Goal: Task Accomplishment & Management: Manage account settings

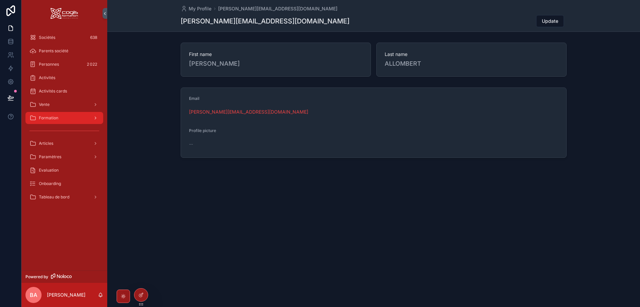
click at [61, 119] on div "Formation" at bounding box center [64, 118] width 70 height 11
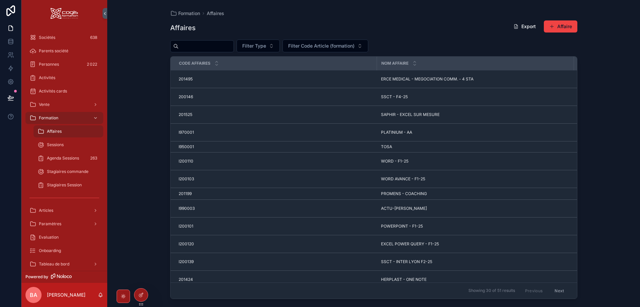
click at [197, 48] on input "scrollable content" at bounding box center [206, 46] width 55 height 9
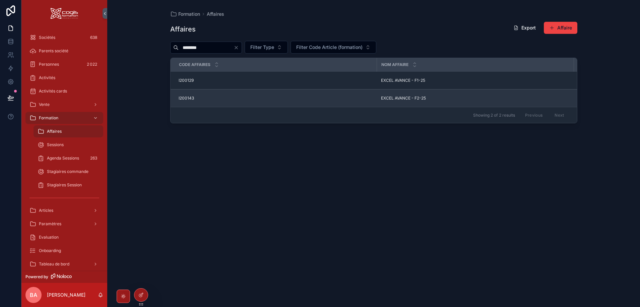
type input "********"
click at [410, 100] on span "EXCEL AVANCE - F2-25" at bounding box center [403, 98] width 45 height 5
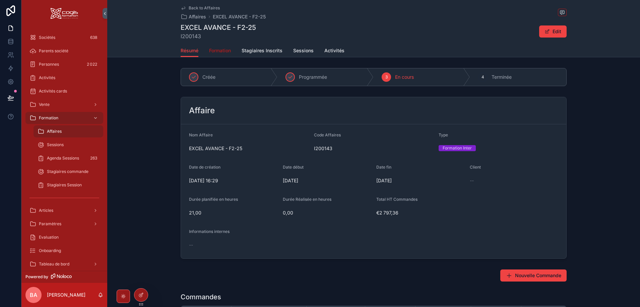
click at [222, 46] on link "Formation" at bounding box center [220, 51] width 22 height 13
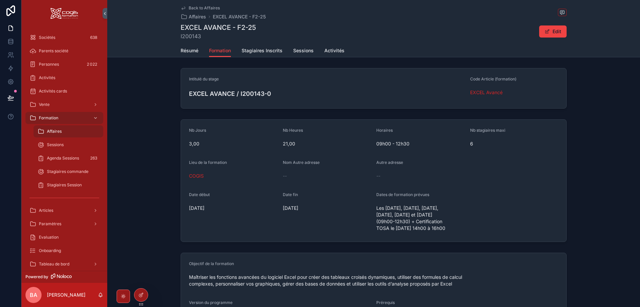
click at [452, 234] on div "Les 18/09/2025, 25/09/2025, 02/10/2025, 07/10/2025, 16/10/2025 et 23/10/2025 (0…" at bounding box center [420, 218] width 88 height 31
drag, startPoint x: 390, startPoint y: 228, endPoint x: 372, endPoint y: 210, distance: 25.4
click at [372, 210] on form "Nb Jours 3,00 Nb Heures 21,00 Horaires 09h00 - 12h30 Nb stagiaires maxi 6 Lieu …" at bounding box center [373, 181] width 385 height 122
copy span "Les 18/09/2025, 25/09/2025, 02/10/2025, 07/10/2025, 16/10/2025 et 23/10/2025 (0…"
drag, startPoint x: 185, startPoint y: 52, endPoint x: 187, endPoint y: 58, distance: 6.7
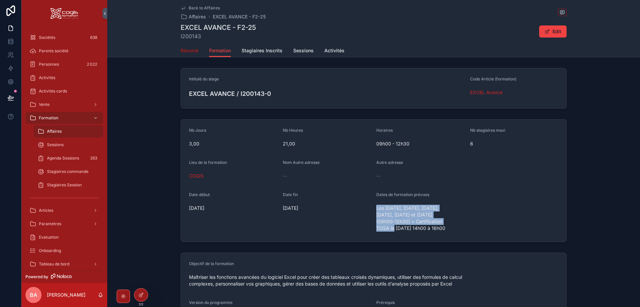
click at [185, 52] on span "Résumé" at bounding box center [190, 50] width 18 height 7
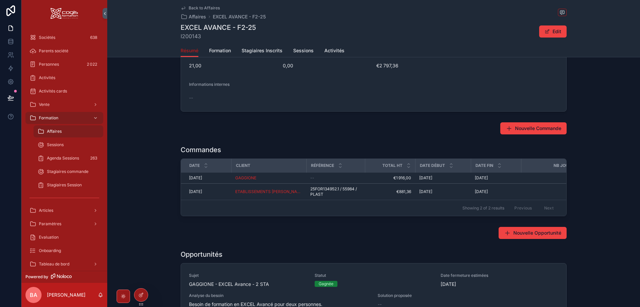
scroll to position [168, 0]
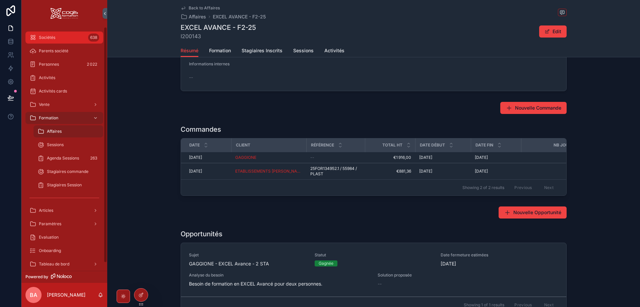
click at [51, 39] on span "Sociétés" at bounding box center [47, 37] width 16 height 5
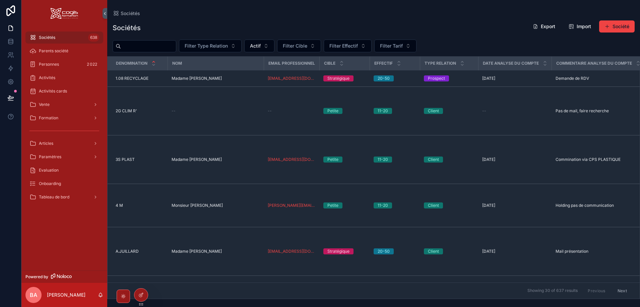
click at [131, 46] on input "scrollable content" at bounding box center [148, 46] width 55 height 9
click at [70, 103] on div "Vente" at bounding box center [64, 104] width 70 height 11
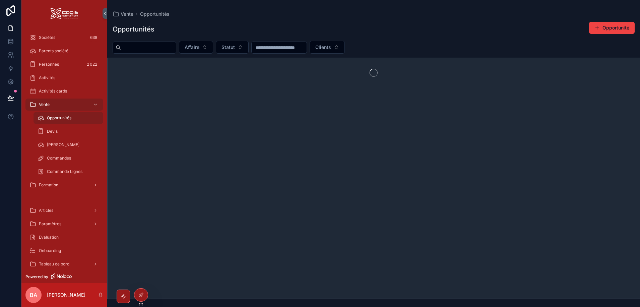
click at [64, 117] on span "Opportunités" at bounding box center [59, 117] width 24 height 5
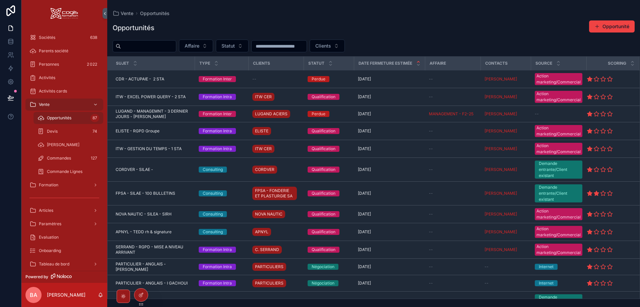
click at [151, 48] on input "scrollable content" at bounding box center [148, 46] width 55 height 9
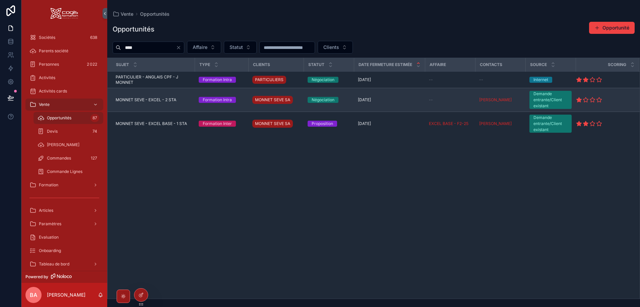
type input "****"
click at [154, 99] on span "MONNET SEVE - EXCEL - 2 STA" at bounding box center [146, 99] width 61 height 5
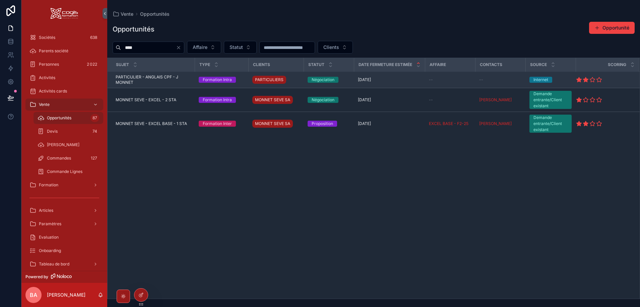
click at [137, 79] on span "PARTICULIER - ANGLAIS CPF - J MONNET" at bounding box center [153, 79] width 75 height 11
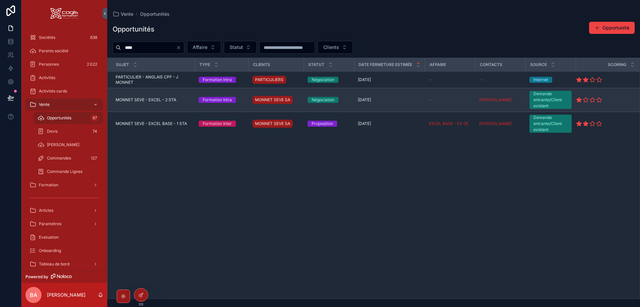
click at [151, 97] on span "MONNET SEVE - EXCEL - 2 STA" at bounding box center [146, 99] width 61 height 5
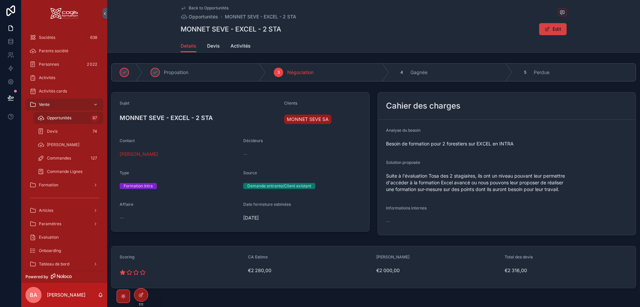
click at [548, 30] on span "scrollable content" at bounding box center [547, 28] width 5 height 5
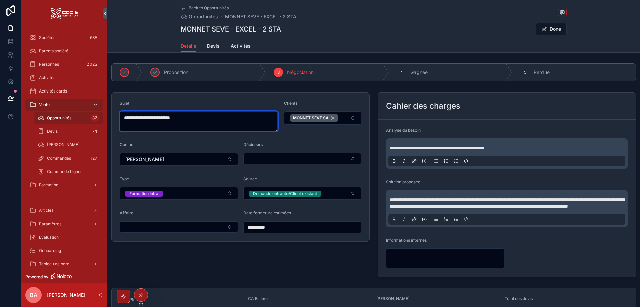
click at [177, 115] on textarea "**********" at bounding box center [199, 121] width 158 height 20
click at [203, 130] on textarea "**********" at bounding box center [199, 121] width 158 height 20
click at [235, 116] on textarea "**********" at bounding box center [199, 121] width 158 height 20
type textarea "**********"
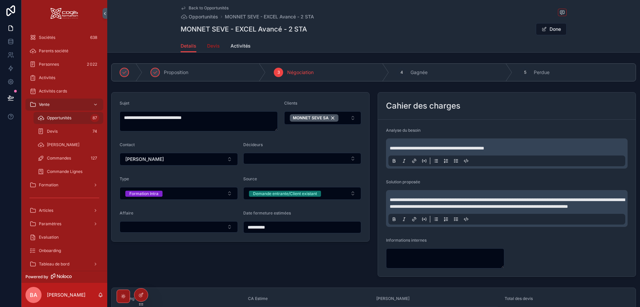
click at [211, 46] on span "Devis" at bounding box center [213, 46] width 13 height 7
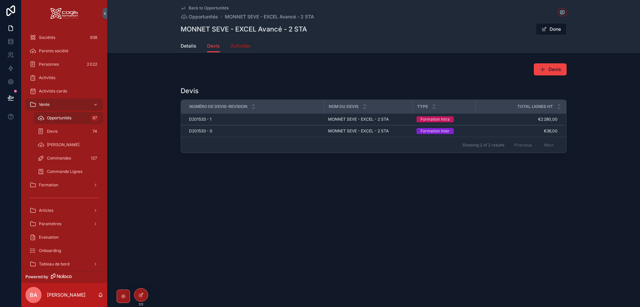
click at [244, 43] on span "Activités" at bounding box center [241, 46] width 20 height 7
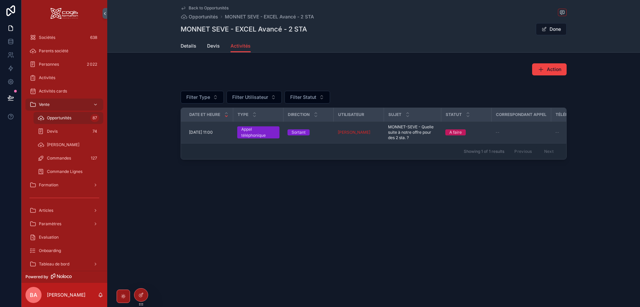
click at [206, 131] on span "11/09/2025 11:00" at bounding box center [201, 132] width 24 height 5
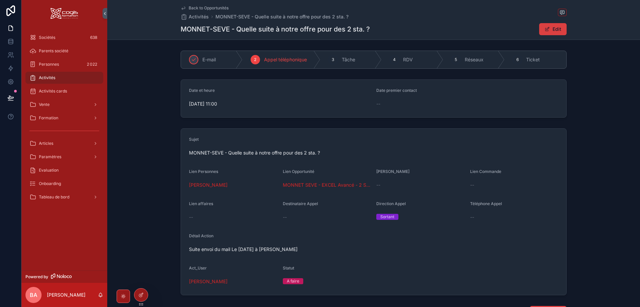
click at [546, 31] on span "scrollable content" at bounding box center [547, 28] width 5 height 5
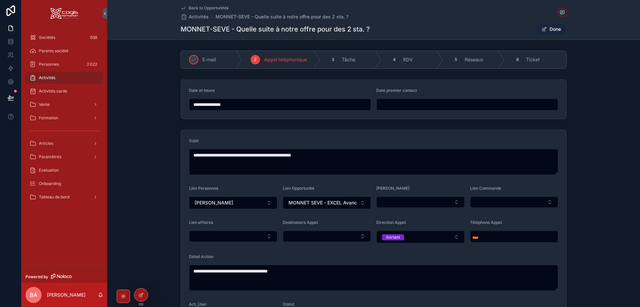
click at [549, 31] on button "Done" at bounding box center [551, 29] width 31 height 12
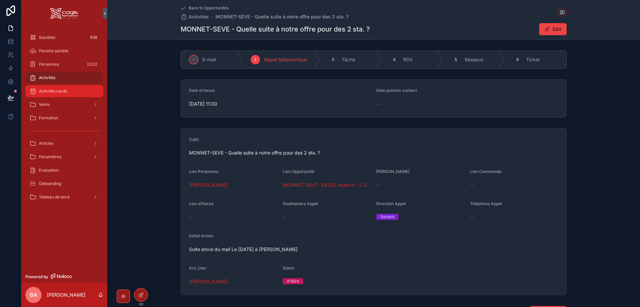
click at [51, 91] on span "Activités cards" at bounding box center [53, 90] width 28 height 5
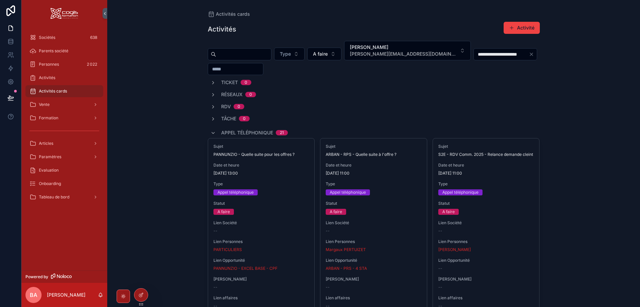
click at [244, 52] on input "scrollable content" at bounding box center [243, 54] width 55 height 9
click at [52, 79] on span "Activités" at bounding box center [47, 77] width 16 height 5
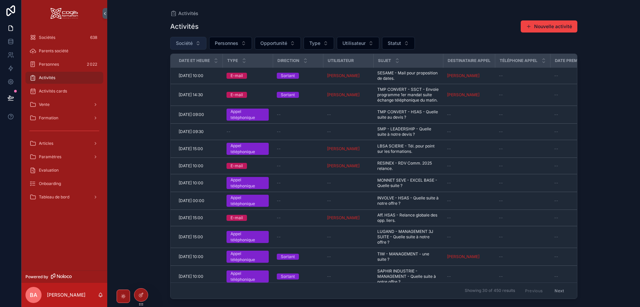
click at [197, 40] on button "Société" at bounding box center [188, 43] width 36 height 13
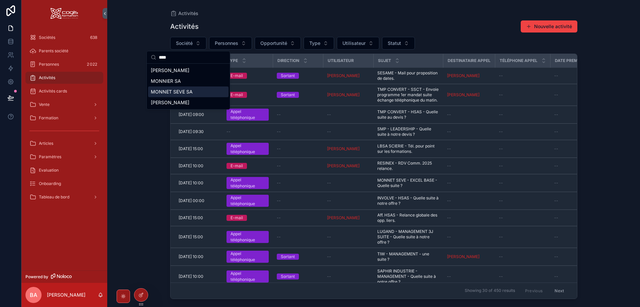
type input "****"
click at [187, 94] on span "MONNET SEVE SA" at bounding box center [172, 91] width 42 height 7
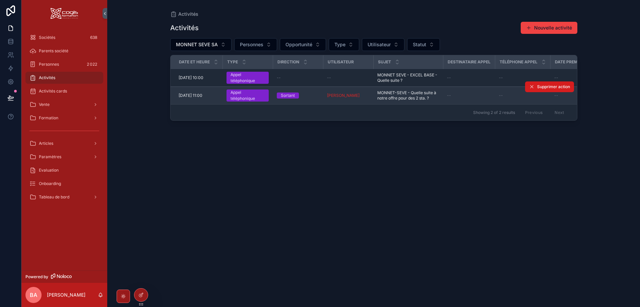
click at [545, 87] on span "Supprimer action" at bounding box center [554, 86] width 33 height 5
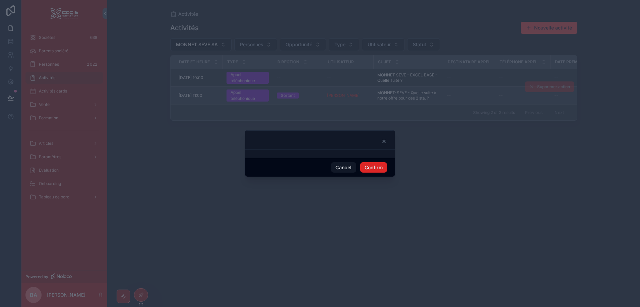
click at [371, 166] on button "Confirm" at bounding box center [373, 167] width 27 height 11
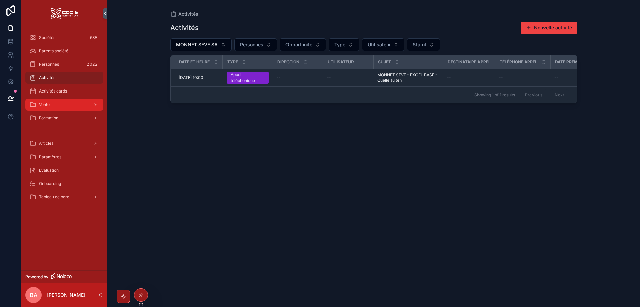
click at [44, 104] on span "Vente" at bounding box center [44, 104] width 11 height 5
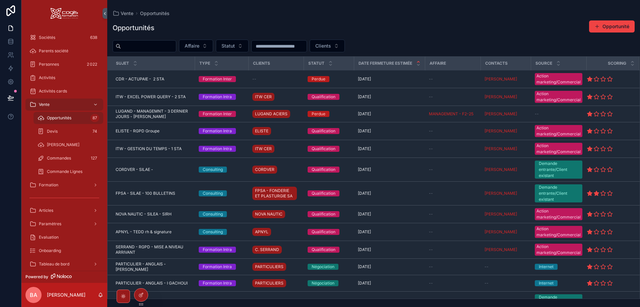
click at [156, 49] on input "scrollable content" at bounding box center [148, 46] width 55 height 9
type input "******"
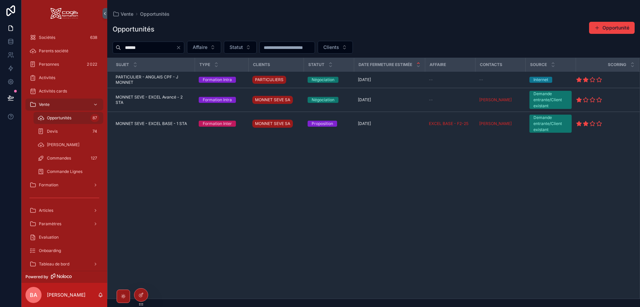
click at [164, 99] on span "MONNET SEVE - EXCEL Avancé - 2 STA" at bounding box center [153, 100] width 75 height 11
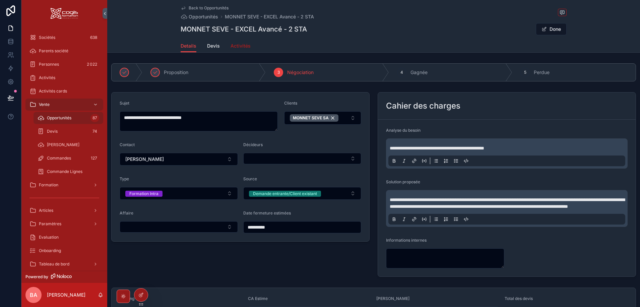
click at [234, 45] on span "Activités" at bounding box center [241, 46] width 20 height 7
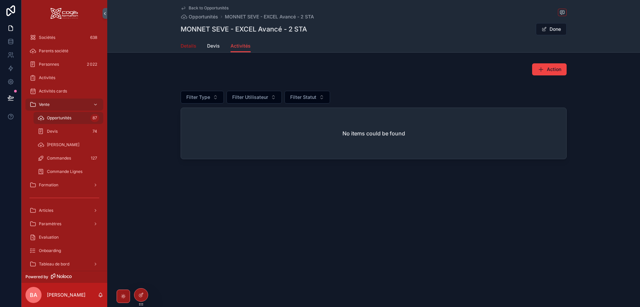
click at [189, 46] on span "Details" at bounding box center [189, 46] width 16 height 7
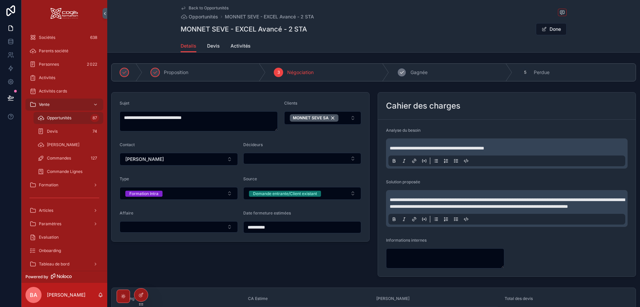
click at [401, 72] on icon "scrollable content" at bounding box center [401, 72] width 5 height 5
click at [200, 72] on span "Négociation" at bounding box center [208, 72] width 26 height 7
click at [207, 43] on span "Devis" at bounding box center [213, 46] width 13 height 7
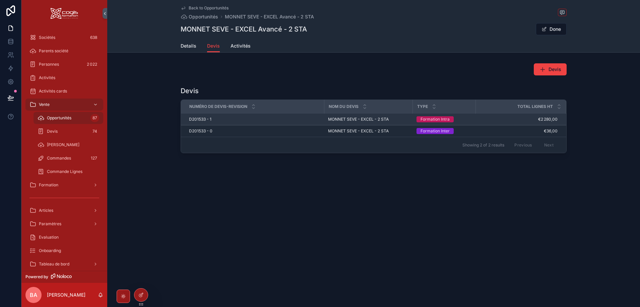
click at [205, 117] on span "D201533 - 1" at bounding box center [200, 119] width 22 height 5
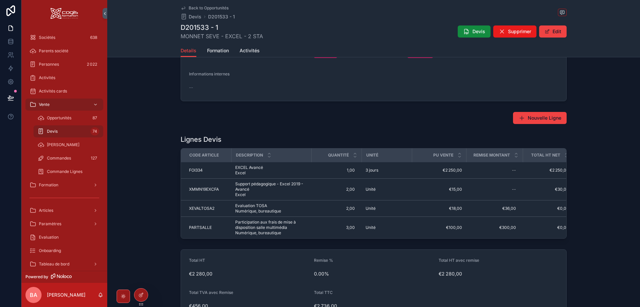
scroll to position [67, 0]
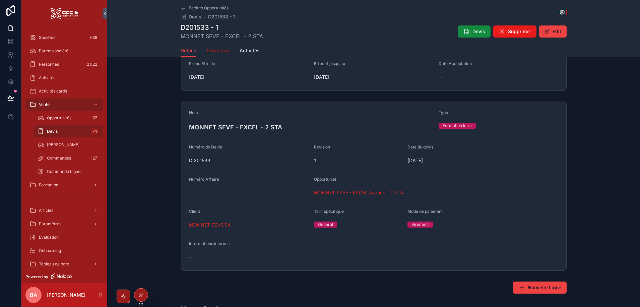
click at [214, 50] on span "Formation" at bounding box center [218, 50] width 22 height 7
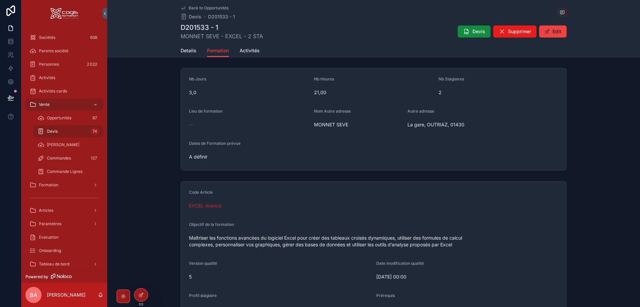
drag, startPoint x: 553, startPoint y: 33, endPoint x: 554, endPoint y: 39, distance: 6.8
click at [554, 32] on button "Edit" at bounding box center [552, 31] width 27 height 12
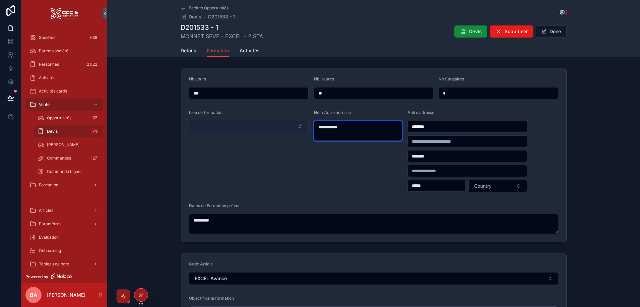
drag, startPoint x: 358, startPoint y: 126, endPoint x: 302, endPoint y: 126, distance: 56.0
click at [302, 126] on form "**********" at bounding box center [373, 155] width 385 height 174
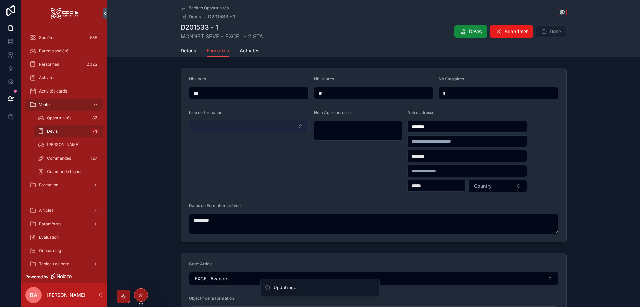
click at [296, 126] on button "Select Button" at bounding box center [249, 126] width 120 height 11
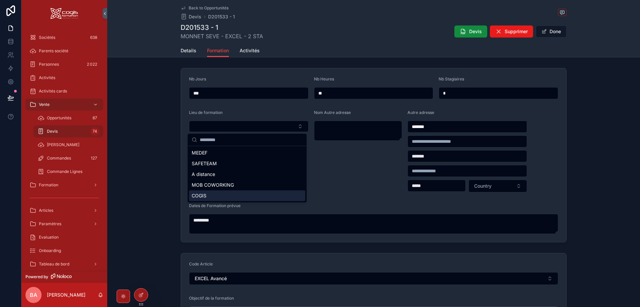
click at [198, 196] on span "COGIS" at bounding box center [199, 195] width 15 height 7
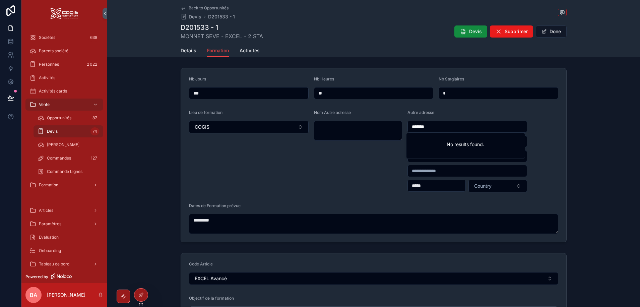
drag, startPoint x: 441, startPoint y: 128, endPoint x: 387, endPoint y: 127, distance: 54.0
click at [387, 127] on form "Nb Jours *** Nb Heures ** Nb Stagiaires * Lieu de formation COGIS Nom Autre adr…" at bounding box center [373, 155] width 385 height 174
drag, startPoint x: 368, startPoint y: 179, endPoint x: 372, endPoint y: 176, distance: 5.3
click at [368, 179] on div "Nom Autre adresse" at bounding box center [358, 151] width 88 height 82
drag, startPoint x: 437, startPoint y: 157, endPoint x: 365, endPoint y: 157, distance: 71.4
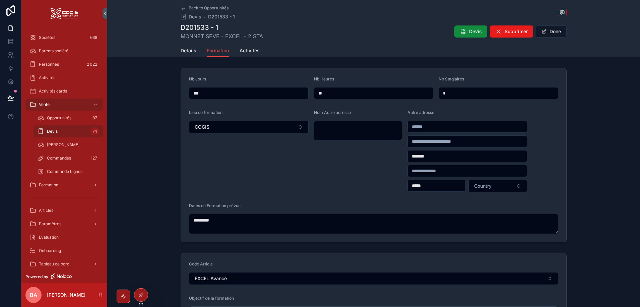
click at [365, 157] on form "Nb Jours *** Nb Heures ** Nb Stagiaires * Lieu de formation COGIS Nom Autre adr…" at bounding box center [373, 155] width 385 height 174
drag, startPoint x: 436, startPoint y: 186, endPoint x: 357, endPoint y: 186, distance: 78.8
click at [357, 186] on form "Nb Jours *** Nb Heures ** Nb Stagiaires * Lieu de formation COGIS Nom Autre adr…" at bounding box center [373, 155] width 385 height 174
click at [464, 199] on form "Nb Jours *** Nb Heures ** Nb Stagiaires * Lieu de formation COGIS Nom Autre adr…" at bounding box center [373, 155] width 385 height 174
click at [557, 32] on button "Done" at bounding box center [551, 31] width 31 height 12
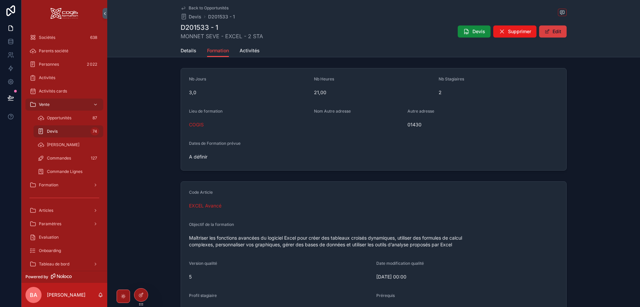
click at [554, 32] on button "Edit" at bounding box center [552, 31] width 27 height 12
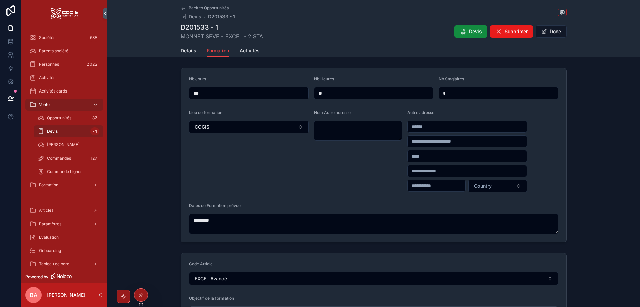
click at [441, 187] on input "scrollable content" at bounding box center [437, 185] width 58 height 9
click at [285, 168] on div "Lieu de formation COGIS" at bounding box center [249, 151] width 120 height 82
click at [554, 31] on span "Done" at bounding box center [551, 31] width 31 height 12
click at [550, 28] on button "Done" at bounding box center [551, 31] width 31 height 12
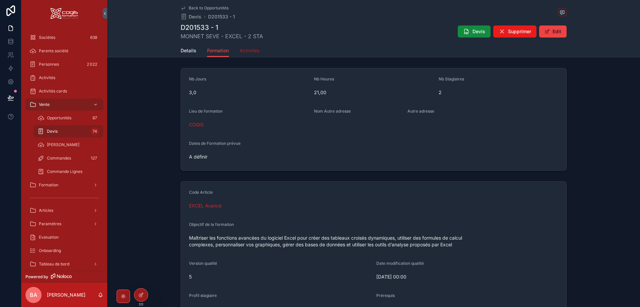
click at [244, 49] on span "Activités" at bounding box center [250, 50] width 20 height 7
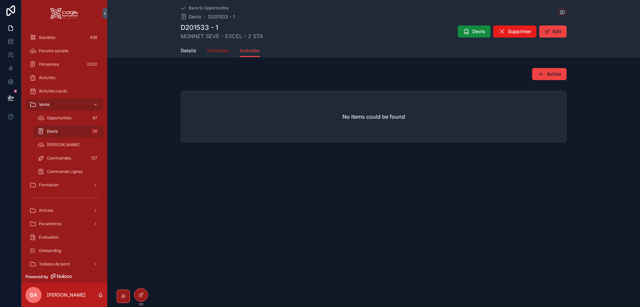
click at [209, 49] on span "Formation" at bounding box center [218, 50] width 22 height 7
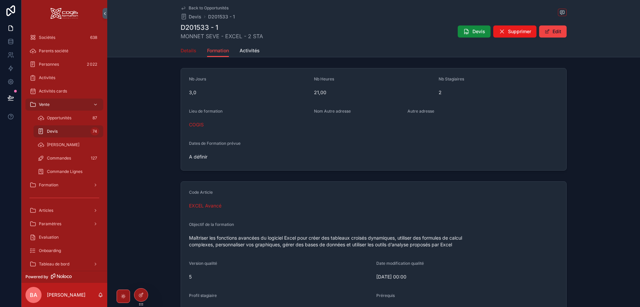
click at [187, 50] on span "Details" at bounding box center [189, 50] width 16 height 7
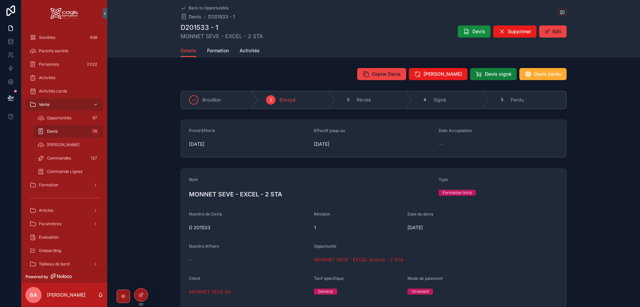
click at [495, 76] on span "Devis signé" at bounding box center [498, 74] width 26 height 7
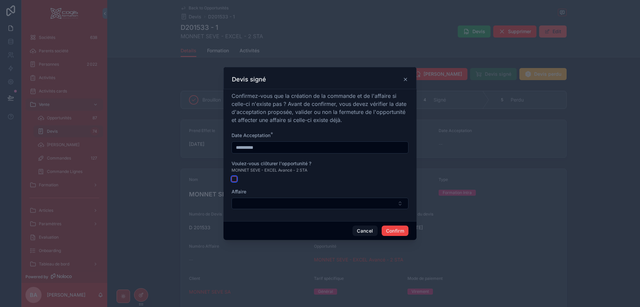
click at [234, 180] on button "button" at bounding box center [234, 178] width 5 height 5
click at [397, 232] on button "Confirm" at bounding box center [395, 231] width 27 height 11
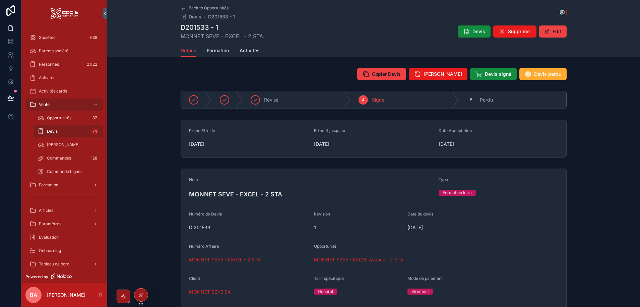
click at [197, 5] on div "Back to Opportunités Devis D201533 - 1 D201533 - 1 MONNET SEVE - EXCEL - 2 STA …" at bounding box center [374, 22] width 386 height 44
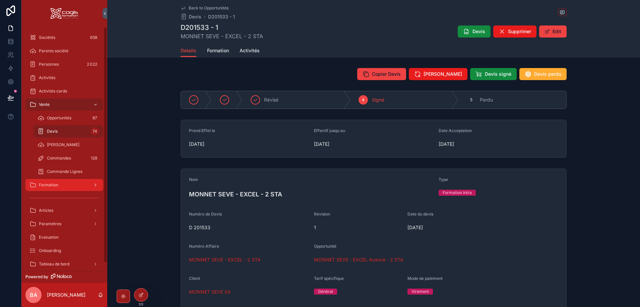
click at [52, 184] on span "Formation" at bounding box center [48, 184] width 19 height 5
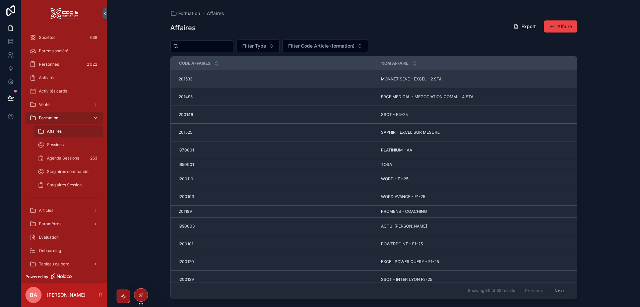
click at [400, 79] on span "MONNET SEVE - EXCEL - 2 STA" at bounding box center [411, 78] width 61 height 5
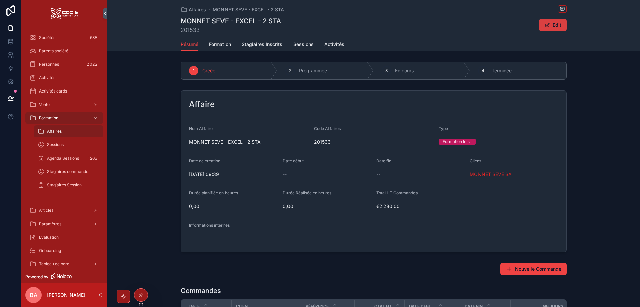
click at [548, 26] on span "scrollable content" at bounding box center [547, 24] width 5 height 5
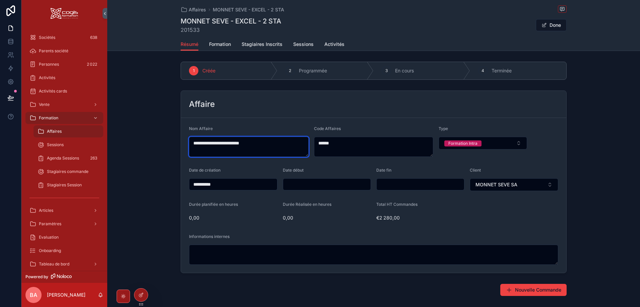
click at [245, 144] on textarea "**********" at bounding box center [249, 147] width 120 height 20
type textarea "**********"
click at [223, 45] on span "Formation" at bounding box center [220, 44] width 22 height 7
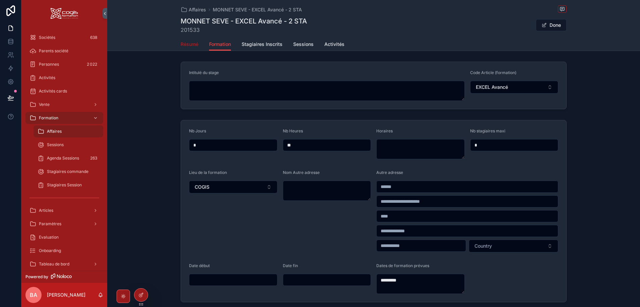
click at [191, 42] on span "Résumé" at bounding box center [190, 44] width 18 height 7
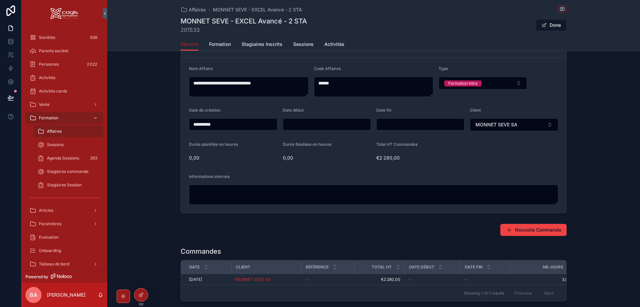
scroll to position [67, 0]
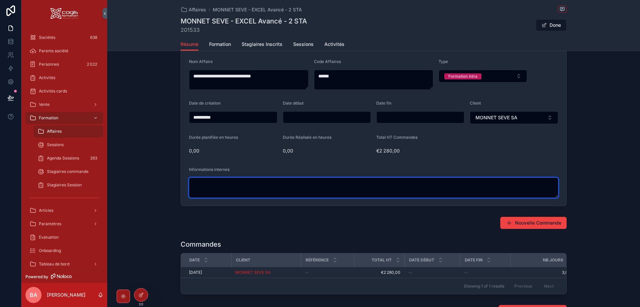
click at [202, 181] on textarea "scrollable content" at bounding box center [373, 188] width 369 height 20
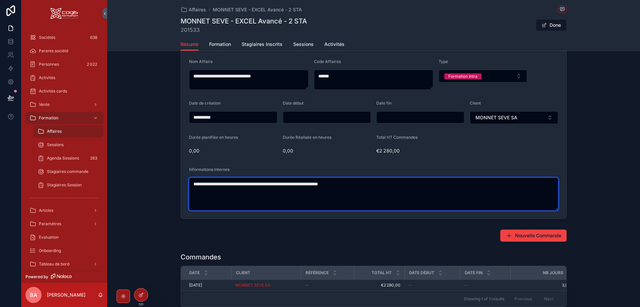
click at [280, 197] on textarea "**********" at bounding box center [373, 194] width 369 height 33
type textarea "**********"
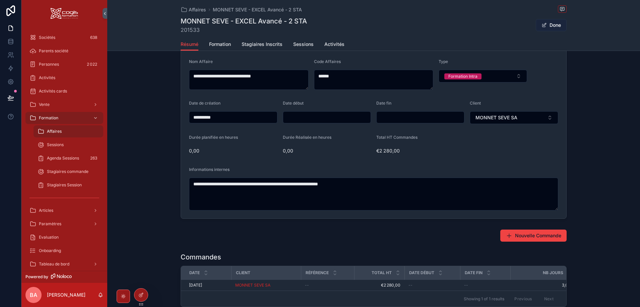
click at [553, 23] on button "Done" at bounding box center [551, 25] width 31 height 12
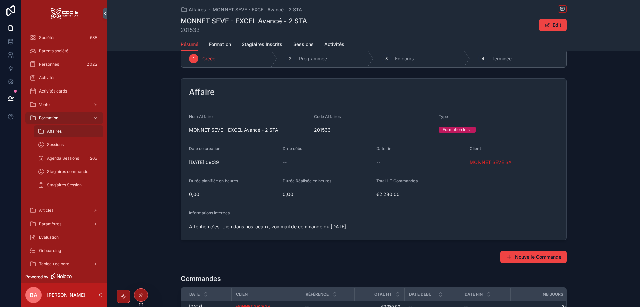
scroll to position [0, 0]
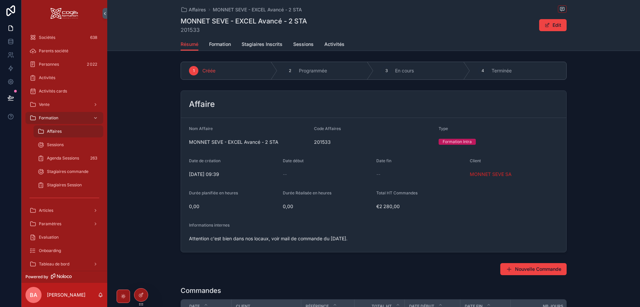
click at [148, 81] on div "1 Créée 2 Programmée 3 En cours 4 Terminée" at bounding box center [373, 70] width 533 height 23
click at [98, 117] on div "scrollable content" at bounding box center [94, 118] width 9 height 11
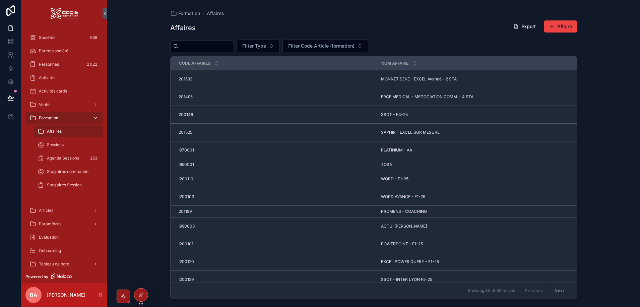
click at [95, 115] on div "scrollable content" at bounding box center [94, 118] width 9 height 11
click at [132, 69] on div "Formation Affaires Affaires Export Affaire Filter Type Filter Code Article (for…" at bounding box center [373, 153] width 533 height 307
click at [95, 104] on icon "scrollable content" at bounding box center [95, 104] width 5 height 5
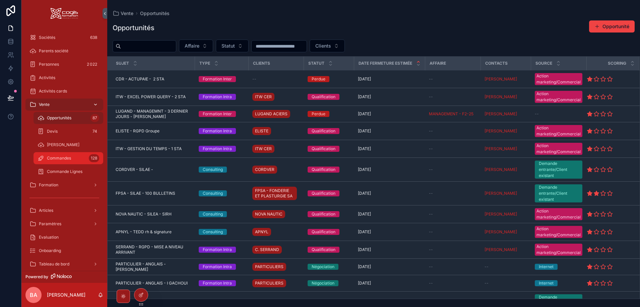
click at [75, 161] on div "Commandes 128" at bounding box center [69, 158] width 62 height 11
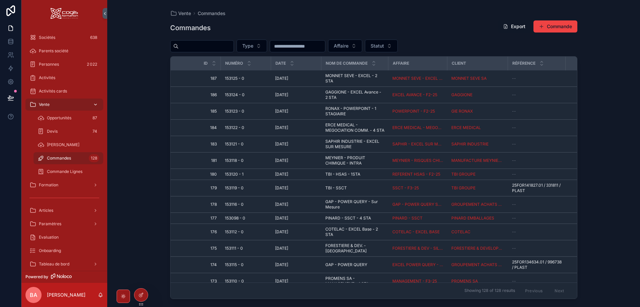
click at [514, 25] on button "Export" at bounding box center [514, 26] width 33 height 12
drag, startPoint x: 47, startPoint y: 35, endPoint x: 53, endPoint y: 45, distance: 11.3
click at [47, 35] on span "Sociétés" at bounding box center [47, 37] width 16 height 5
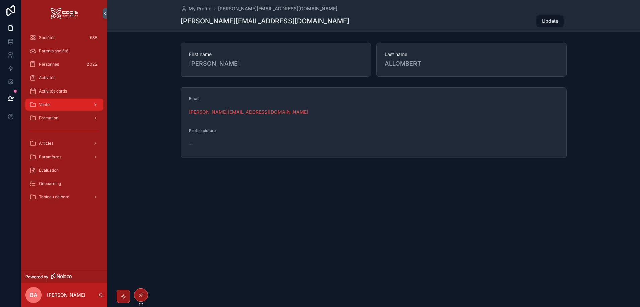
click at [74, 106] on div "Vente" at bounding box center [64, 104] width 70 height 11
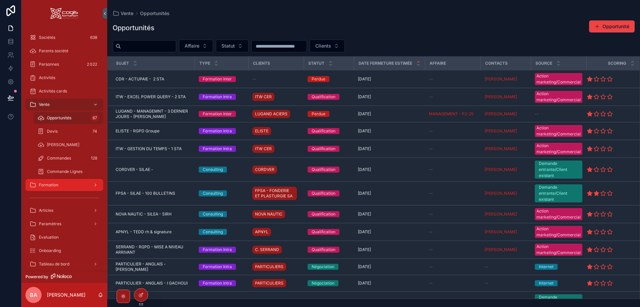
click at [59, 185] on div "Formation" at bounding box center [64, 185] width 70 height 11
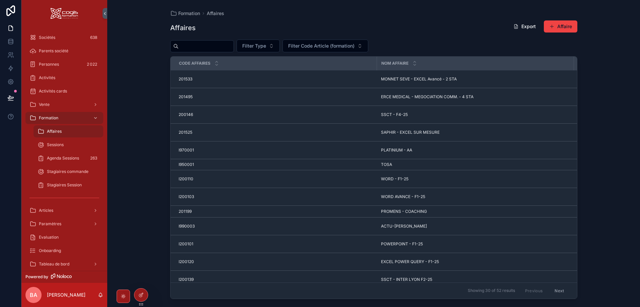
drag, startPoint x: 204, startPoint y: 39, endPoint x: 201, endPoint y: 47, distance: 8.8
click at [204, 39] on div "Affaires Export Affaire Filter Type Filter Code Article (formation) Code Affair…" at bounding box center [373, 157] width 407 height 283
click at [201, 47] on input "scrollable content" at bounding box center [206, 46] width 55 height 9
type input "****"
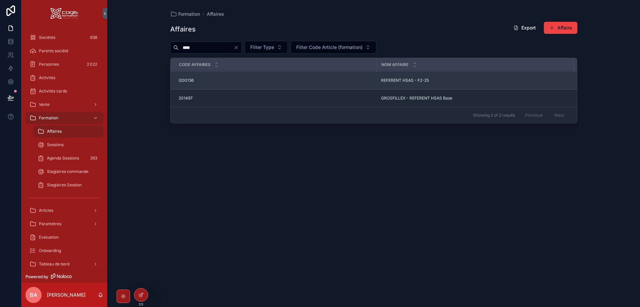
click at [415, 80] on span "REFERENT HSAS - F2-25" at bounding box center [405, 80] width 48 height 5
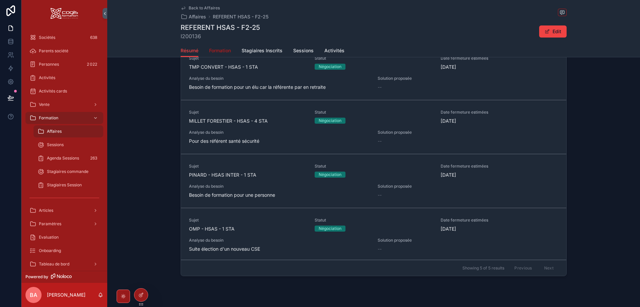
click at [223, 49] on span "Formation" at bounding box center [220, 50] width 22 height 7
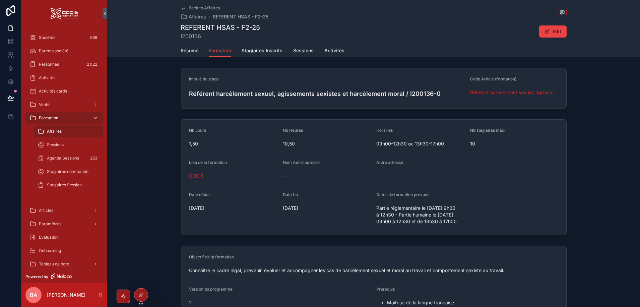
click at [428, 225] on span "Partie réglementaire le [DATE] 9h00 à 12h30 - Partie humaine le [DATE] 09h00 à …" at bounding box center [420, 215] width 88 height 20
drag, startPoint x: 440, startPoint y: 228, endPoint x: 372, endPoint y: 207, distance: 71.0
click at [372, 207] on form "Nb Jours 1,50 Nb Heures 10,50 Horaires 09h00-12h30 ou 13h30-17h00 Nb stagiaires…" at bounding box center [373, 177] width 385 height 115
copy span "Partie réglementaire le [DATE] 9h00 à 12h30 - Partie humaine le [DATE] 09h00 à …"
click at [209, 7] on span "Back to Affaires" at bounding box center [204, 7] width 31 height 5
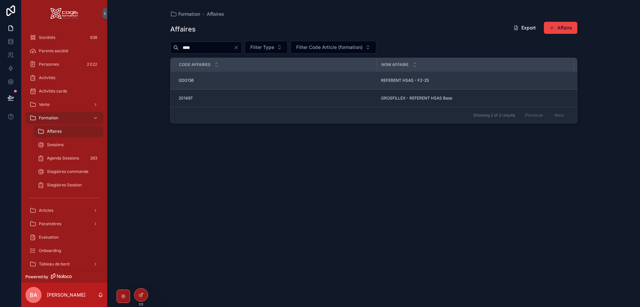
click at [418, 79] on span "REFERENT HSAS - F2-25" at bounding box center [405, 80] width 48 height 5
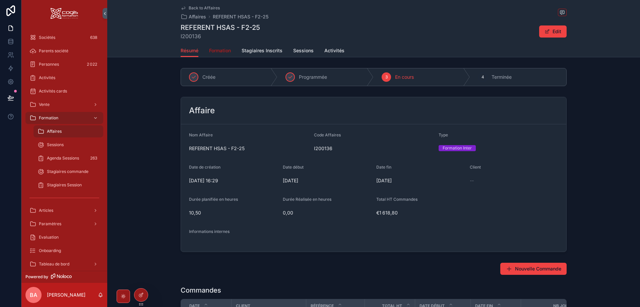
click at [223, 51] on span "Formation" at bounding box center [220, 50] width 22 height 7
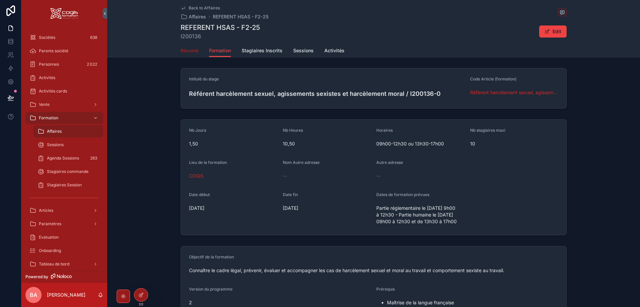
click at [185, 51] on span "Résumé" at bounding box center [190, 50] width 18 height 7
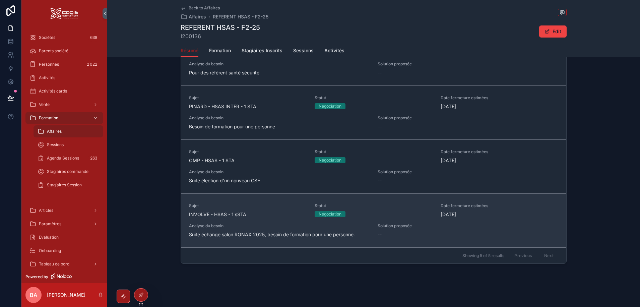
scroll to position [387, 0]
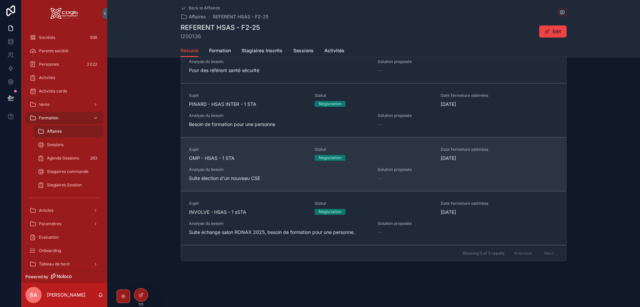
click at [259, 154] on div "Sujet OMP - HSAS - 1 STA" at bounding box center [248, 154] width 118 height 15
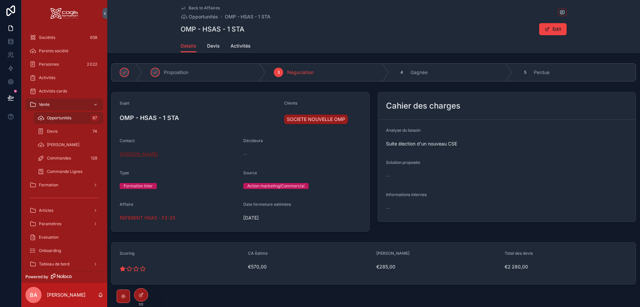
click at [151, 154] on span "[PERSON_NAME]" at bounding box center [139, 154] width 39 height 7
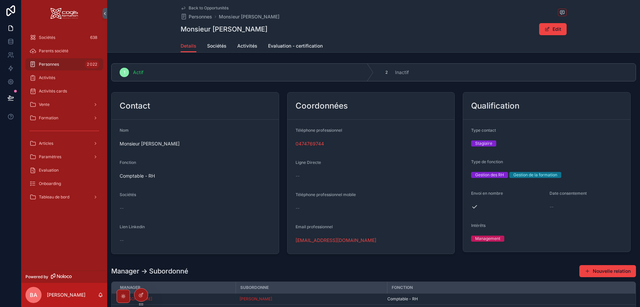
click at [133, 206] on div "--" at bounding box center [195, 208] width 151 height 7
click at [554, 30] on button "Edit" at bounding box center [552, 29] width 27 height 12
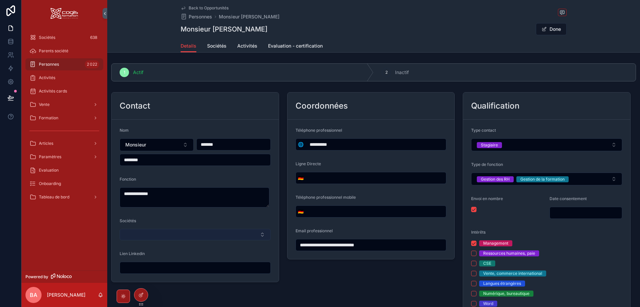
click at [161, 235] on button "Select Button" at bounding box center [195, 234] width 151 height 11
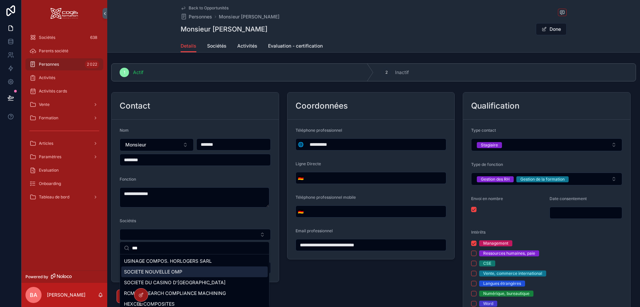
type input "***"
click at [143, 272] on span "SOCIETE NOUVELLE OMP" at bounding box center [153, 271] width 58 height 7
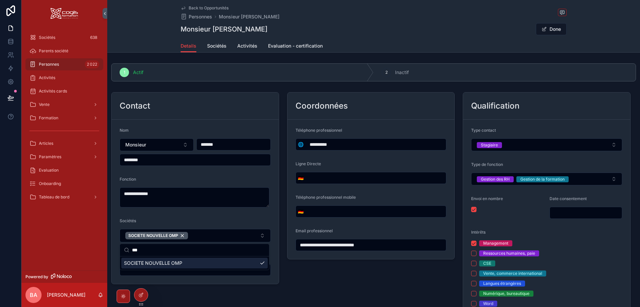
click at [209, 219] on div "Sociétés" at bounding box center [195, 222] width 151 height 8
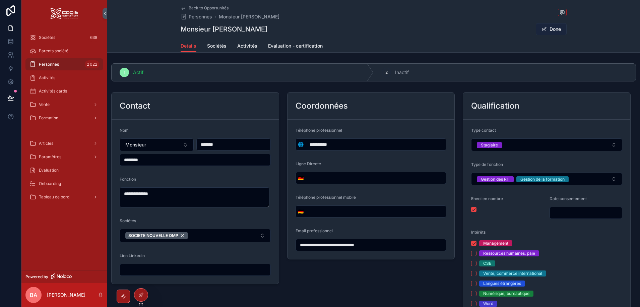
click at [550, 27] on button "Done" at bounding box center [551, 29] width 31 height 12
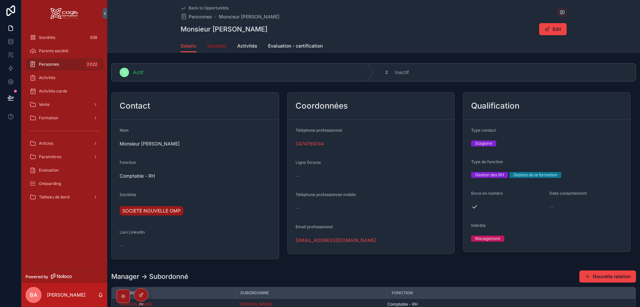
click at [215, 46] on span "Sociétés" at bounding box center [216, 46] width 19 height 7
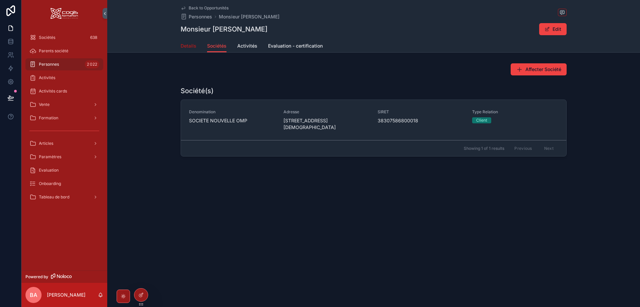
click at [186, 46] on span "Details" at bounding box center [189, 46] width 16 height 7
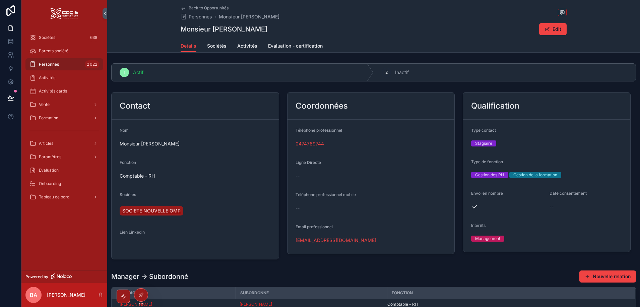
click at [146, 211] on span "SOCIETE NOUVELLE OMP" at bounding box center [151, 210] width 58 height 7
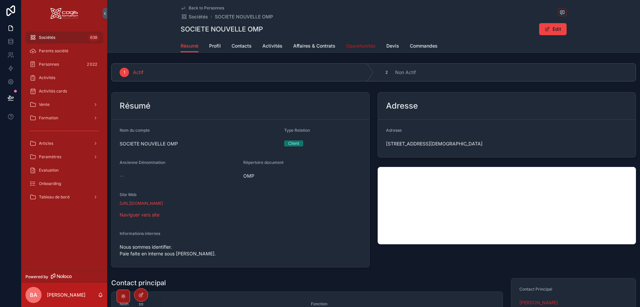
click at [355, 46] on span "Opportunités" at bounding box center [360, 46] width 29 height 7
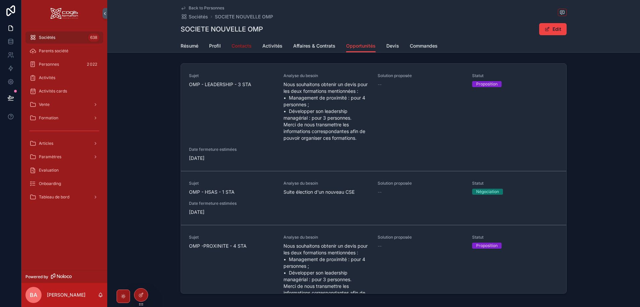
click at [242, 45] on span "Contacts" at bounding box center [242, 46] width 20 height 7
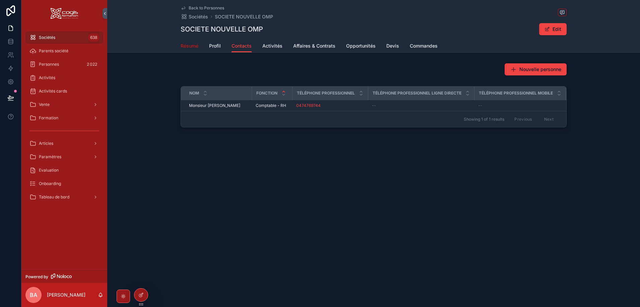
click at [191, 45] on span "Résumé" at bounding box center [190, 46] width 18 height 7
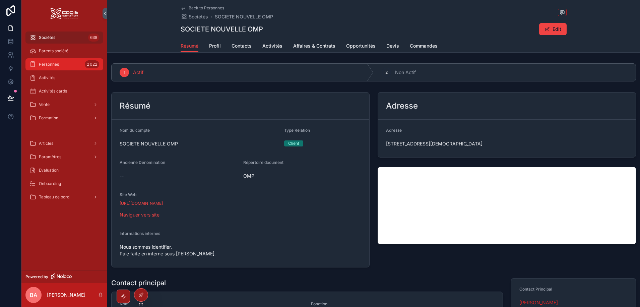
click at [48, 63] on span "Personnes" at bounding box center [49, 64] width 20 height 5
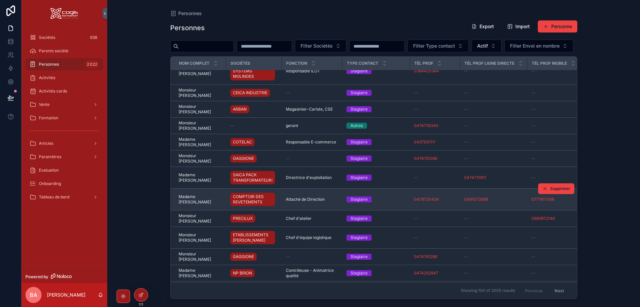
scroll to position [101, 0]
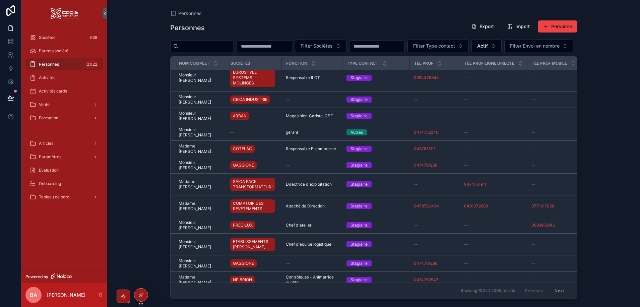
click at [221, 47] on input "scrollable content" at bounding box center [206, 46] width 55 height 9
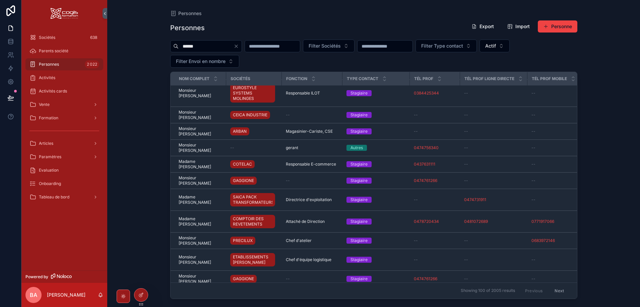
type input "*******"
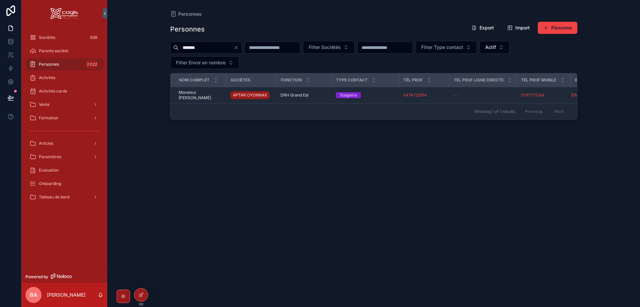
drag, startPoint x: 209, startPoint y: 47, endPoint x: 147, endPoint y: 47, distance: 61.7
click at [147, 47] on div "Personnes Personnes Export Import Personne ******* Filter Sociétés Filter Type …" at bounding box center [373, 153] width 533 height 307
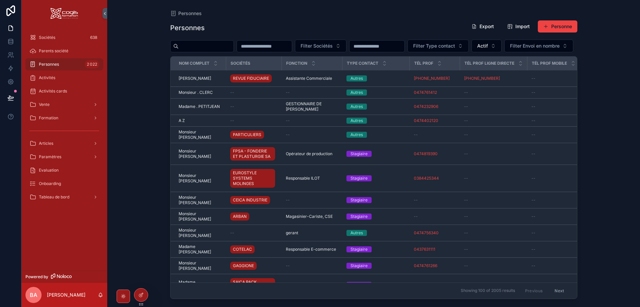
click at [180, 47] on input "scrollable content" at bounding box center [206, 46] width 55 height 9
type input "*"
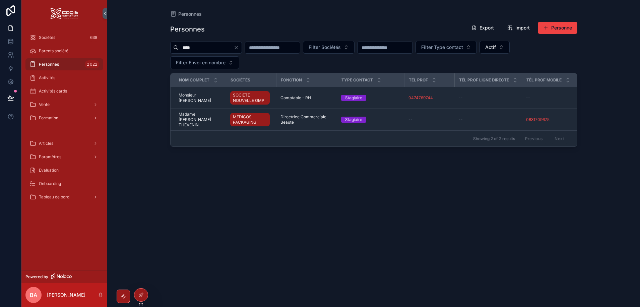
type input "****"
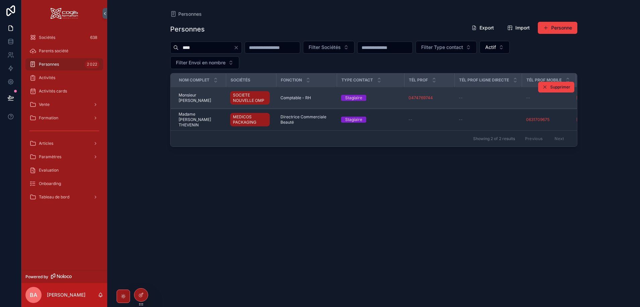
click at [192, 100] on span "Monsieur Maxence BEAUFORT" at bounding box center [201, 98] width 44 height 11
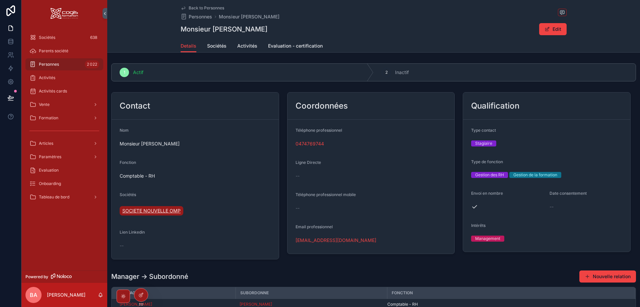
click at [151, 210] on span "SOCIETE NOUVELLE OMP" at bounding box center [151, 210] width 58 height 7
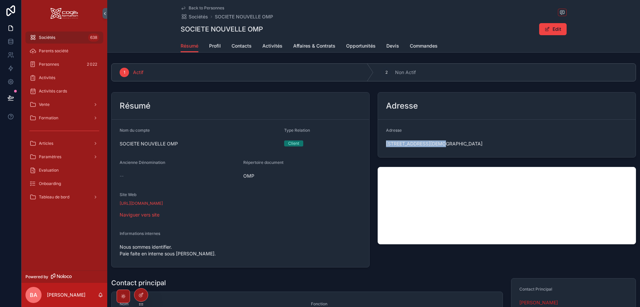
drag, startPoint x: 444, startPoint y: 143, endPoint x: 383, endPoint y: 144, distance: 61.0
click at [383, 144] on form "Adresse 205 CHEMIN DU GARENOD, Izernore, Auvergne-Rhône-Alpes, 01580, France" at bounding box center [507, 139] width 258 height 38
copy span "205 CHEMIN DU GARENOD"
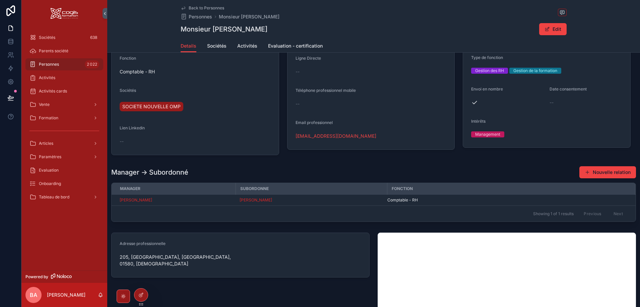
scroll to position [134, 0]
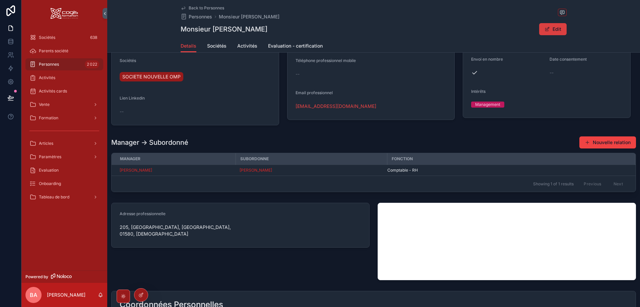
click at [551, 30] on button "Edit" at bounding box center [552, 29] width 27 height 12
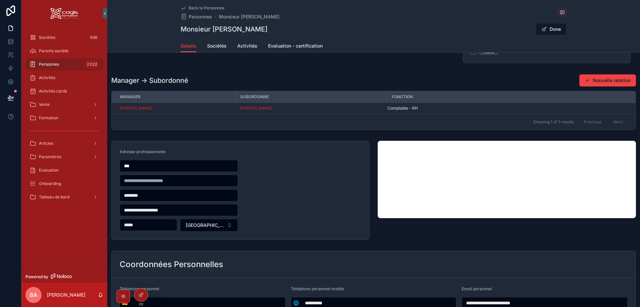
scroll to position [302, 0]
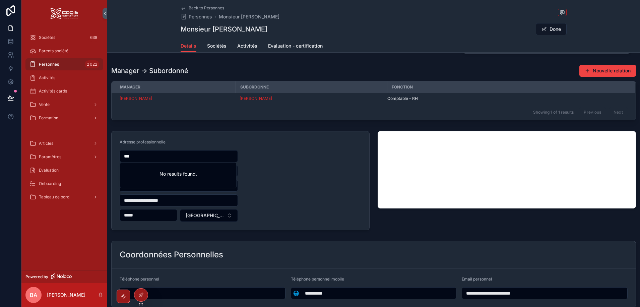
drag, startPoint x: 156, startPoint y: 154, endPoint x: 109, endPoint y: 157, distance: 47.7
click at [109, 157] on div "**********" at bounding box center [240, 180] width 266 height 105
paste input "**********"
click at [190, 169] on div "205 Chemin du Garenod, Izernore, France" at bounding box center [178, 169] width 113 height 11
type input "**********"
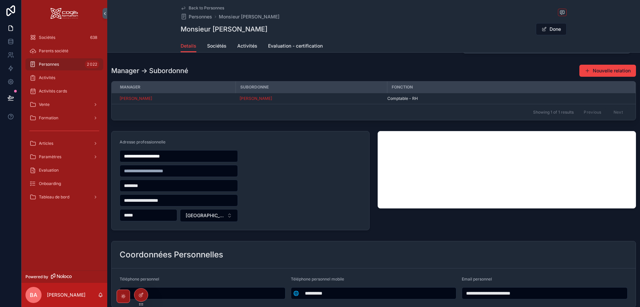
click at [552, 28] on button "Done" at bounding box center [551, 29] width 31 height 12
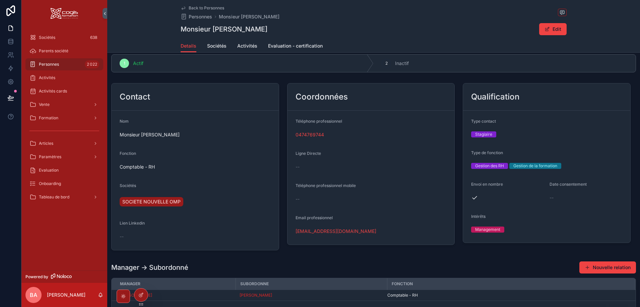
scroll to position [0, 0]
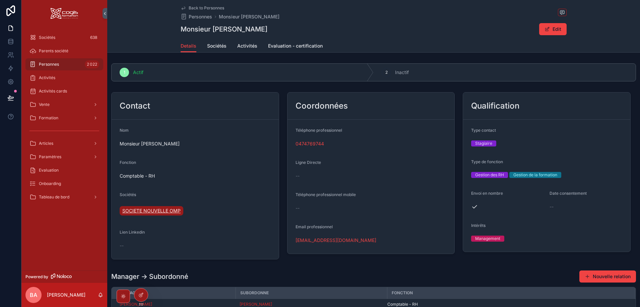
click at [151, 210] on span "SOCIETE NOUVELLE OMP" at bounding box center [151, 210] width 58 height 7
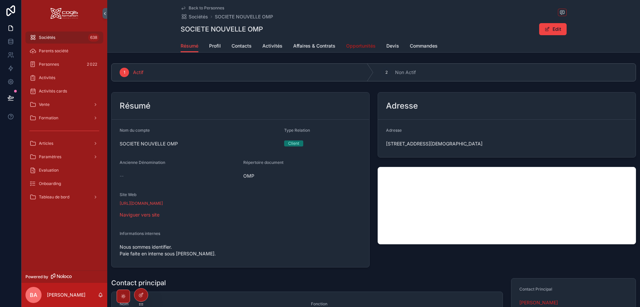
click at [355, 45] on span "Opportunités" at bounding box center [360, 46] width 29 height 7
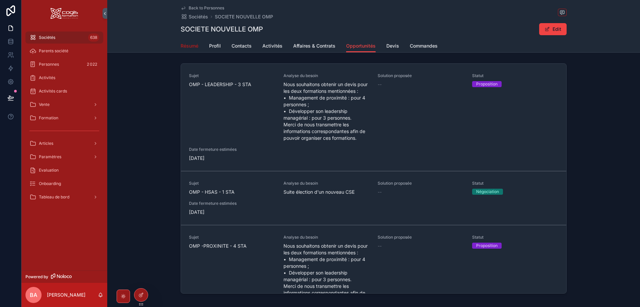
click at [186, 45] on span "Résumé" at bounding box center [190, 46] width 18 height 7
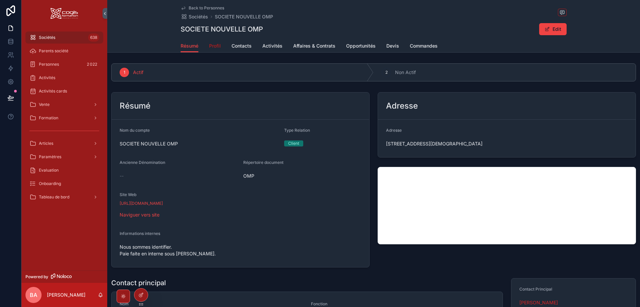
click at [217, 48] on span "Profil" at bounding box center [215, 46] width 12 height 7
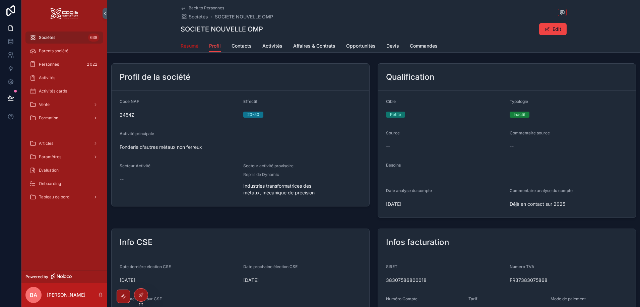
click at [184, 46] on span "Résumé" at bounding box center [190, 46] width 18 height 7
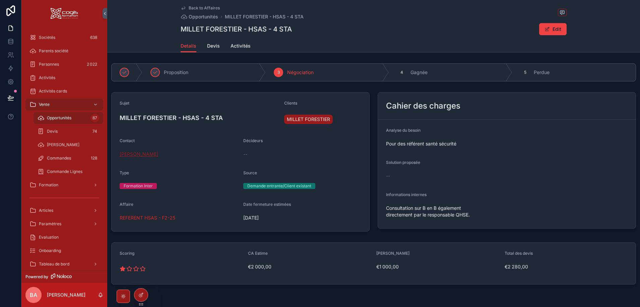
drag, startPoint x: 151, startPoint y: 155, endPoint x: 140, endPoint y: 154, distance: 10.4
click at [140, 154] on span "Sébastien DEMARAIS" at bounding box center [139, 154] width 39 height 7
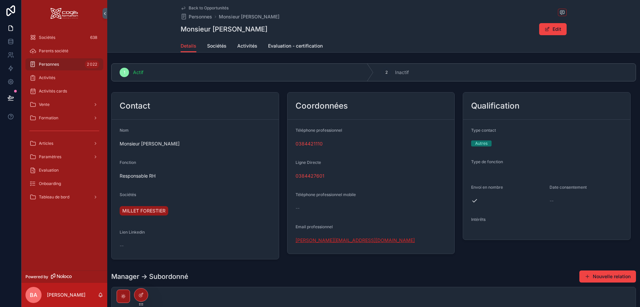
click at [332, 240] on link "s.demarais@millet-forestier.com" at bounding box center [355, 240] width 119 height 7
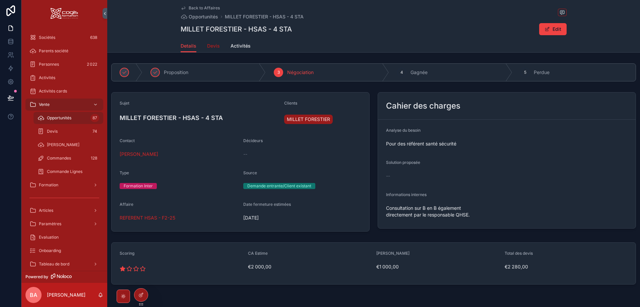
click at [210, 46] on span "Devis" at bounding box center [213, 46] width 13 height 7
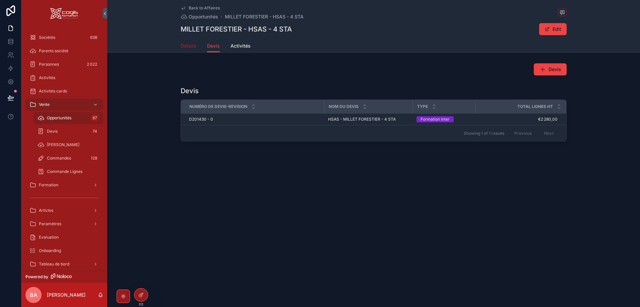
click at [189, 45] on span "Details" at bounding box center [189, 46] width 16 height 7
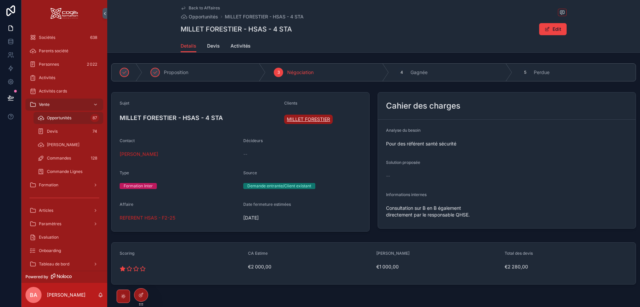
click at [302, 120] on span "MILLET FORESTIER" at bounding box center [308, 119] width 43 height 7
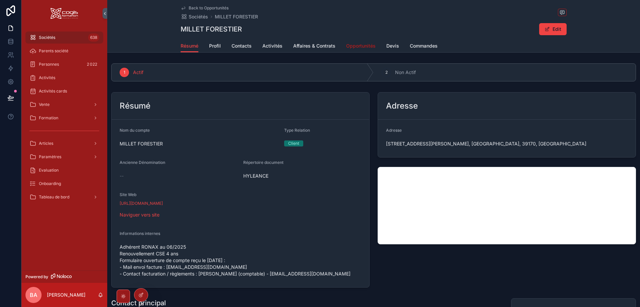
click at [357, 47] on span "Opportunités" at bounding box center [360, 46] width 29 height 7
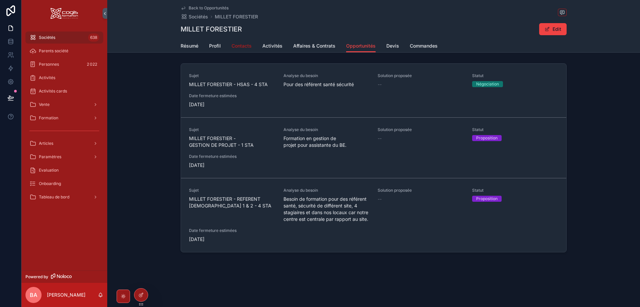
click at [240, 42] on link "Contacts" at bounding box center [242, 46] width 20 height 13
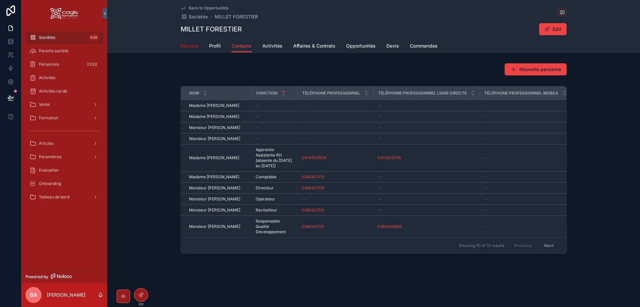
click at [192, 45] on span "Résumé" at bounding box center [190, 46] width 18 height 7
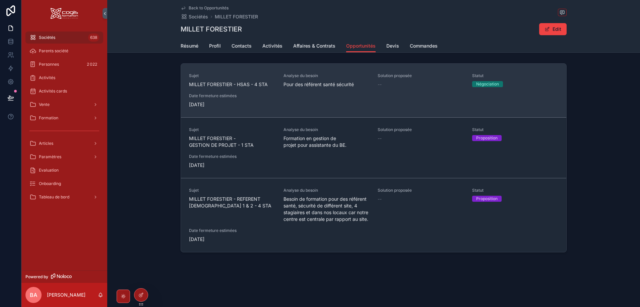
click at [232, 83] on span "MILLET FORESTIER - HSAS - 4 STA" at bounding box center [232, 84] width 86 height 7
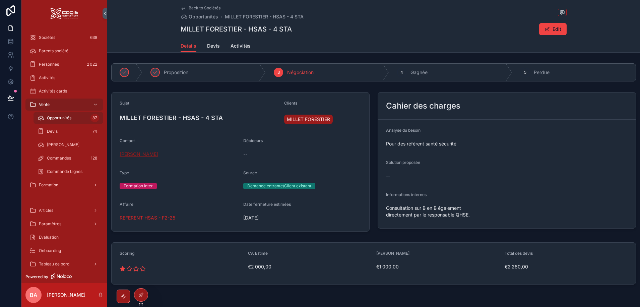
click at [153, 155] on span "Sébastien DEMARAIS" at bounding box center [139, 154] width 39 height 7
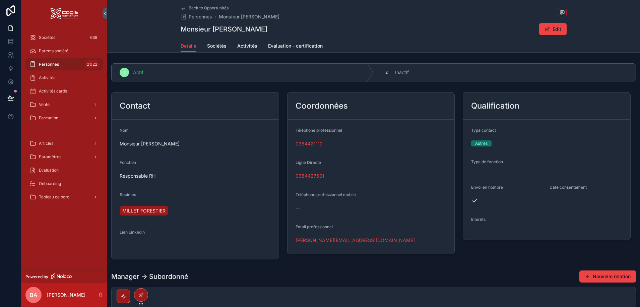
click at [157, 213] on span "MILLET FORESTIER" at bounding box center [143, 210] width 43 height 7
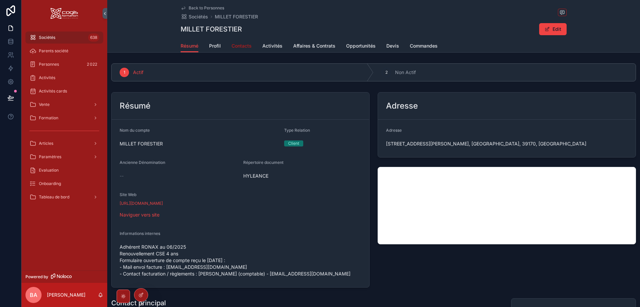
click at [237, 47] on span "Contacts" at bounding box center [242, 46] width 20 height 7
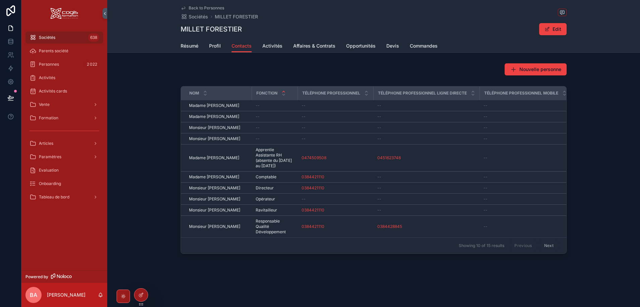
click at [549, 246] on button "Next" at bounding box center [549, 245] width 19 height 10
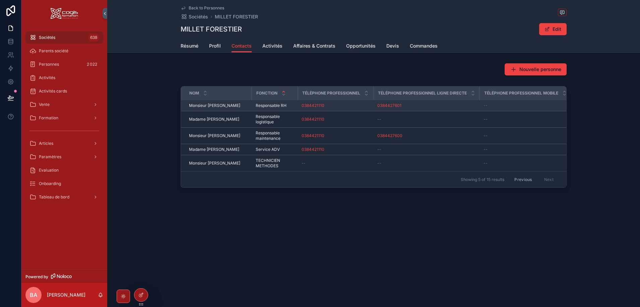
click at [234, 104] on span "Monsieur Sébastien DEMARAIS" at bounding box center [214, 105] width 51 height 5
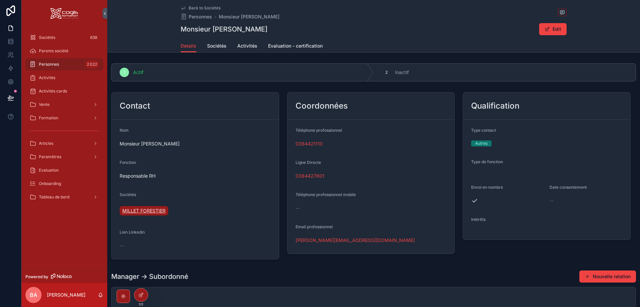
click at [136, 210] on span "MILLET FORESTIER" at bounding box center [143, 210] width 43 height 7
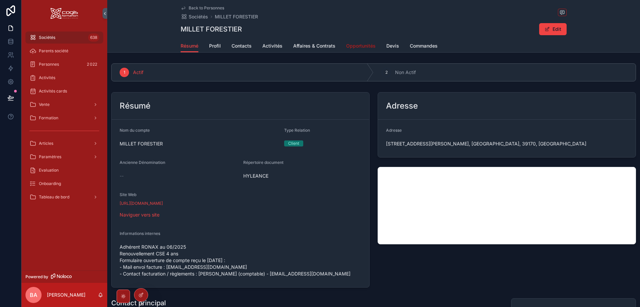
click at [353, 45] on span "Opportunités" at bounding box center [360, 46] width 29 height 7
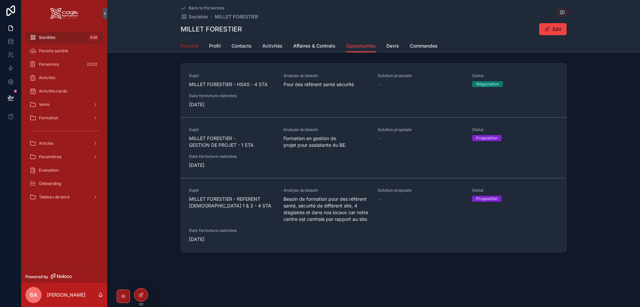
click at [190, 45] on span "Résumé" at bounding box center [190, 46] width 18 height 7
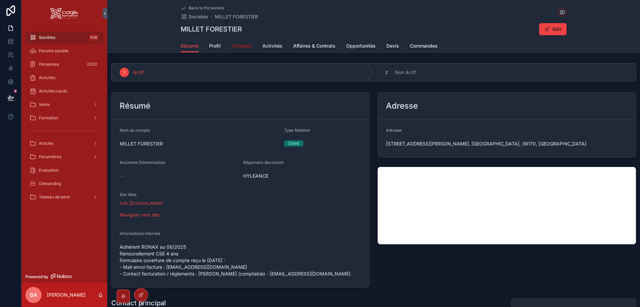
click at [238, 45] on span "Contacts" at bounding box center [242, 46] width 20 height 7
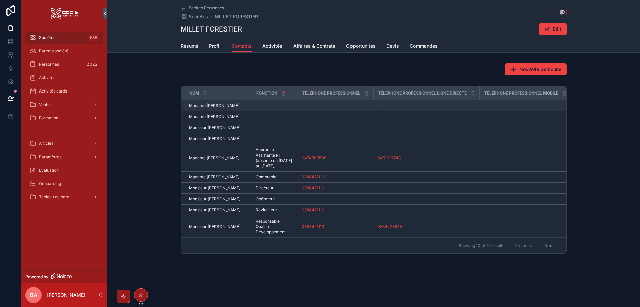
click at [449, 105] on div "--" at bounding box center [426, 105] width 98 height 5
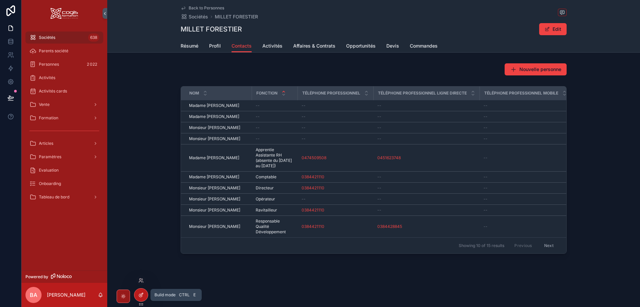
click at [141, 295] on icon at bounding box center [140, 294] width 5 height 5
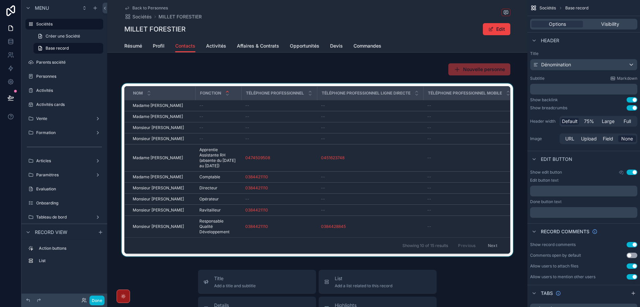
click at [414, 109] on div "scrollable content" at bounding box center [317, 171] width 420 height 176
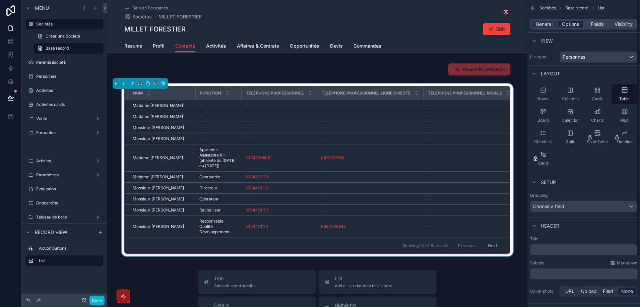
click at [575, 23] on span "Options" at bounding box center [570, 24] width 17 height 7
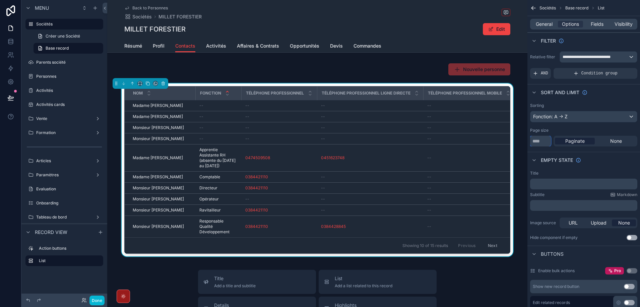
click at [543, 142] on input "**" at bounding box center [540, 141] width 21 height 11
drag, startPoint x: 543, startPoint y: 142, endPoint x: 532, endPoint y: 143, distance: 10.8
click at [532, 143] on input "**" at bounding box center [540, 141] width 21 height 11
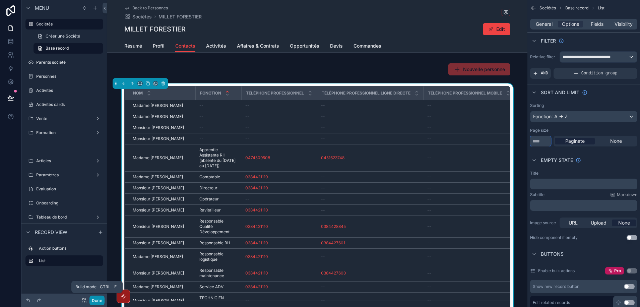
type input "**"
click at [94, 301] on button "Done" at bounding box center [96, 301] width 15 height 10
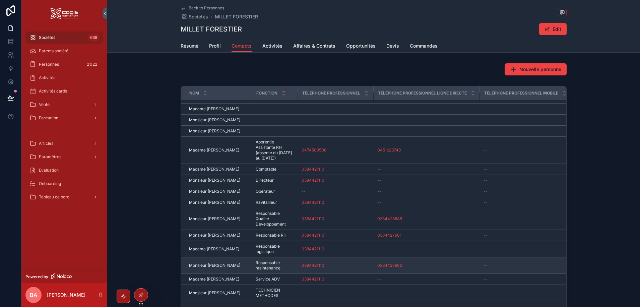
scroll to position [11, 0]
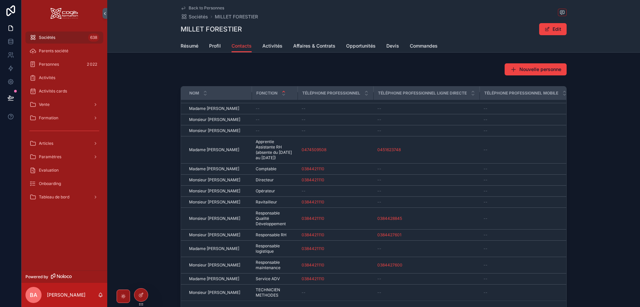
click at [546, 305] on div "Previous Next" at bounding box center [534, 309] width 49 height 10
click at [360, 88] on div "Téléphone professionnel" at bounding box center [335, 93] width 75 height 13
click at [143, 296] on icon at bounding box center [140, 294] width 5 height 5
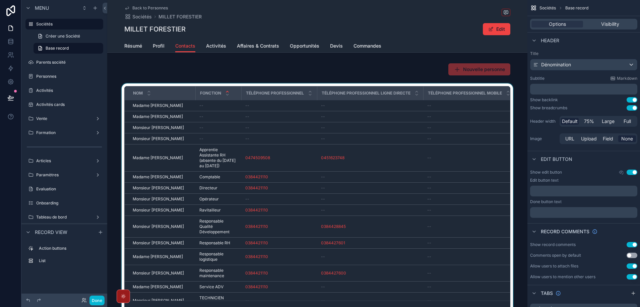
click at [413, 109] on div "scrollable content" at bounding box center [317, 202] width 420 height 239
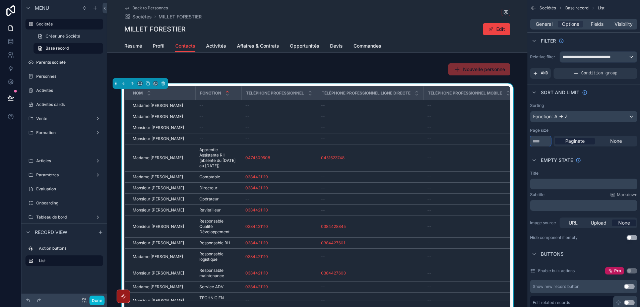
click at [541, 143] on input "**" at bounding box center [540, 141] width 21 height 11
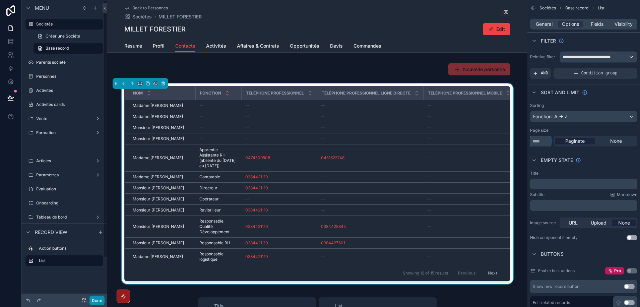
type input "**"
click at [96, 302] on button "Done" at bounding box center [96, 301] width 15 height 10
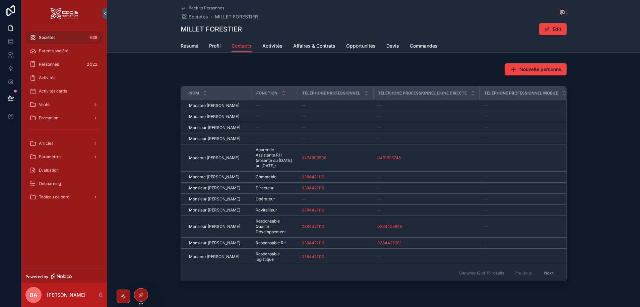
click at [548, 271] on button "Next" at bounding box center [549, 273] width 19 height 10
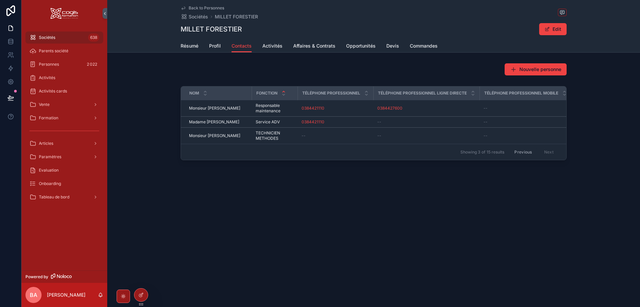
click at [523, 154] on button "Previous" at bounding box center [523, 152] width 27 height 10
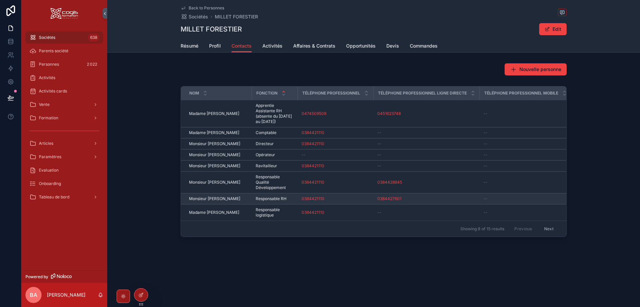
click at [238, 196] on span "Monsieur Sébastien DEMARAIS" at bounding box center [214, 198] width 51 height 5
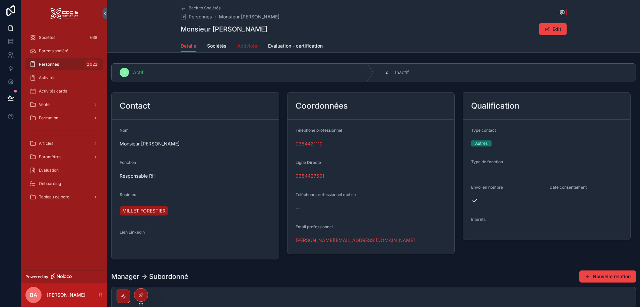
click at [246, 46] on span "Activités" at bounding box center [247, 46] width 20 height 7
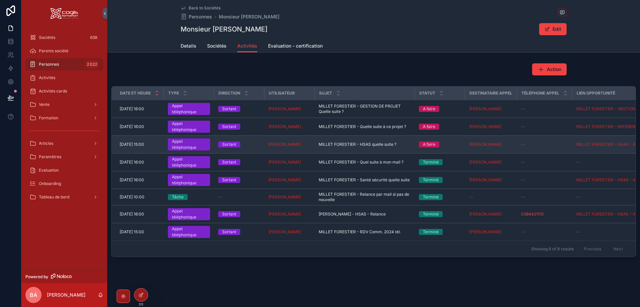
click at [144, 145] on span "11/09/2025 15:00" at bounding box center [132, 144] width 24 height 5
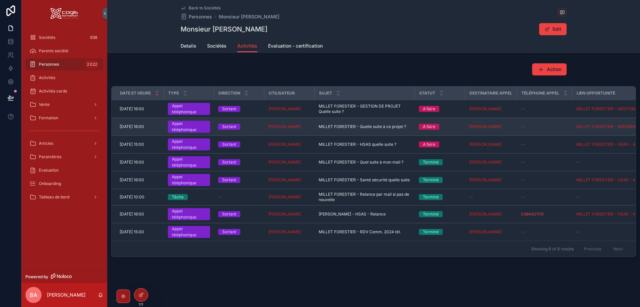
click at [134, 126] on span "25/09/2025 16:00" at bounding box center [132, 126] width 24 height 5
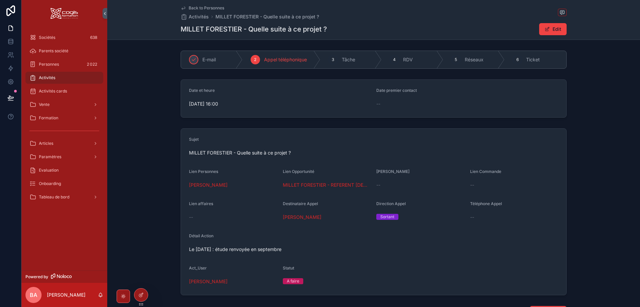
click at [213, 103] on span "25/09/2025 16:00" at bounding box center [280, 104] width 182 height 7
click at [554, 26] on button "Edit" at bounding box center [552, 29] width 27 height 12
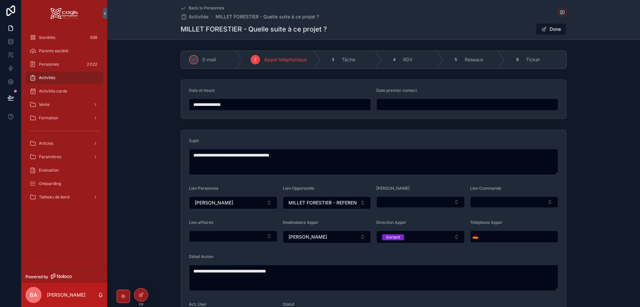
click at [247, 105] on input "**********" at bounding box center [279, 104] width 181 height 9
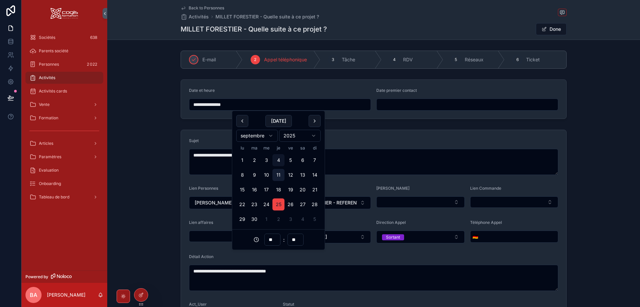
click at [279, 175] on button "11" at bounding box center [278, 175] width 12 height 12
click at [274, 239] on input "**" at bounding box center [272, 239] width 15 height 9
click at [268, 172] on div "09" at bounding box center [272, 169] width 30 height 11
type input "**********"
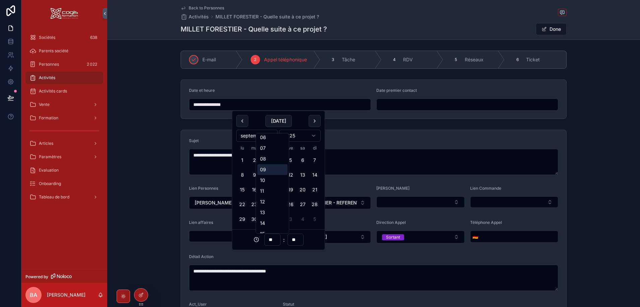
type input "**"
click at [548, 28] on button "Done" at bounding box center [551, 29] width 31 height 12
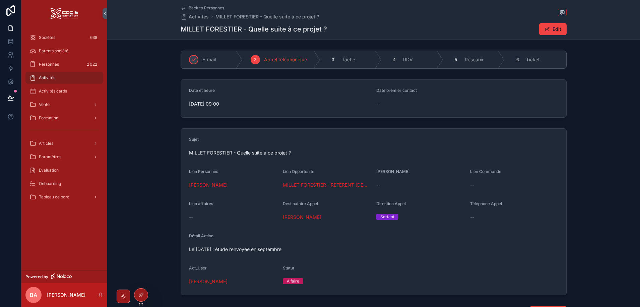
click at [205, 8] on span "Back to Personnes" at bounding box center [207, 7] width 36 height 5
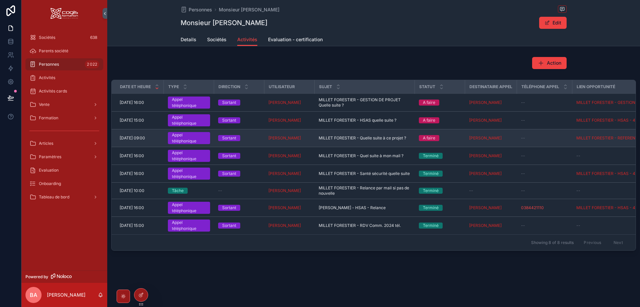
click at [155, 140] on div "11/09/2025 09:00 11/09/2025 09:00" at bounding box center [140, 137] width 40 height 5
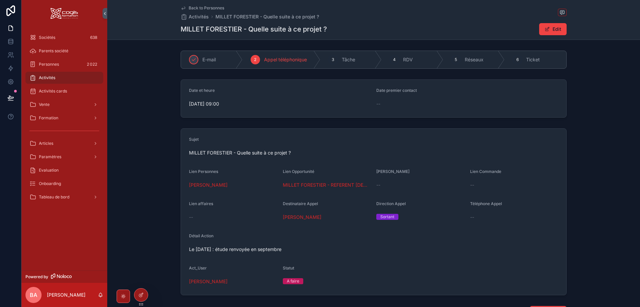
click at [261, 106] on span "11/09/2025 09:00" at bounding box center [280, 104] width 182 height 7
drag, startPoint x: 553, startPoint y: 27, endPoint x: 518, endPoint y: 39, distance: 36.7
click at [552, 27] on button "Edit" at bounding box center [552, 29] width 27 height 12
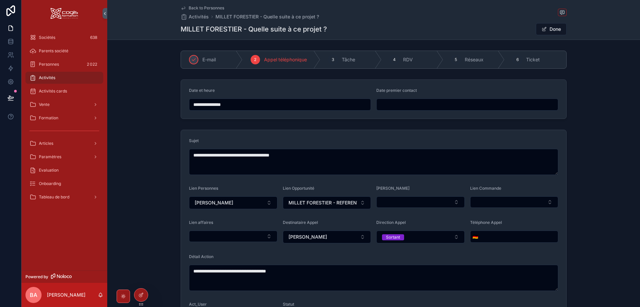
click at [247, 109] on input "**********" at bounding box center [279, 104] width 181 height 9
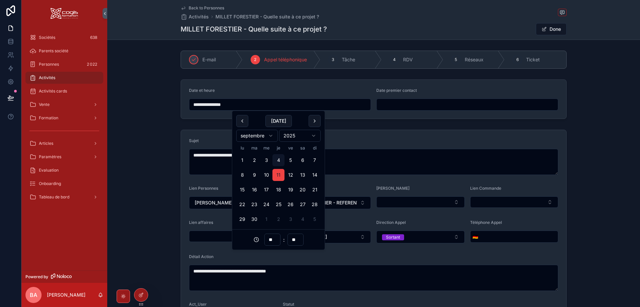
click at [276, 241] on input "**" at bounding box center [272, 239] width 15 height 9
drag, startPoint x: 276, startPoint y: 241, endPoint x: 261, endPoint y: 241, distance: 14.8
click at [261, 241] on div "** : **" at bounding box center [278, 240] width 84 height 12
type input "**"
type input "**********"
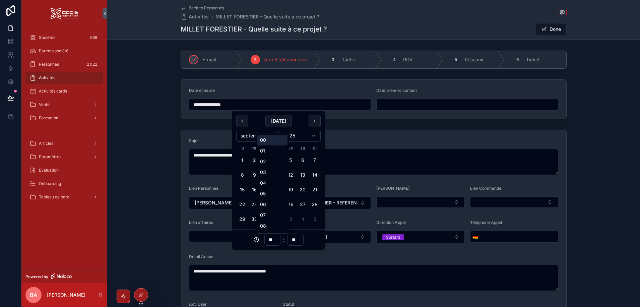
type input "**"
type input "**********"
type input "**"
type input "**********"
type input "**"
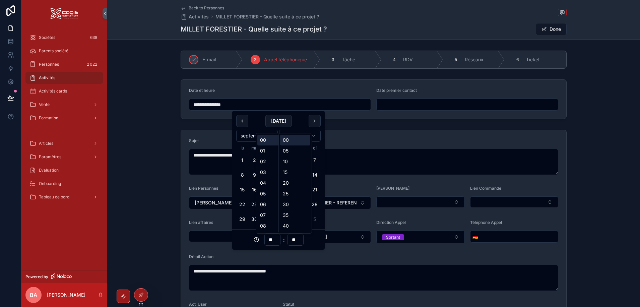
click at [294, 240] on input "**" at bounding box center [295, 239] width 15 height 9
click at [547, 31] on button "Done" at bounding box center [551, 29] width 31 height 12
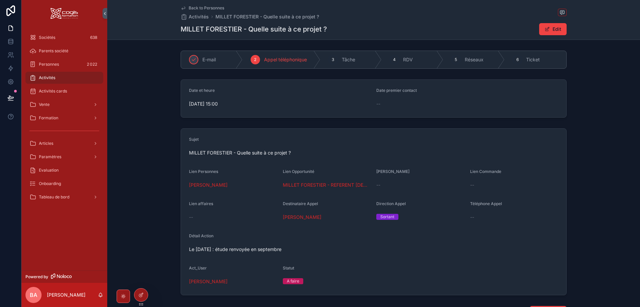
click at [205, 6] on span "Back to Personnes" at bounding box center [207, 7] width 36 height 5
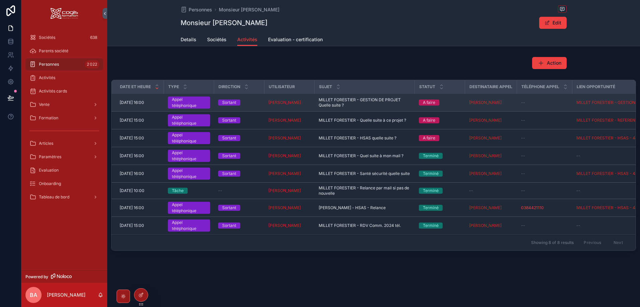
click at [143, 102] on span "25/09/2025 16:00" at bounding box center [132, 102] width 24 height 5
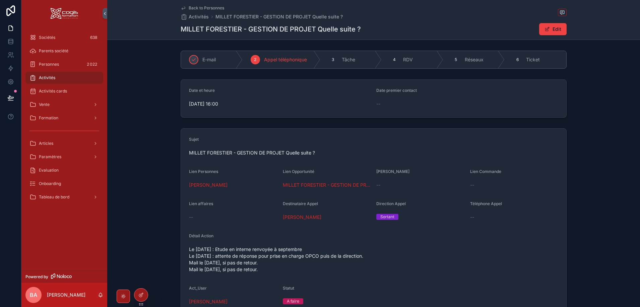
click at [213, 106] on span "25/09/2025 16:00" at bounding box center [280, 104] width 182 height 7
click at [555, 29] on button "Edit" at bounding box center [552, 29] width 27 height 12
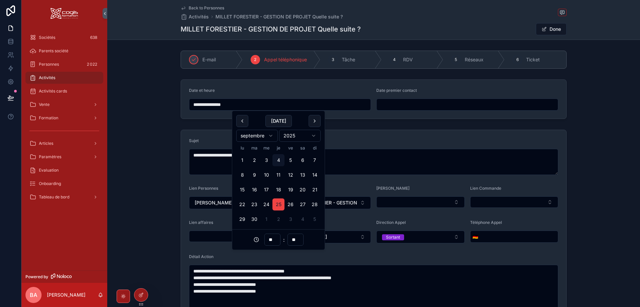
click at [237, 105] on input "**********" at bounding box center [279, 104] width 181 height 9
click at [279, 174] on button "11" at bounding box center [278, 175] width 12 height 12
click at [275, 239] on input "**" at bounding box center [272, 239] width 15 height 9
click at [265, 167] on div "15" at bounding box center [272, 167] width 30 height 11
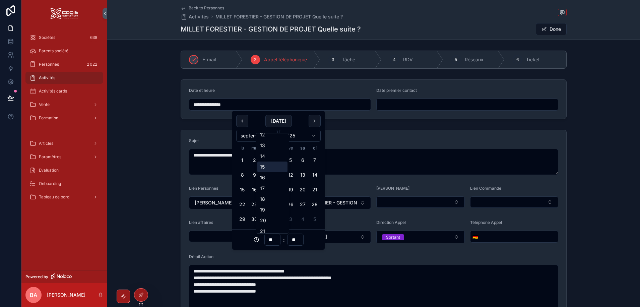
type input "**********"
type input "**"
click at [550, 29] on button "Done" at bounding box center [551, 29] width 31 height 12
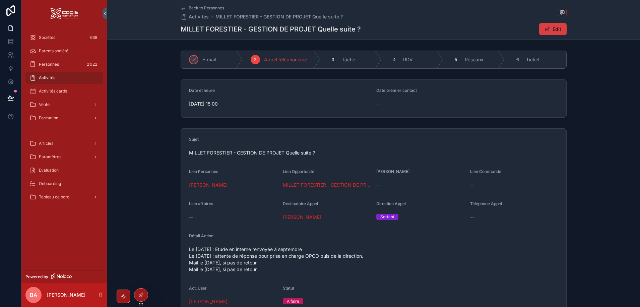
click at [553, 29] on button "Edit" at bounding box center [552, 29] width 27 height 12
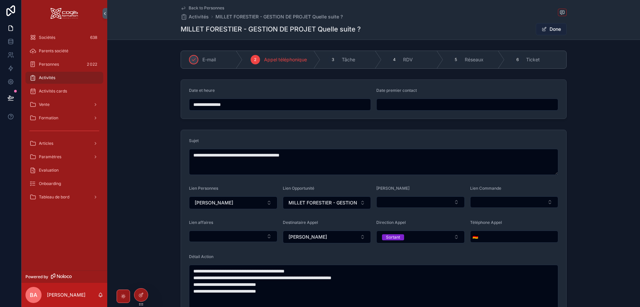
click at [553, 29] on button "Done" at bounding box center [551, 29] width 31 height 12
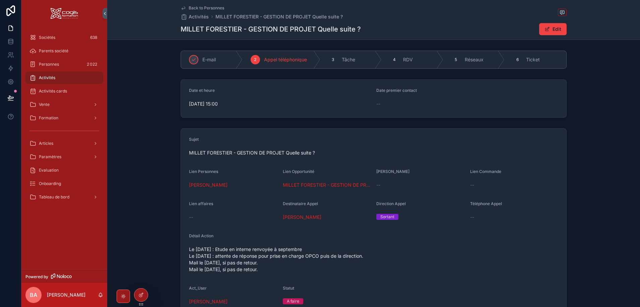
click at [208, 8] on span "Back to Personnes" at bounding box center [207, 7] width 36 height 5
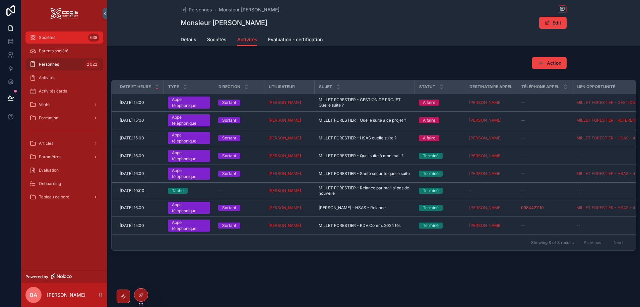
click at [54, 37] on span "Sociétés" at bounding box center [47, 37] width 16 height 5
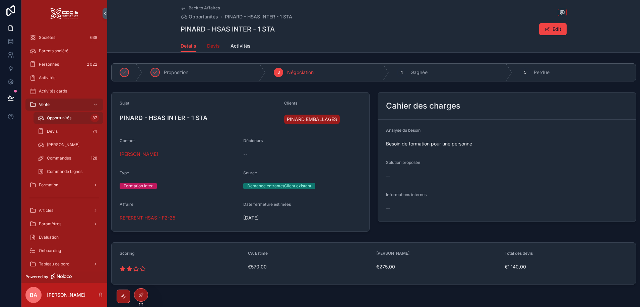
click at [210, 44] on span "Devis" at bounding box center [213, 46] width 13 height 7
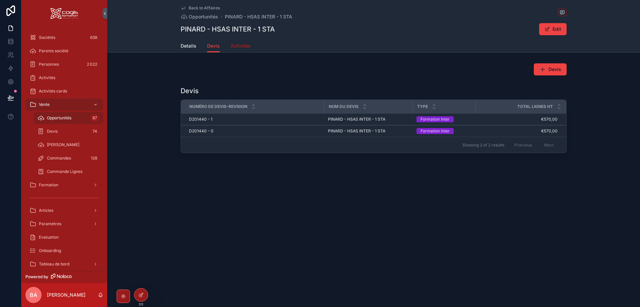
click at [234, 45] on span "Activités" at bounding box center [241, 46] width 20 height 7
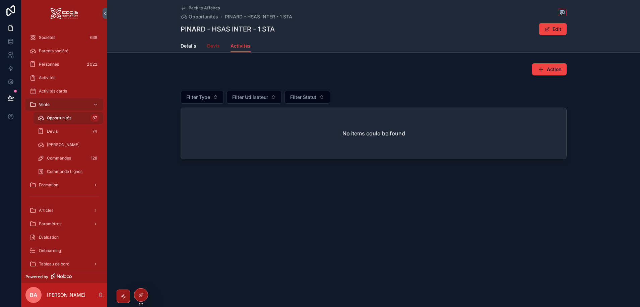
click at [212, 46] on span "Devis" at bounding box center [213, 46] width 13 height 7
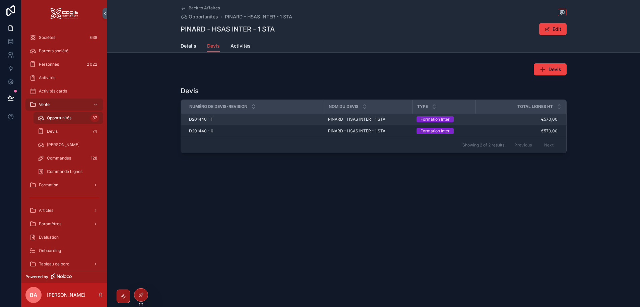
click at [202, 119] on span "D201440 - 1" at bounding box center [200, 119] width 23 height 5
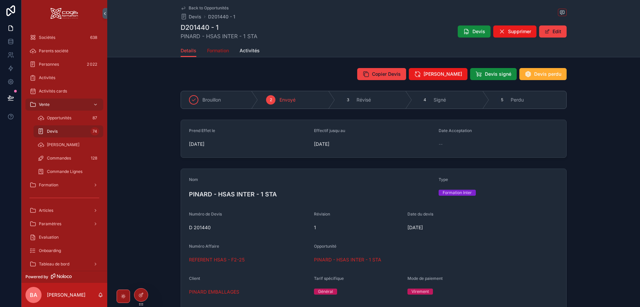
click at [224, 51] on span "Formation" at bounding box center [218, 50] width 22 height 7
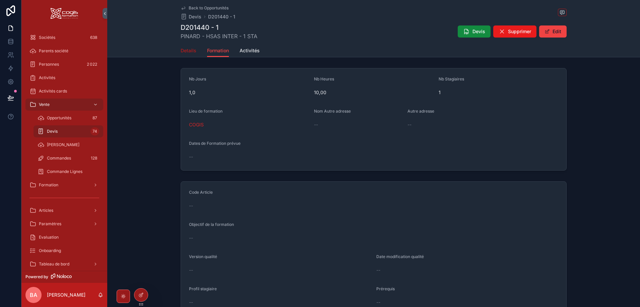
click at [186, 49] on span "Details" at bounding box center [189, 50] width 16 height 7
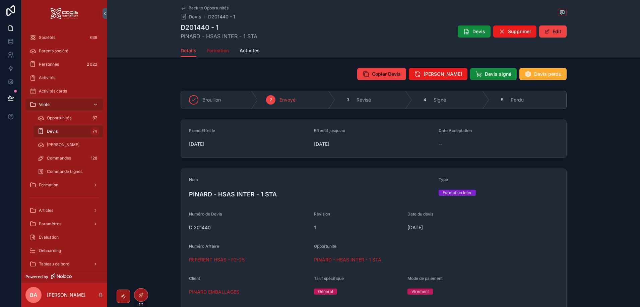
click at [220, 51] on span "Formation" at bounding box center [218, 50] width 22 height 7
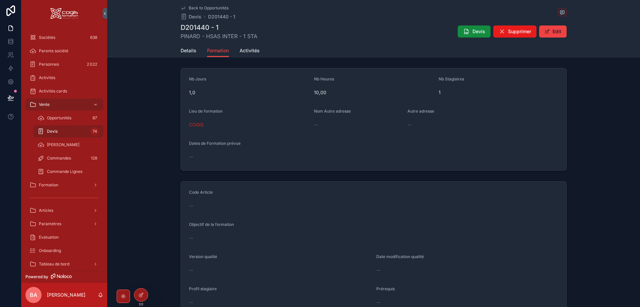
click at [223, 156] on div "--" at bounding box center [373, 157] width 369 height 7
click at [553, 32] on button "Edit" at bounding box center [552, 31] width 27 height 12
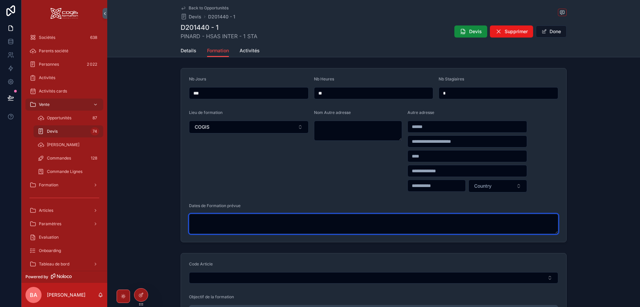
click at [228, 219] on textarea "scrollable content" at bounding box center [373, 224] width 369 height 20
paste textarea "**********"
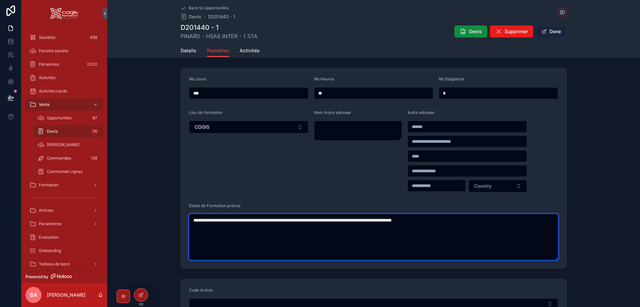
type textarea "**********"
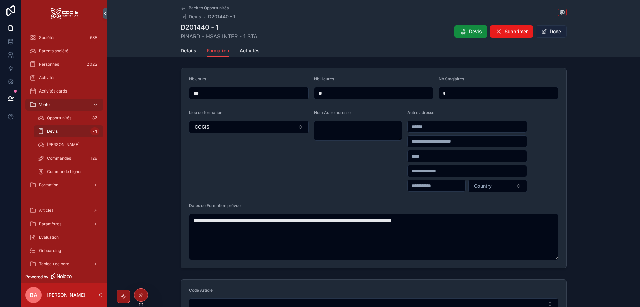
click at [552, 29] on button "Done" at bounding box center [551, 31] width 31 height 12
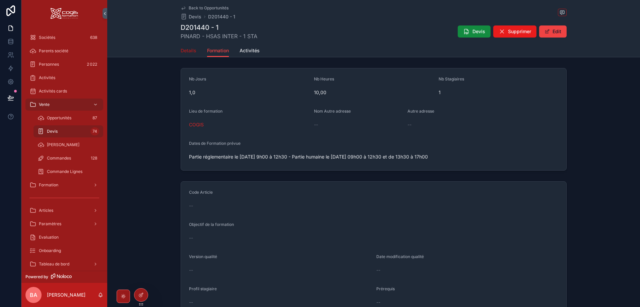
click at [185, 51] on span "Details" at bounding box center [189, 50] width 16 height 7
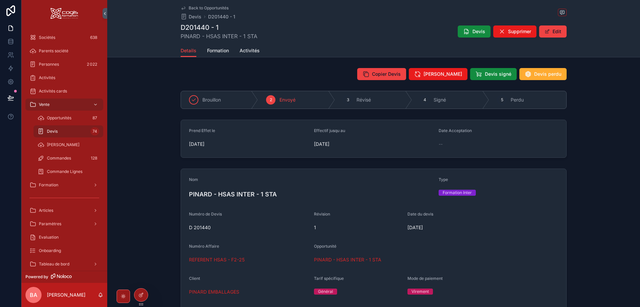
click at [197, 5] on span "Back to Opportunités" at bounding box center [209, 7] width 40 height 5
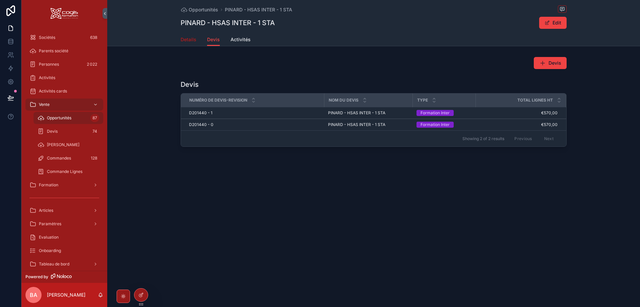
click at [185, 40] on span "Details" at bounding box center [189, 39] width 16 height 7
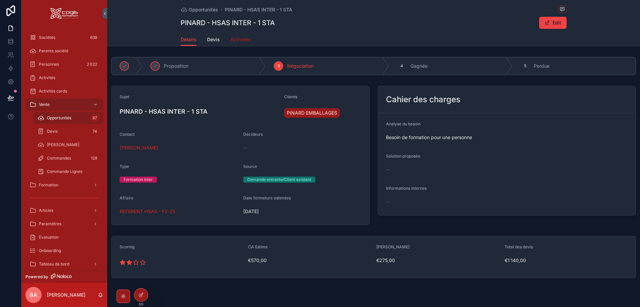
click at [241, 41] on span "Activités" at bounding box center [241, 39] width 20 height 7
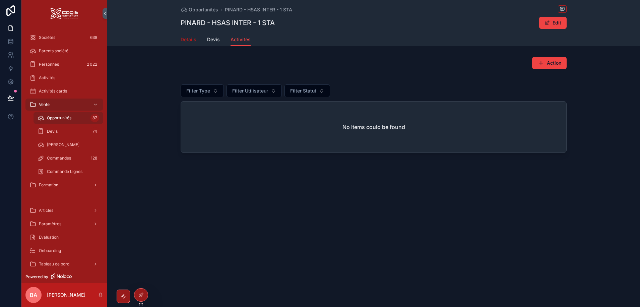
click at [196, 39] on span "Details" at bounding box center [189, 39] width 16 height 7
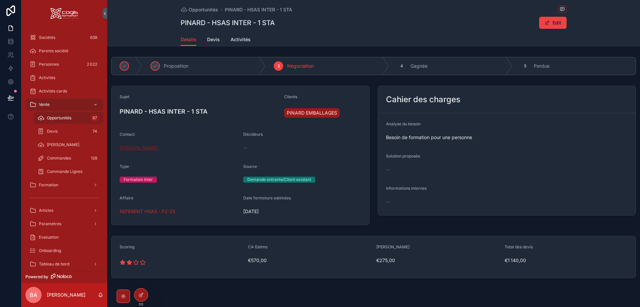
click at [143, 149] on span "Elodie BASSET" at bounding box center [139, 147] width 39 height 7
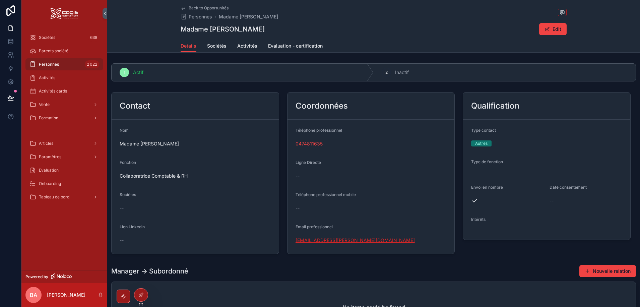
click at [351, 240] on link "compta.elodie@pinard-emballages.com" at bounding box center [355, 240] width 119 height 7
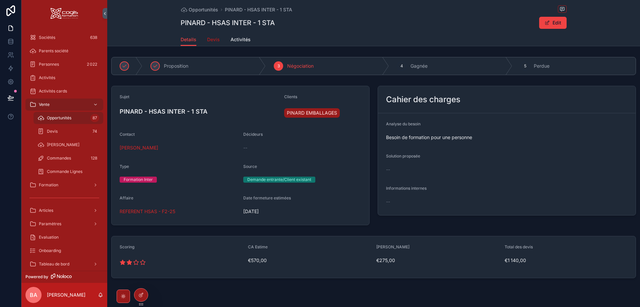
click at [211, 34] on link "Devis" at bounding box center [213, 40] width 13 height 13
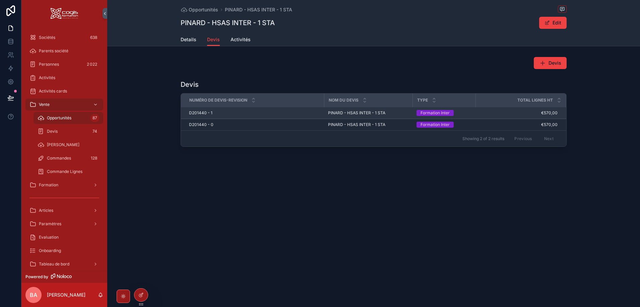
click at [205, 112] on span "D201440 - 1" at bounding box center [200, 112] width 23 height 5
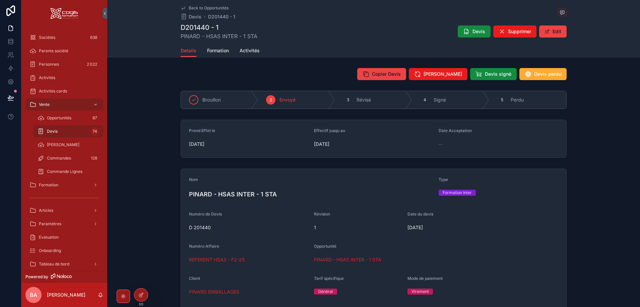
click at [189, 7] on span "Back to Opportunités" at bounding box center [209, 7] width 40 height 5
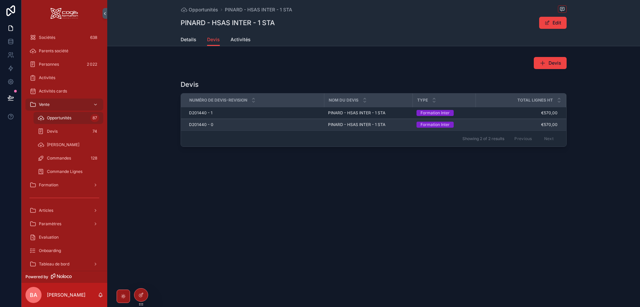
click at [203, 124] on span "D201440 - 0" at bounding box center [201, 124] width 24 height 5
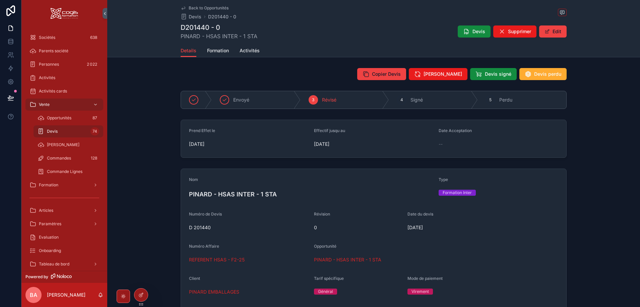
drag, startPoint x: 243, startPoint y: 80, endPoint x: 233, endPoint y: 81, distance: 9.9
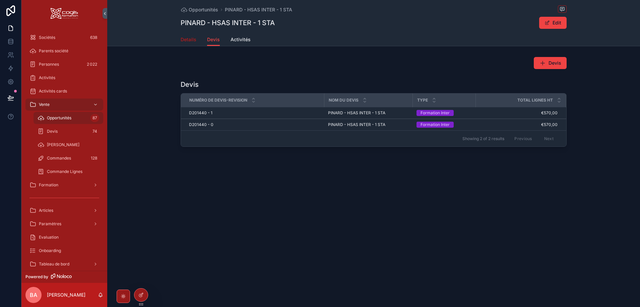
click at [190, 38] on span "Details" at bounding box center [189, 39] width 16 height 7
click at [191, 39] on span "Details" at bounding box center [189, 39] width 16 height 7
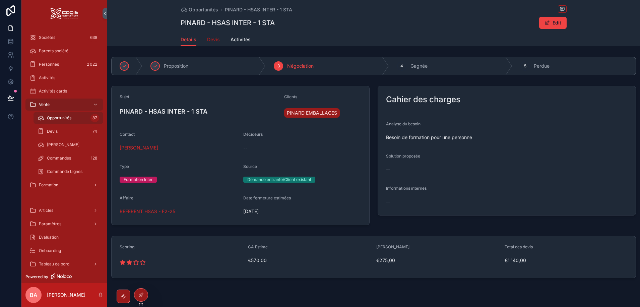
click at [215, 41] on span "Devis" at bounding box center [213, 39] width 13 height 7
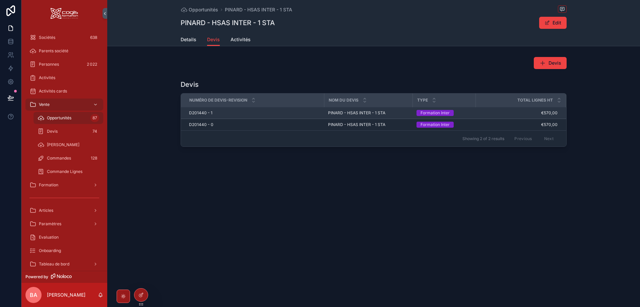
click at [209, 113] on span "D201440 - 1" at bounding box center [200, 112] width 23 height 5
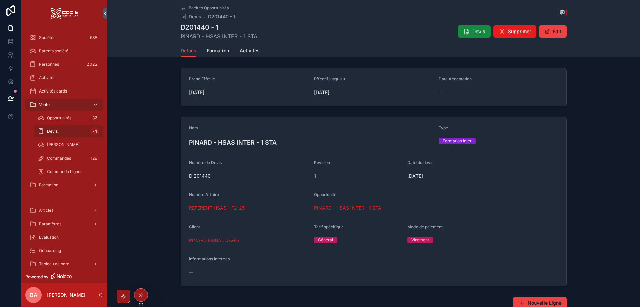
scroll to position [235, 0]
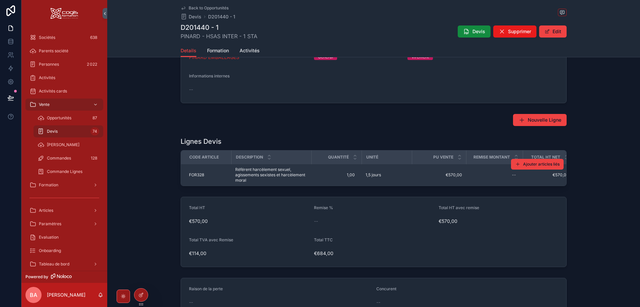
click at [246, 177] on span "Référent harcèlement sexuel, agissements sexistes et harcèlement moral" at bounding box center [271, 175] width 72 height 16
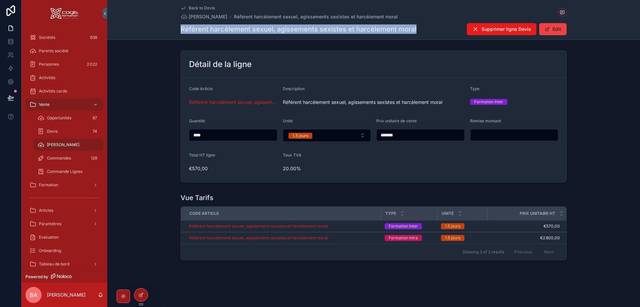
drag, startPoint x: 399, startPoint y: 27, endPoint x: 174, endPoint y: 31, distance: 224.9
click at [174, 31] on div "Back to Devis Devis Lignes Référent harcèlement sexuel, agissements sexistes et…" at bounding box center [373, 20] width 533 height 40
copy h1 "Référent harcèlement sexuel, agissements sexistes et harcèlement moral"
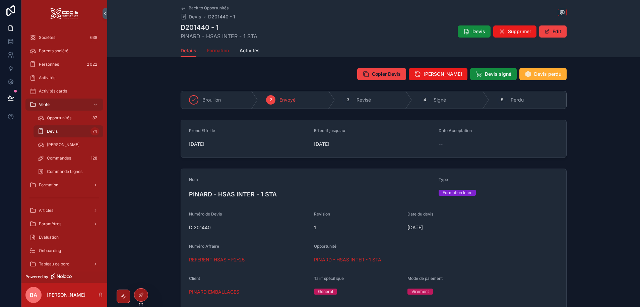
click at [219, 51] on span "Formation" at bounding box center [218, 50] width 22 height 7
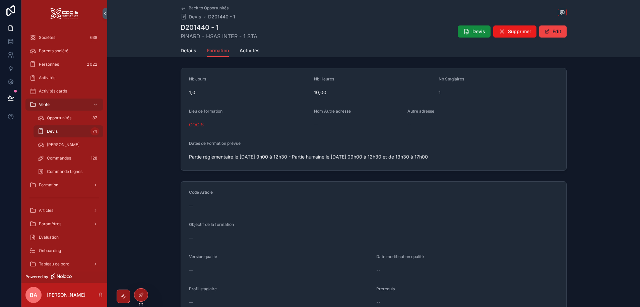
drag, startPoint x: 468, startPoint y: 157, endPoint x: 453, endPoint y: 156, distance: 15.1
click at [452, 157] on span "Partie réglementaire le [DATE] 9h00 à 12h30 - Partie humaine le [DATE] 09h00 à …" at bounding box center [373, 157] width 369 height 7
click at [467, 156] on span "Partie réglementaire le [DATE] 9h00 à 12h30 - Partie humaine le [DATE] 09h00 à …" at bounding box center [373, 157] width 369 height 7
drag, startPoint x: 381, startPoint y: 158, endPoint x: 155, endPoint y: 160, distance: 226.9
click at [155, 160] on div "Nb Jours 1,0 Nb Heures 10,00 Nb Stagiaires 1 Lieu de formation COGIS Nom Autre …" at bounding box center [373, 119] width 533 height 108
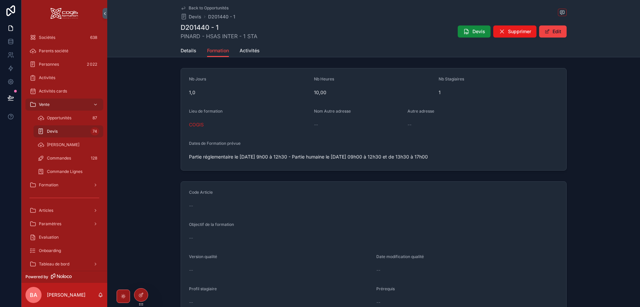
click at [499, 157] on span "Partie réglementaire le [DATE] 9h00 à 12h30 - Partie humaine le [DATE] 09h00 à …" at bounding box center [373, 157] width 369 height 7
drag, startPoint x: 250, startPoint y: 49, endPoint x: 257, endPoint y: 55, distance: 8.6
click at [250, 49] on span "Activités" at bounding box center [250, 50] width 20 height 7
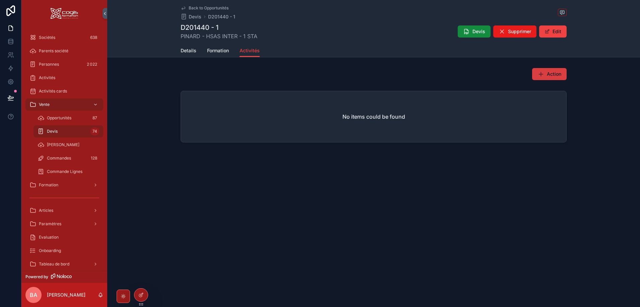
click at [553, 73] on span "Action" at bounding box center [554, 74] width 14 height 7
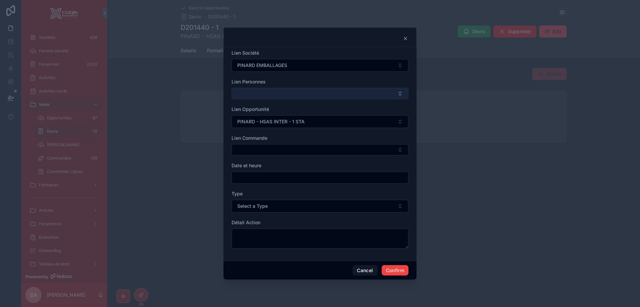
click at [257, 94] on button "Select Button" at bounding box center [320, 93] width 177 height 11
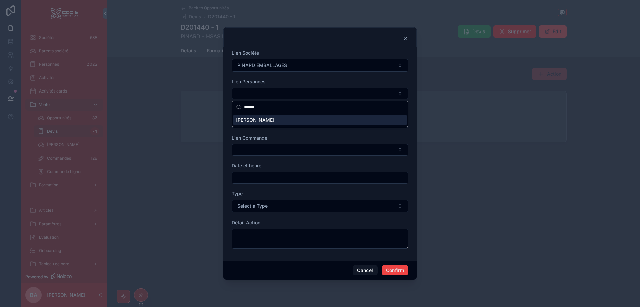
type input "******"
click at [246, 122] on span "Elodie BASSET" at bounding box center [255, 120] width 39 height 7
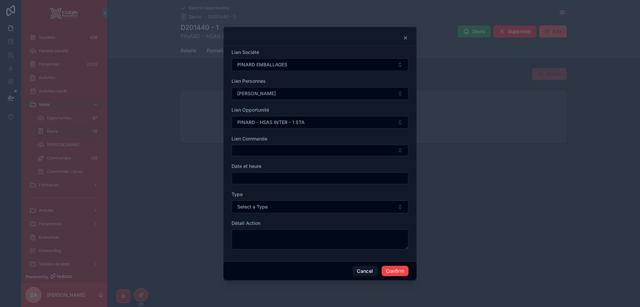
click at [273, 180] on input "text" at bounding box center [320, 178] width 176 height 9
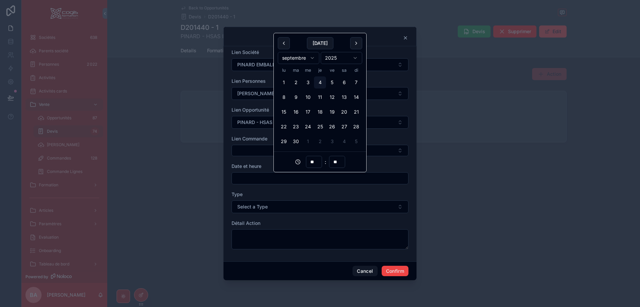
click at [466, 160] on div at bounding box center [320, 153] width 640 height 307
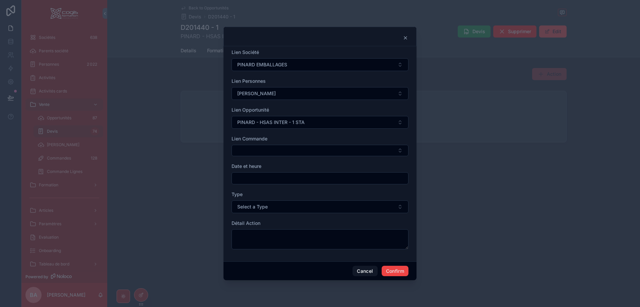
click at [406, 37] on icon at bounding box center [405, 37] width 5 height 5
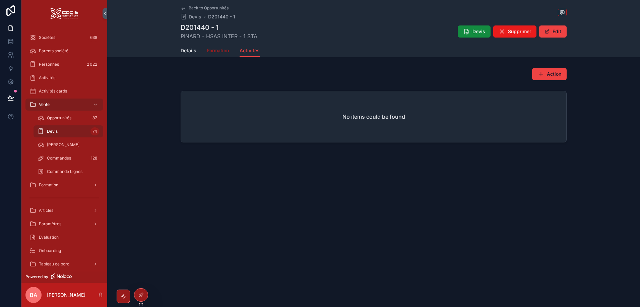
click at [219, 51] on span "Formation" at bounding box center [218, 50] width 22 height 7
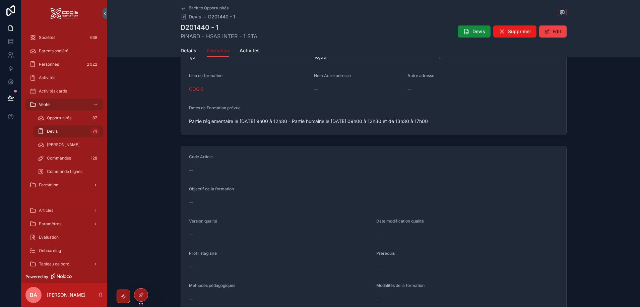
scroll to position [34, 0]
click at [181, 48] on div "Details Formation Activités" at bounding box center [373, 50] width 525 height 13
click at [184, 50] on span "Details" at bounding box center [189, 50] width 16 height 7
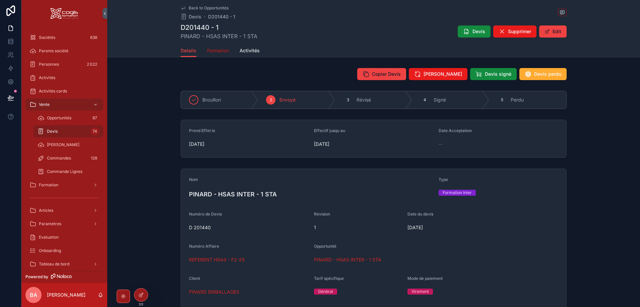
click at [214, 51] on span "Formation" at bounding box center [218, 50] width 22 height 7
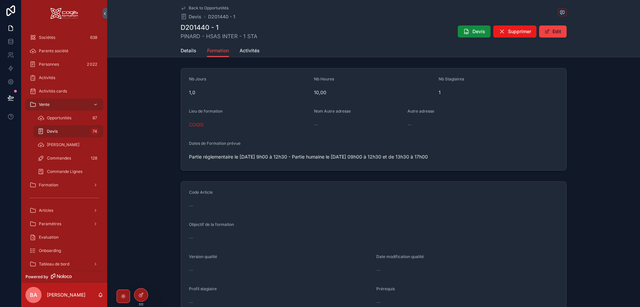
click at [229, 207] on div "--" at bounding box center [373, 205] width 369 height 7
click at [553, 31] on button "Edit" at bounding box center [552, 31] width 27 height 12
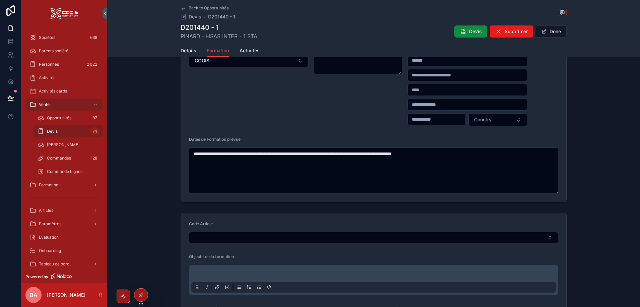
scroll to position [67, 0]
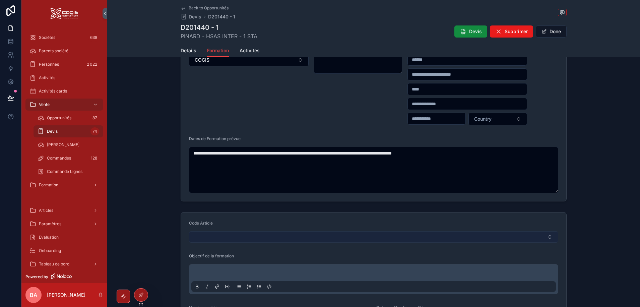
click at [230, 238] on button "Select Button" at bounding box center [373, 236] width 369 height 11
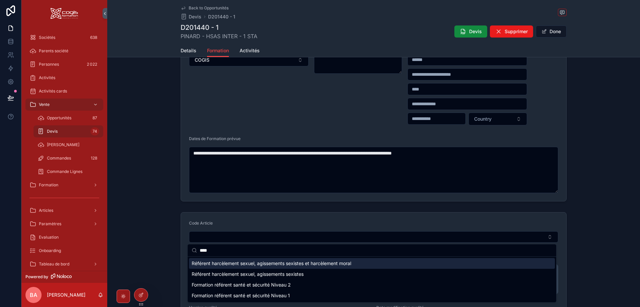
type input "****"
click at [294, 266] on span "Référent harcèlement sexuel, agissements sexistes et harcèlement moral" at bounding box center [272, 263] width 160 height 7
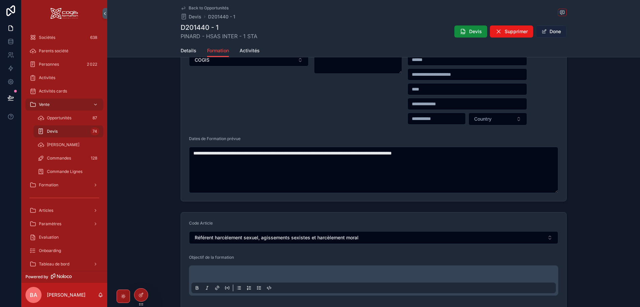
click at [552, 30] on button "Done" at bounding box center [551, 31] width 31 height 12
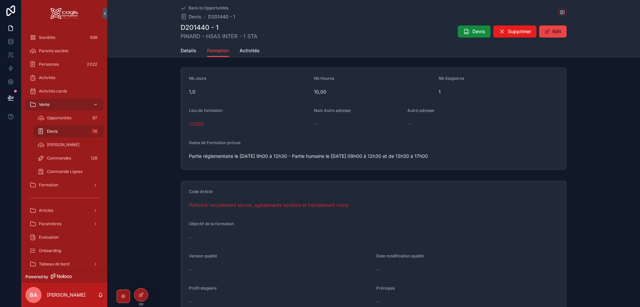
scroll to position [0, 0]
drag, startPoint x: 184, startPoint y: 50, endPoint x: 183, endPoint y: 54, distance: 3.8
click at [184, 50] on span "Details" at bounding box center [189, 50] width 16 height 7
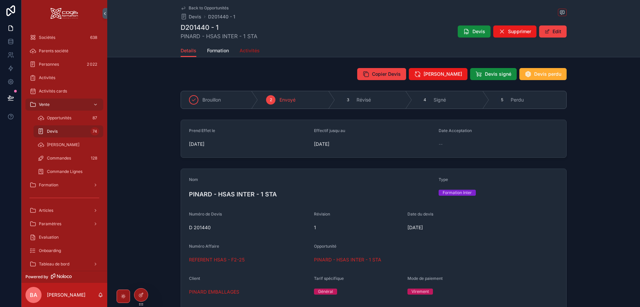
click at [248, 49] on span "Activités" at bounding box center [250, 50] width 20 height 7
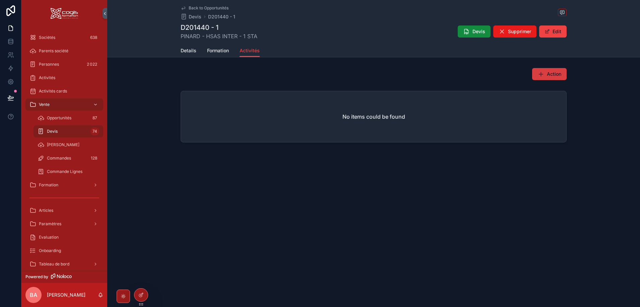
click at [556, 70] on button "Action" at bounding box center [549, 74] width 35 height 12
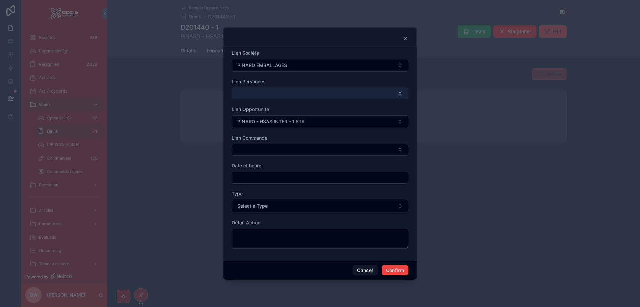
click at [270, 92] on button "Select Button" at bounding box center [320, 93] width 177 height 11
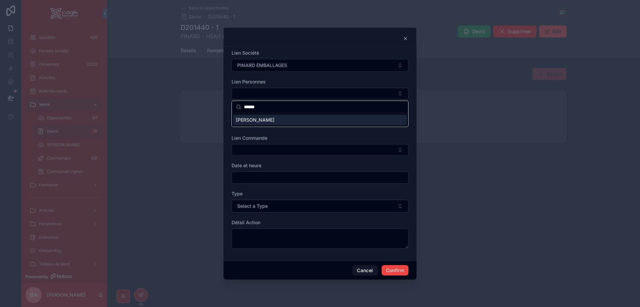
type input "******"
click at [260, 120] on span "Elodie BASSET" at bounding box center [255, 120] width 39 height 7
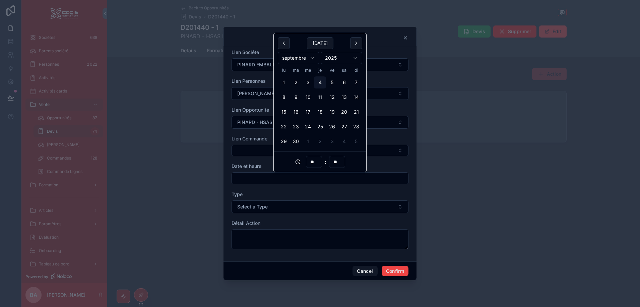
click at [264, 179] on input "text" at bounding box center [320, 178] width 176 height 9
click at [285, 111] on button "15" at bounding box center [284, 112] width 12 height 12
click at [312, 161] on input "**" at bounding box center [313, 161] width 15 height 9
click at [332, 97] on button "12" at bounding box center [332, 97] width 12 height 12
click at [313, 161] on input "**" at bounding box center [313, 161] width 15 height 9
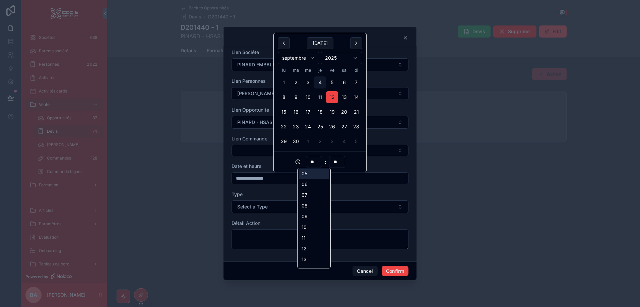
scroll to position [67, 0]
click at [306, 215] on div "10" at bounding box center [314, 215] width 30 height 11
type input "**********"
type input "**"
click at [289, 198] on div "Type Select a Type" at bounding box center [320, 202] width 177 height 22
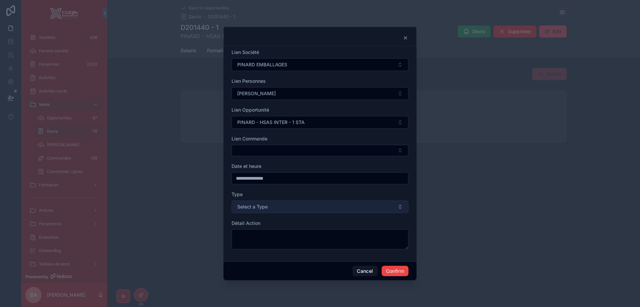
click at [286, 207] on button "Select a Type" at bounding box center [320, 206] width 177 height 13
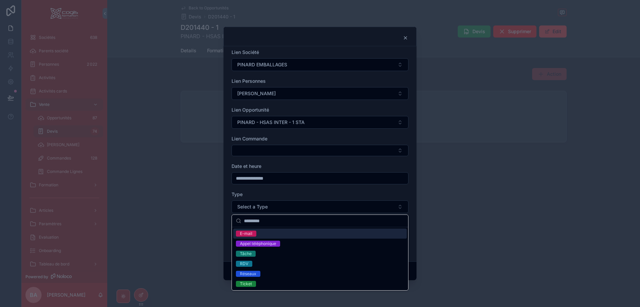
click at [245, 232] on div "E-mail" at bounding box center [246, 234] width 12 height 6
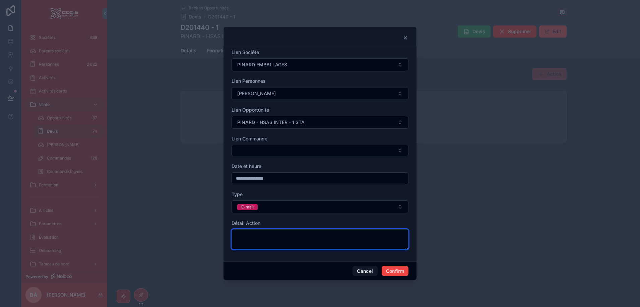
click at [260, 234] on textarea at bounding box center [320, 239] width 177 height 20
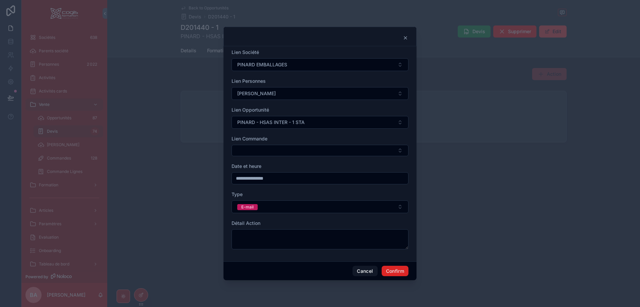
click at [396, 268] on button "Confirm" at bounding box center [395, 271] width 27 height 11
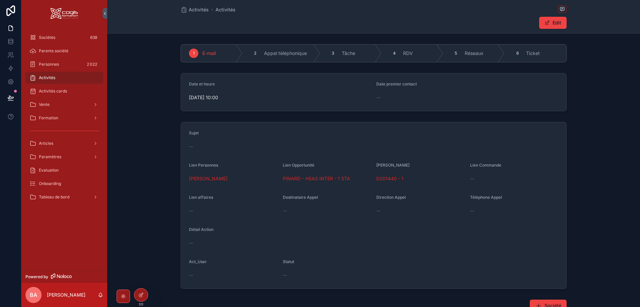
click at [207, 147] on div "--" at bounding box center [373, 146] width 369 height 7
click at [204, 144] on div "--" at bounding box center [373, 146] width 369 height 7
click at [555, 20] on button "Edit" at bounding box center [552, 23] width 27 height 12
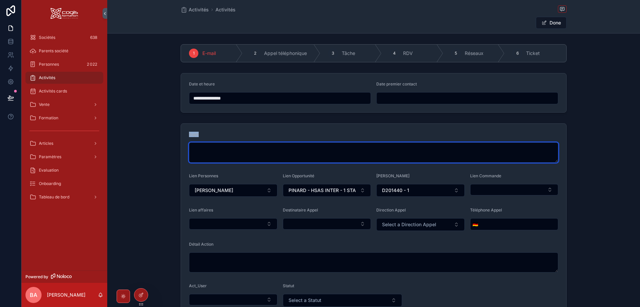
click at [212, 145] on textarea "scrollable content" at bounding box center [373, 152] width 369 height 20
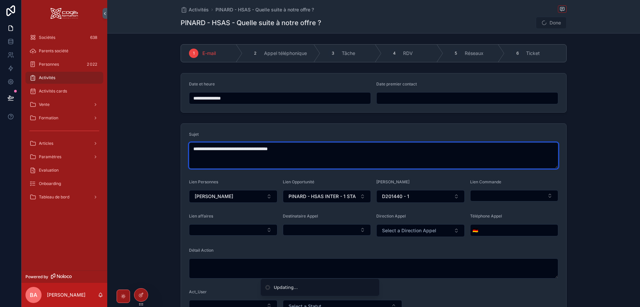
type textarea "**********"
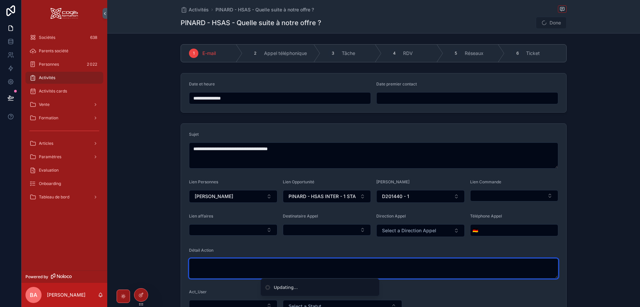
click at [226, 263] on textarea "scrollable content" at bounding box center [373, 268] width 369 height 20
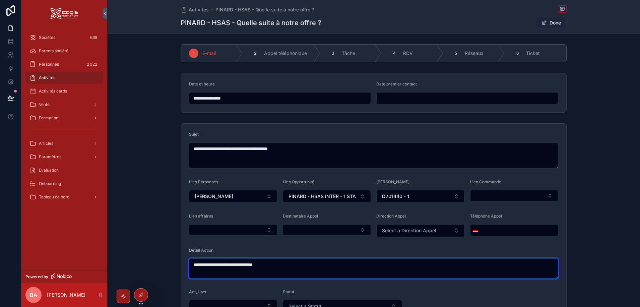
type textarea "**********"
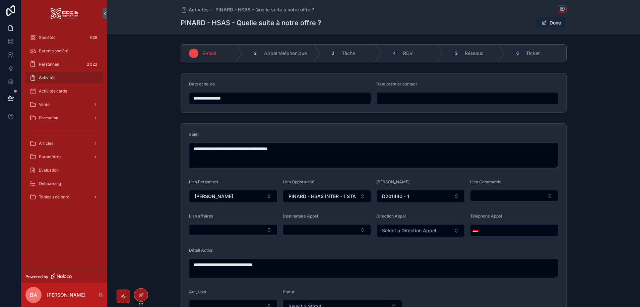
click at [547, 19] on button "Done" at bounding box center [551, 23] width 31 height 12
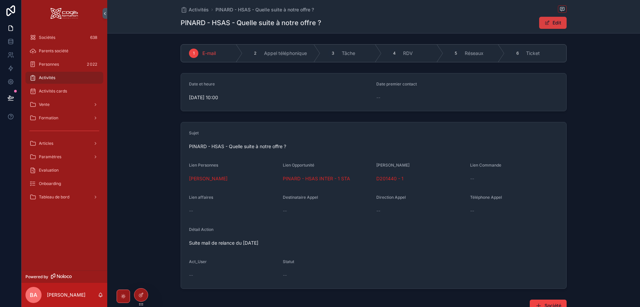
click at [558, 22] on button "Edit" at bounding box center [552, 23] width 27 height 12
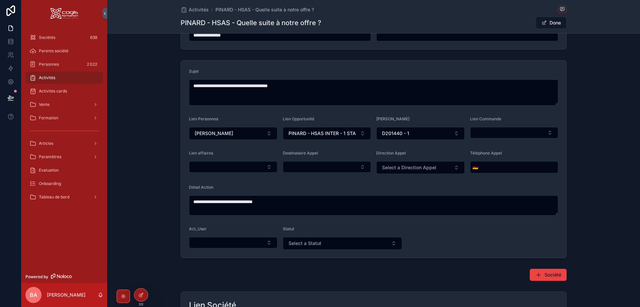
scroll to position [67, 0]
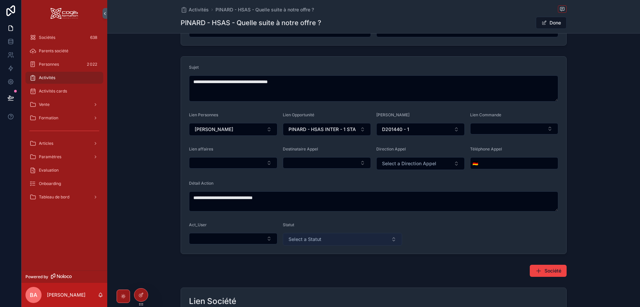
click at [305, 237] on span "Select a Statut" at bounding box center [305, 239] width 33 height 7
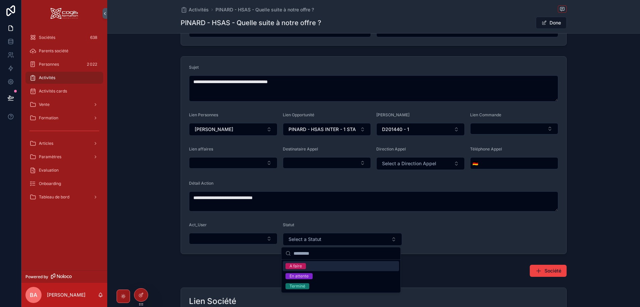
click at [297, 263] on div "A faire" at bounding box center [296, 266] width 12 height 6
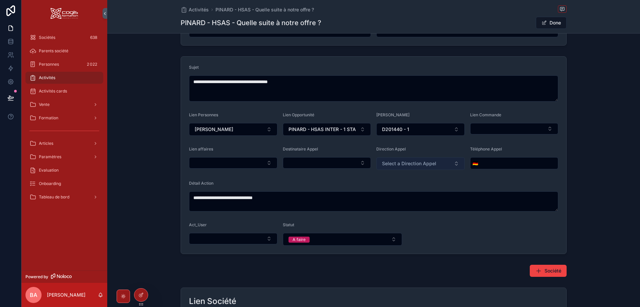
click at [415, 162] on span "Select a Direction Appel" at bounding box center [409, 163] width 54 height 7
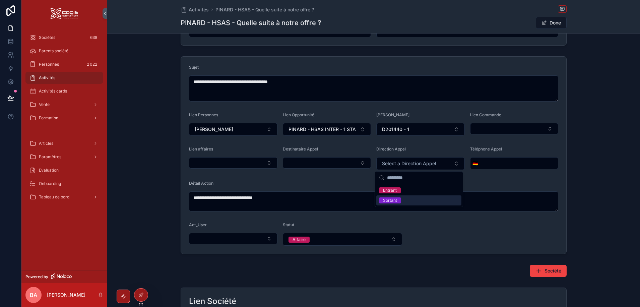
click at [391, 198] on div "Sortant" at bounding box center [390, 200] width 14 height 6
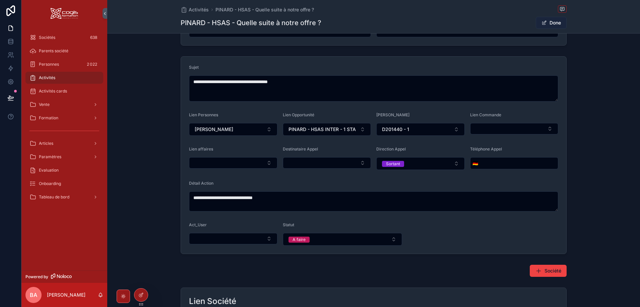
click at [552, 20] on button "Done" at bounding box center [551, 23] width 31 height 12
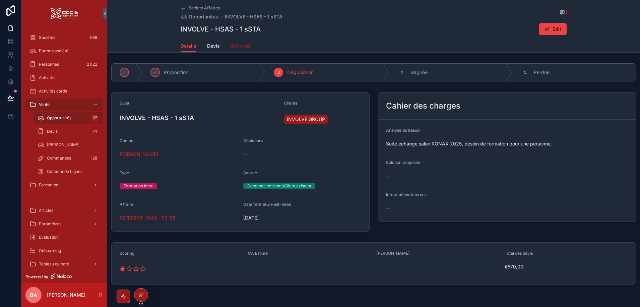
click at [242, 44] on span "Activités" at bounding box center [241, 46] width 20 height 7
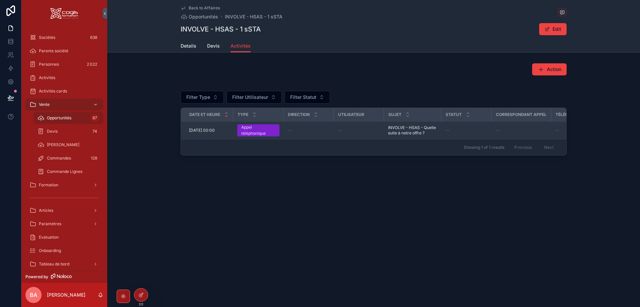
click at [196, 131] on span "[DATE] 00:00" at bounding box center [202, 130] width 26 height 5
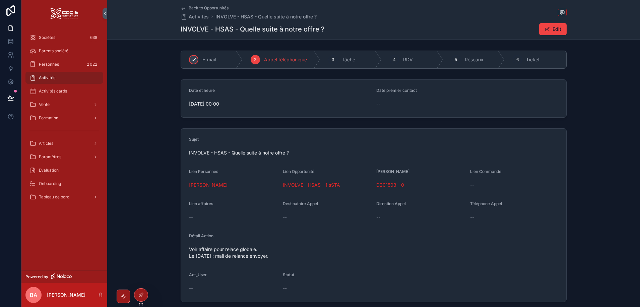
click at [197, 60] on div "E-mail" at bounding box center [212, 59] width 62 height 17
click at [553, 28] on button "Edit" at bounding box center [552, 29] width 27 height 12
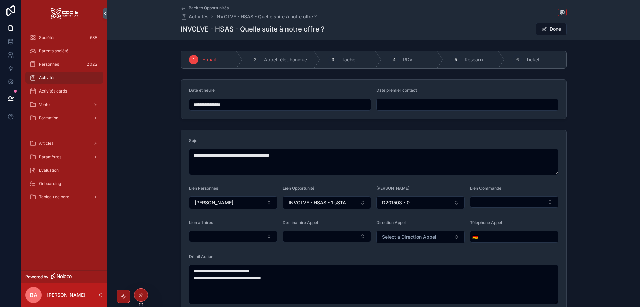
click at [244, 106] on input "**********" at bounding box center [279, 104] width 181 height 9
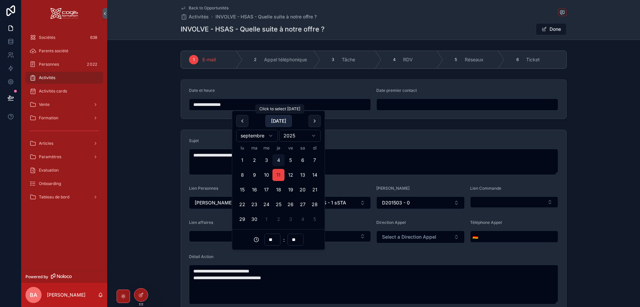
click at [278, 120] on button "[DATE]" at bounding box center [278, 121] width 26 height 12
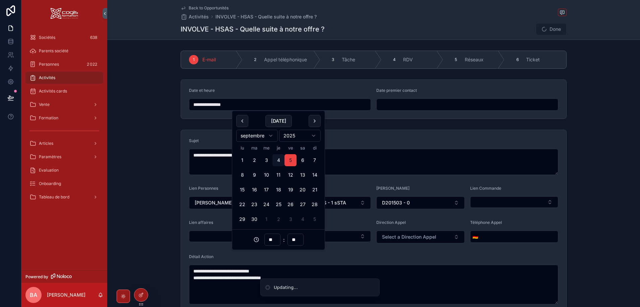
click at [271, 239] on input "**" at bounding box center [272, 239] width 15 height 9
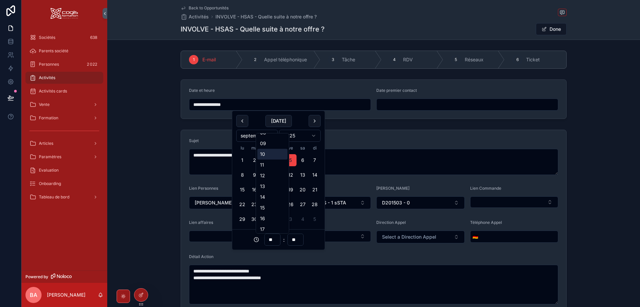
click at [270, 151] on div "10" at bounding box center [272, 154] width 30 height 11
type input "**********"
type input "**"
click at [297, 238] on input "**" at bounding box center [295, 239] width 15 height 9
click at [291, 215] on div "35" at bounding box center [295, 215] width 30 height 11
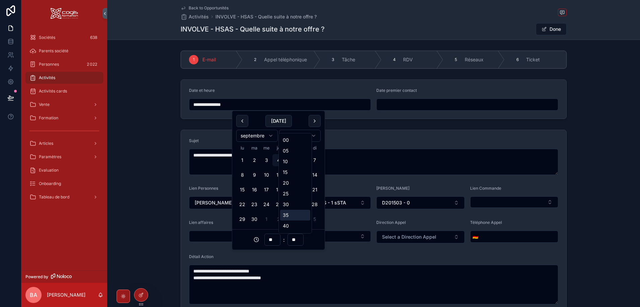
type input "**********"
type input "**"
click at [337, 257] on div "Détail Action" at bounding box center [373, 258] width 369 height 8
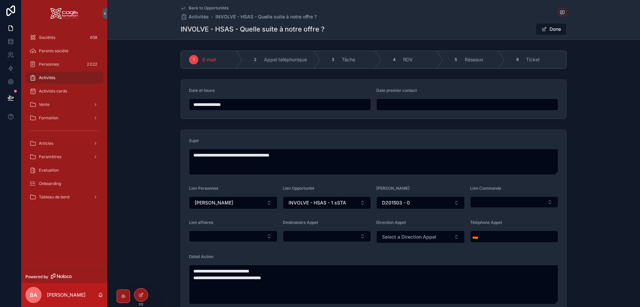
click at [250, 105] on input "**********" at bounding box center [279, 104] width 181 height 9
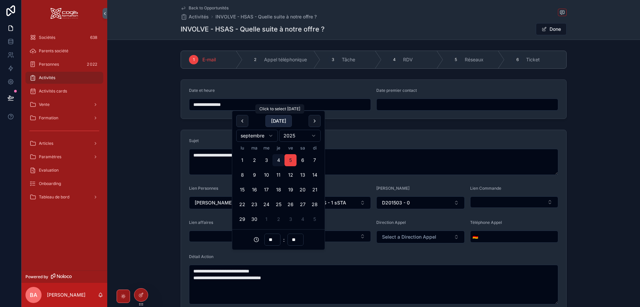
click at [276, 121] on button "[DATE]" at bounding box center [278, 121] width 26 height 12
click at [291, 161] on button "5" at bounding box center [291, 160] width 12 height 12
click at [345, 144] on div "Sujet" at bounding box center [373, 142] width 369 height 8
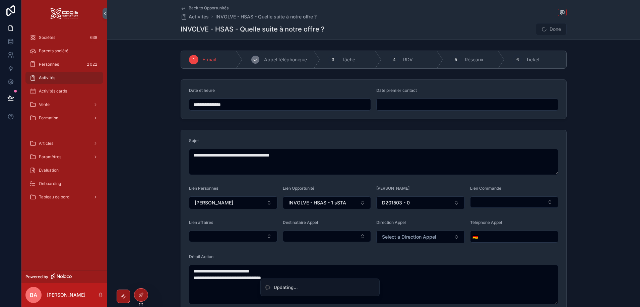
click at [254, 61] on icon "scrollable content" at bounding box center [255, 59] width 5 height 5
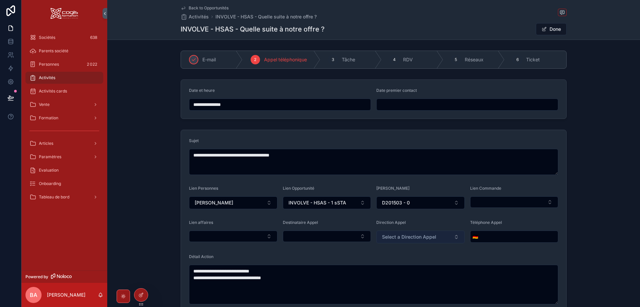
click at [416, 237] on span "Select a Direction Appel" at bounding box center [409, 237] width 54 height 7
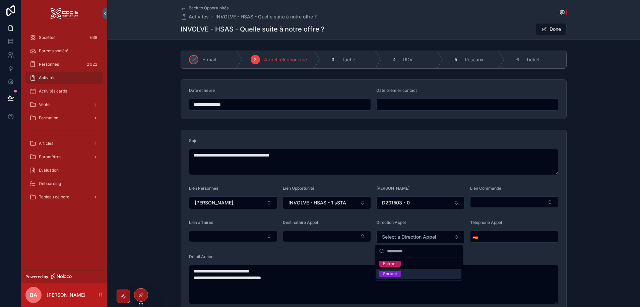
click at [397, 274] on div "Sortant" at bounding box center [390, 274] width 14 height 6
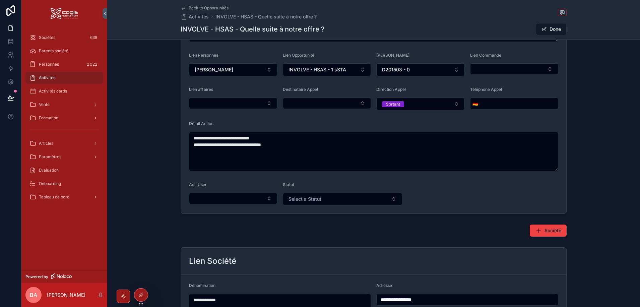
scroll to position [134, 0]
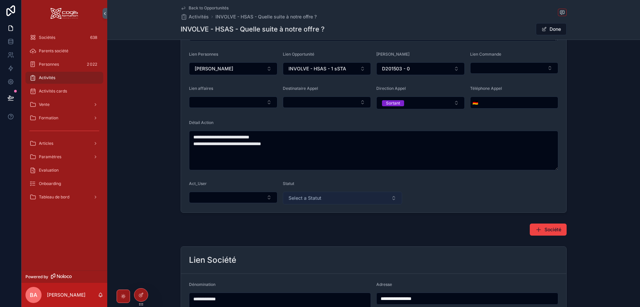
click at [334, 198] on button "Select a Statut" at bounding box center [343, 198] width 120 height 13
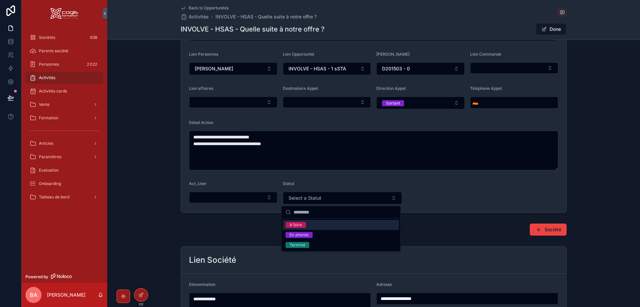
click at [301, 224] on div "A faire" at bounding box center [296, 225] width 12 height 6
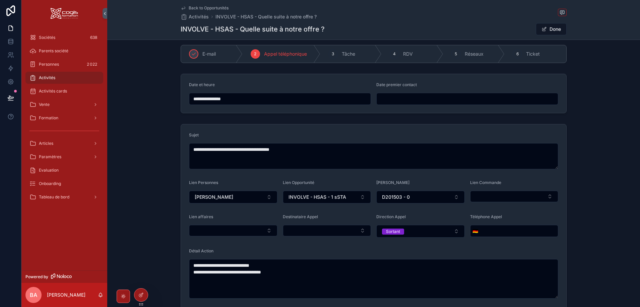
scroll to position [0, 0]
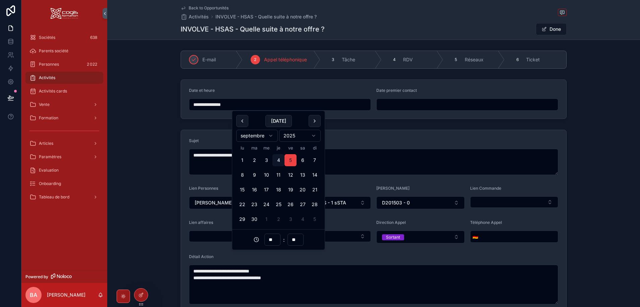
click at [248, 105] on input "**********" at bounding box center [279, 104] width 181 height 9
click at [281, 159] on button "4" at bounding box center [278, 160] width 12 height 12
click at [192, 121] on div "**********" at bounding box center [373, 299] width 533 height 503
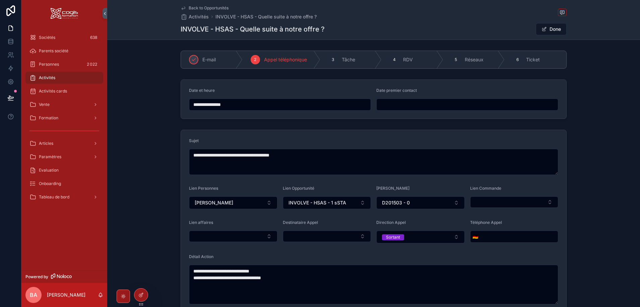
click at [260, 106] on input "**********" at bounding box center [279, 104] width 181 height 9
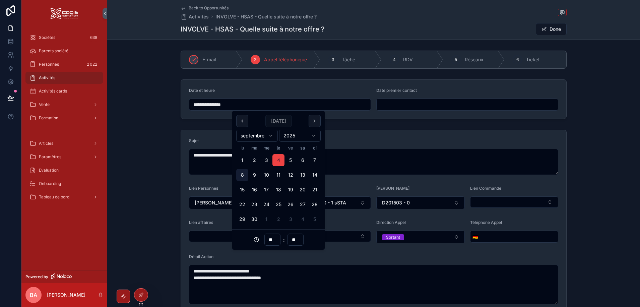
click at [244, 175] on button "8" at bounding box center [242, 175] width 12 height 12
click at [371, 125] on div "**********" at bounding box center [373, 299] width 533 height 503
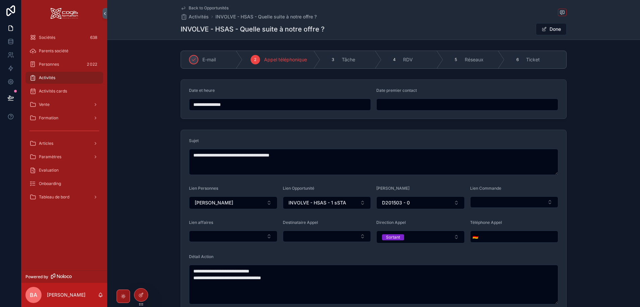
click at [254, 109] on input "**********" at bounding box center [279, 104] width 181 height 9
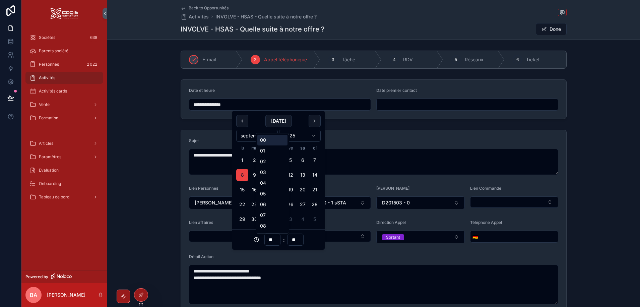
click at [270, 238] on input "**" at bounding box center [272, 239] width 15 height 9
click at [267, 200] on div "15" at bounding box center [272, 200] width 30 height 11
type input "**********"
type input "**"
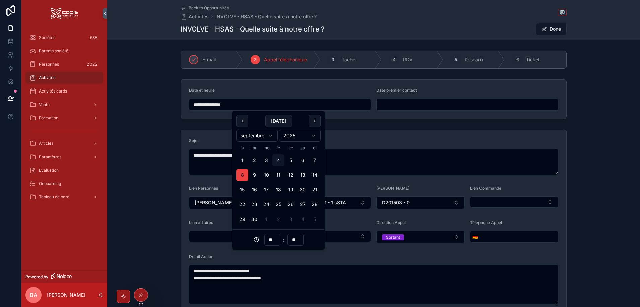
click at [297, 238] on input "**" at bounding box center [295, 239] width 15 height 9
click at [283, 142] on div "00" at bounding box center [295, 140] width 30 height 11
type input "**********"
type input "**"
click at [549, 31] on button "Done" at bounding box center [551, 29] width 31 height 12
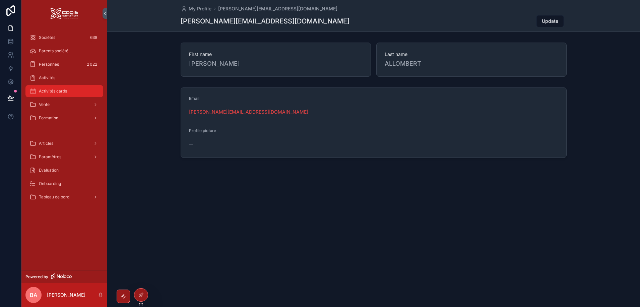
click at [50, 93] on span "Activités cards" at bounding box center [53, 90] width 28 height 5
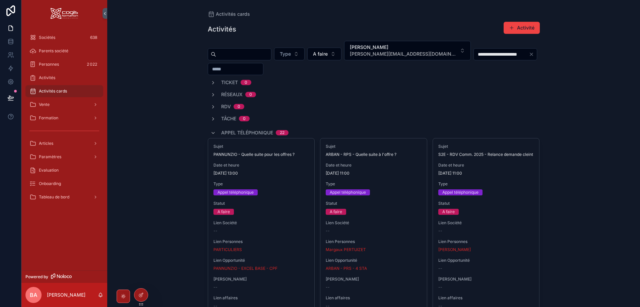
click at [529, 55] on icon "Clear" at bounding box center [531, 54] width 5 height 5
click at [488, 49] on div "scrollable content" at bounding box center [502, 54] width 56 height 12
click at [489, 55] on input "scrollable content" at bounding box center [501, 54] width 55 height 9
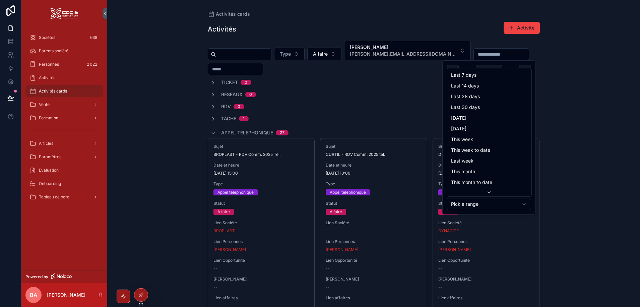
click at [467, 205] on html "Sociétés 638 Parents société Personnes 2 022 Activités Activités cards Vente Fo…" at bounding box center [320, 153] width 640 height 307
type input "**********"
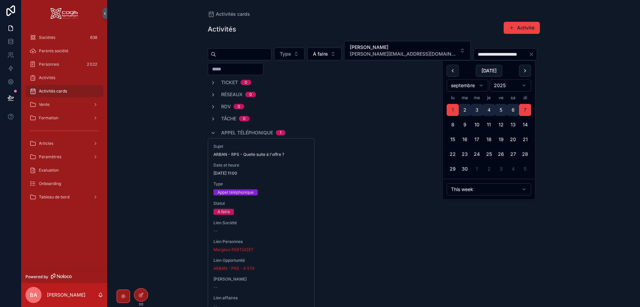
click at [557, 148] on div "**********" at bounding box center [373, 153] width 533 height 307
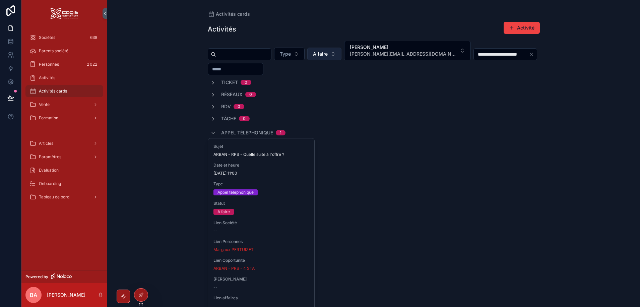
click at [342, 54] on button "A faire" at bounding box center [324, 54] width 34 height 13
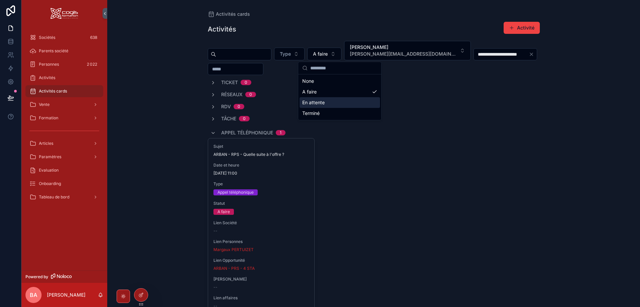
click at [317, 104] on div "En attente" at bounding box center [340, 102] width 80 height 11
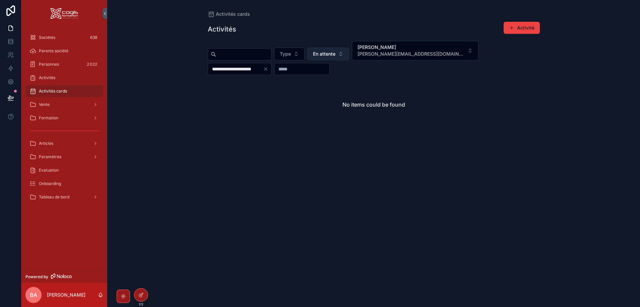
click at [349, 54] on button "En attente" at bounding box center [328, 54] width 42 height 13
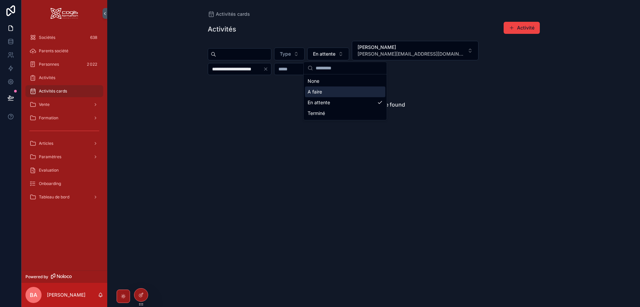
click at [318, 95] on div "A faire" at bounding box center [345, 91] width 80 height 11
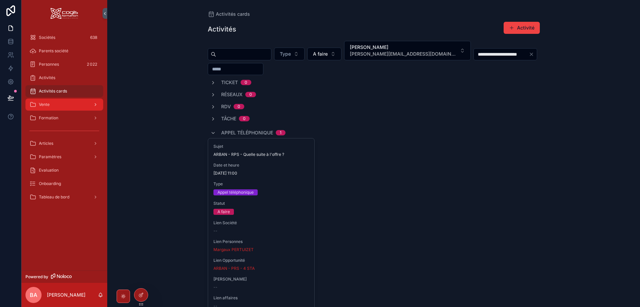
click at [49, 109] on div "Vente" at bounding box center [64, 104] width 70 height 11
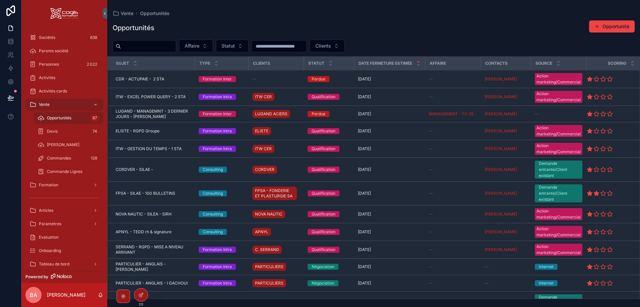
click at [54, 118] on span "Opportunités" at bounding box center [59, 117] width 24 height 5
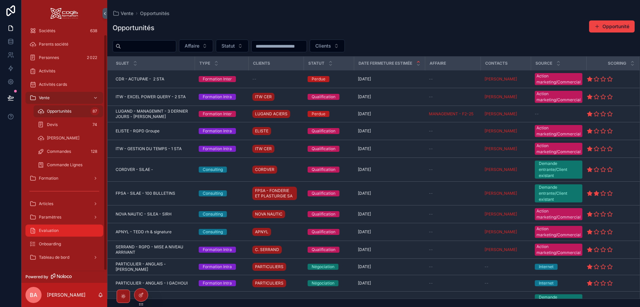
scroll to position [8, 0]
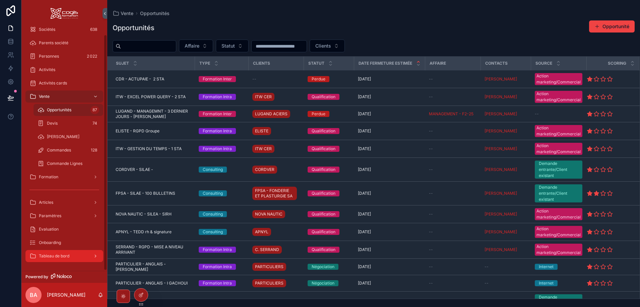
click at [61, 258] on span "Tableau de bord" at bounding box center [54, 255] width 31 height 5
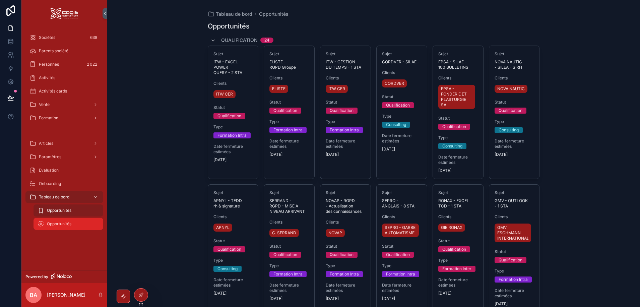
click at [56, 224] on span "Opportunités" at bounding box center [59, 223] width 24 height 5
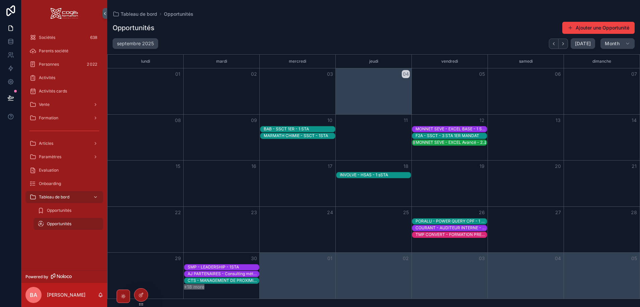
click at [448, 143] on div "MONNET SEVE - EXCEL Avancé - 2 STA" at bounding box center [451, 142] width 71 height 5
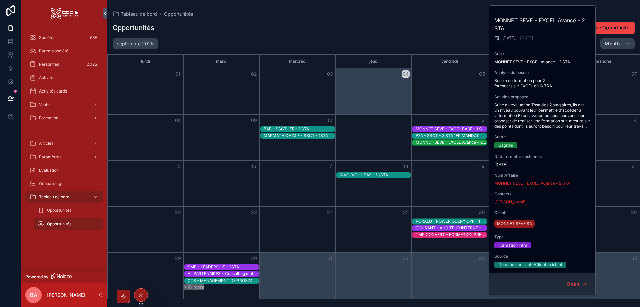
click at [446, 154] on div "Month View" at bounding box center [450, 138] width 76 height 46
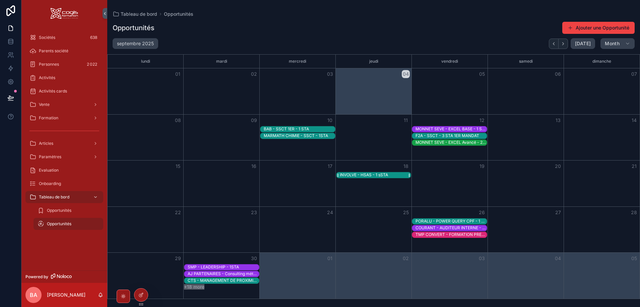
click at [361, 176] on div "INVOLVE - HSAS - 1 sSTA" at bounding box center [364, 174] width 48 height 5
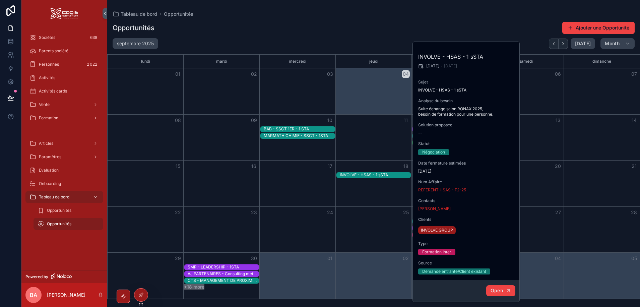
click at [498, 292] on span "Open" at bounding box center [497, 291] width 12 height 6
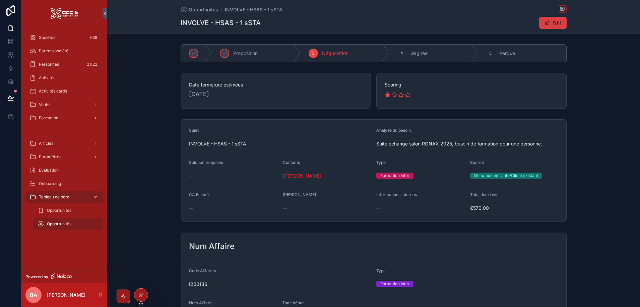
click at [546, 22] on span "scrollable content" at bounding box center [547, 22] width 5 height 5
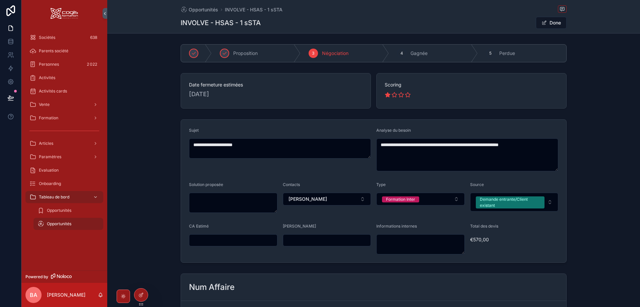
click at [203, 94] on span "18/09/2025" at bounding box center [276, 93] width 174 height 9
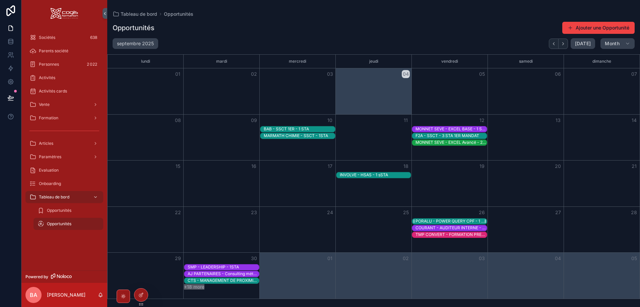
click at [454, 220] on div "PORALU - POWER QUERY CPF - 1 STA" at bounding box center [451, 221] width 71 height 5
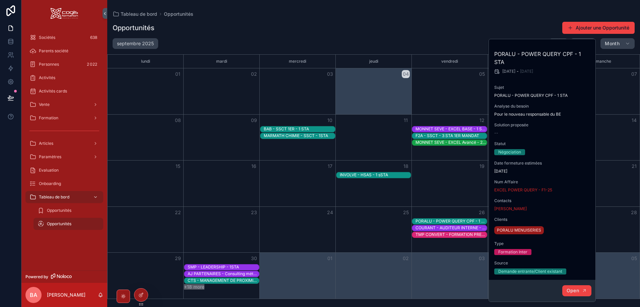
click at [578, 289] on span "Open" at bounding box center [573, 291] width 12 height 6
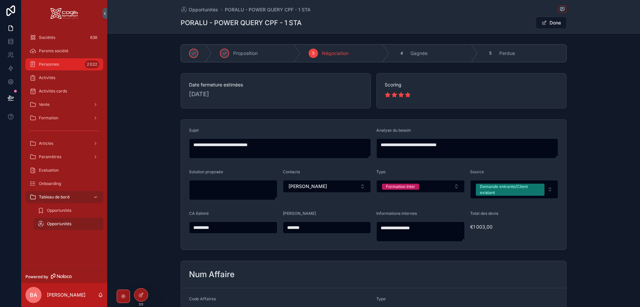
click at [51, 62] on span "Personnes" at bounding box center [49, 64] width 20 height 5
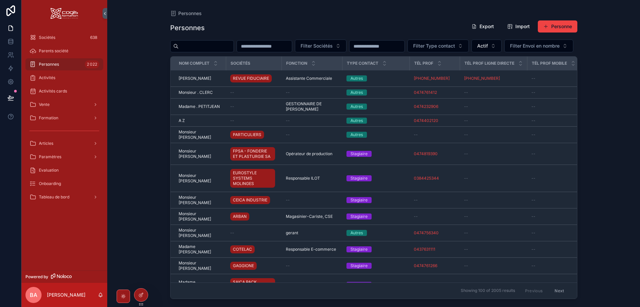
click at [194, 48] on input "scrollable content" at bounding box center [206, 46] width 55 height 9
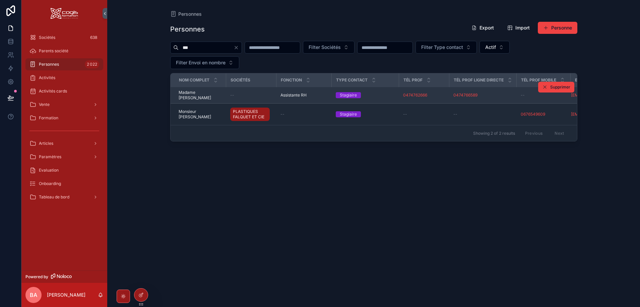
type input "***"
click at [204, 93] on span "Madame Delphine VAZ" at bounding box center [201, 95] width 44 height 11
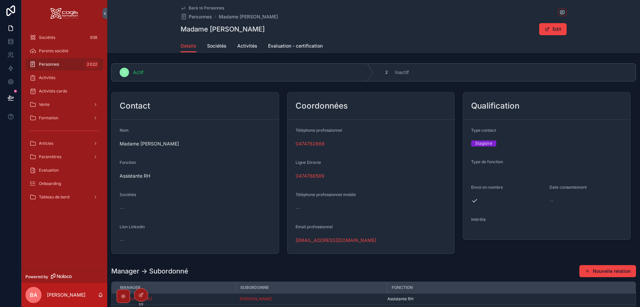
click at [122, 205] on span "--" at bounding box center [122, 208] width 4 height 7
click at [133, 207] on div "--" at bounding box center [195, 208] width 151 height 7
click at [552, 32] on button "Edit" at bounding box center [552, 29] width 27 height 12
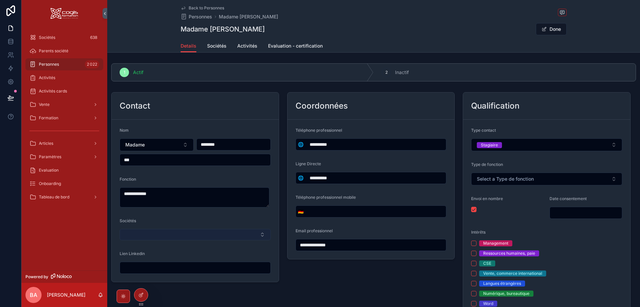
click at [157, 235] on button "Select Button" at bounding box center [195, 234] width 151 height 11
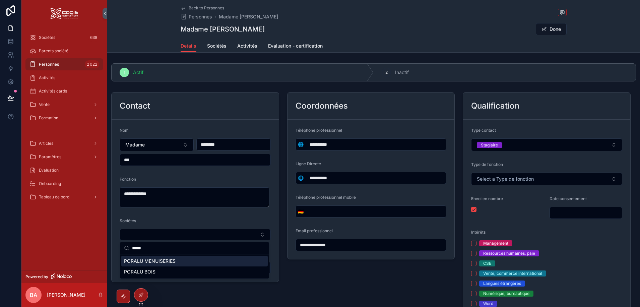
type input "*****"
click at [160, 263] on span "PORALU MENUISERIES" at bounding box center [150, 261] width 52 height 7
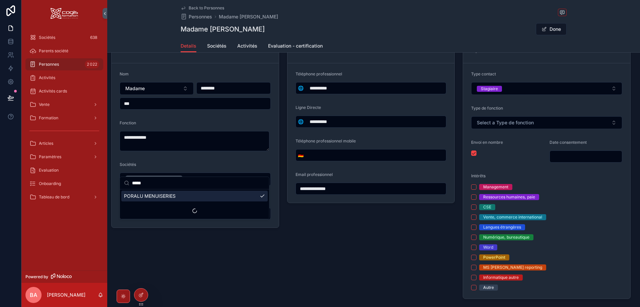
scroll to position [67, 0]
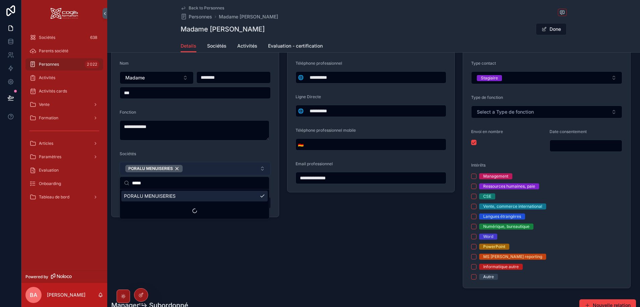
click at [195, 167] on button "PORALU MENUISERIES" at bounding box center [195, 168] width 151 height 13
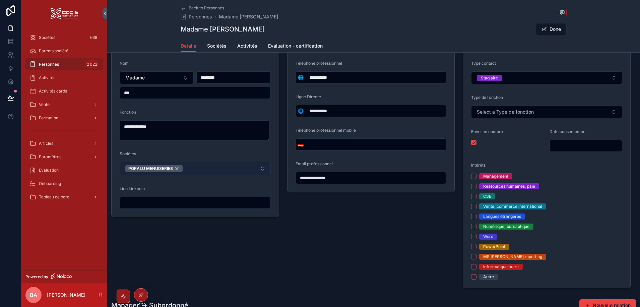
type input "**********"
click at [231, 168] on button "PORALU MENUISERIES" at bounding box center [195, 168] width 151 height 13
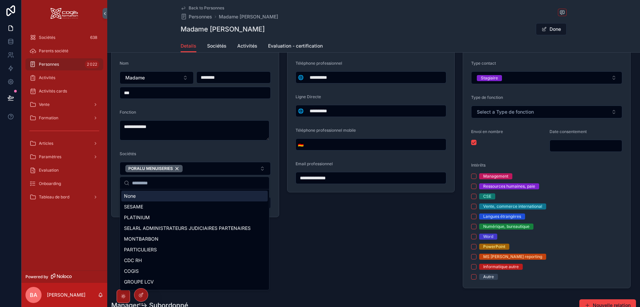
click at [167, 184] on input "scrollable content" at bounding box center [198, 183] width 133 height 12
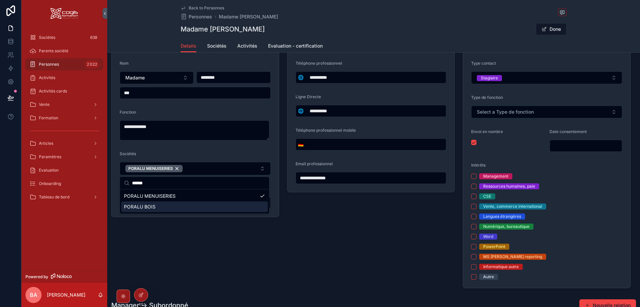
type input "******"
click at [138, 208] on span "PORALU BOIS" at bounding box center [140, 206] width 32 height 7
type input "**********"
click at [309, 231] on div "**********" at bounding box center [371, 156] width 176 height 268
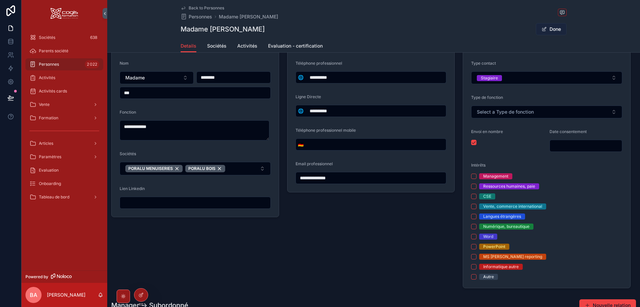
click at [539, 28] on button "Done" at bounding box center [551, 29] width 31 height 12
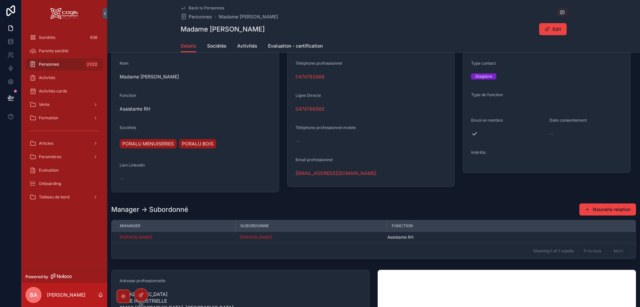
click at [339, 108] on div "0474766589" at bounding box center [371, 109] width 151 height 7
click at [148, 145] on span "PORALU MENUISERIES" at bounding box center [148, 143] width 52 height 7
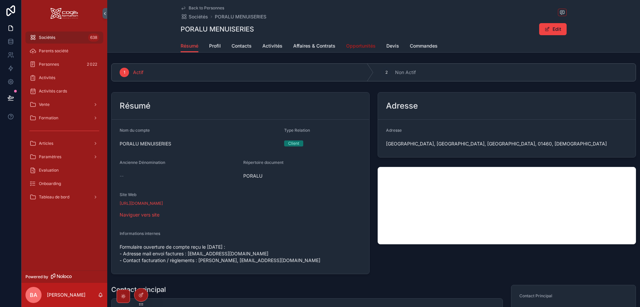
click at [362, 46] on span "Opportunités" at bounding box center [360, 46] width 29 height 7
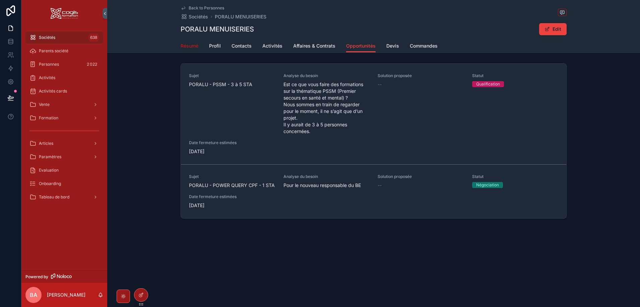
click at [190, 46] on span "Résumé" at bounding box center [190, 46] width 18 height 7
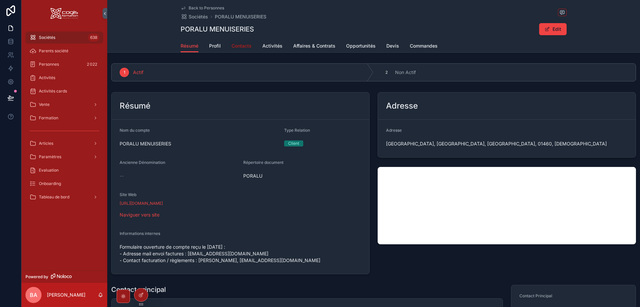
click at [239, 45] on span "Contacts" at bounding box center [242, 46] width 20 height 7
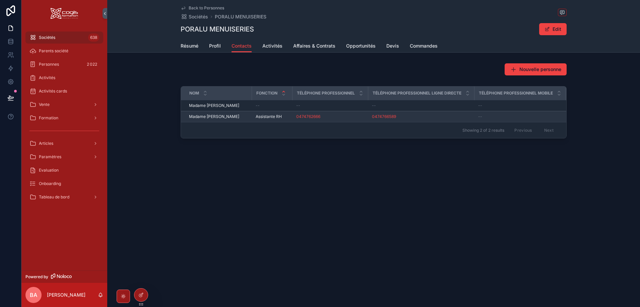
click at [224, 116] on span "Madame Delphine VAZ" at bounding box center [214, 116] width 50 height 5
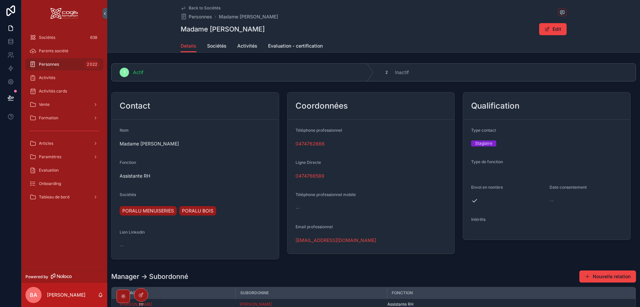
click at [342, 175] on div "0474766589" at bounding box center [371, 176] width 151 height 7
click at [148, 210] on span "PORALU MENUISERIES" at bounding box center [148, 210] width 52 height 7
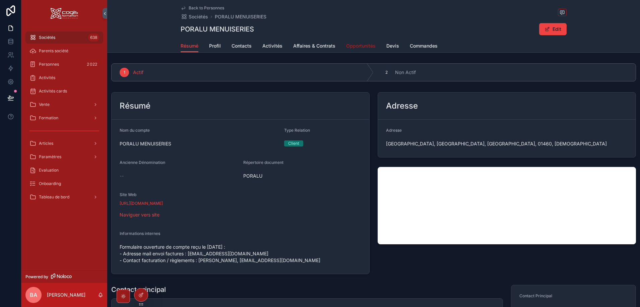
click at [354, 46] on span "Opportunités" at bounding box center [360, 46] width 29 height 7
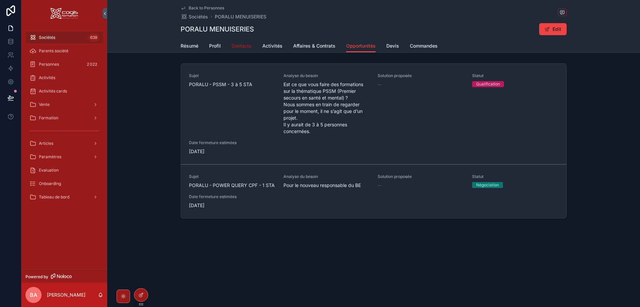
click at [239, 48] on span "Contacts" at bounding box center [242, 46] width 20 height 7
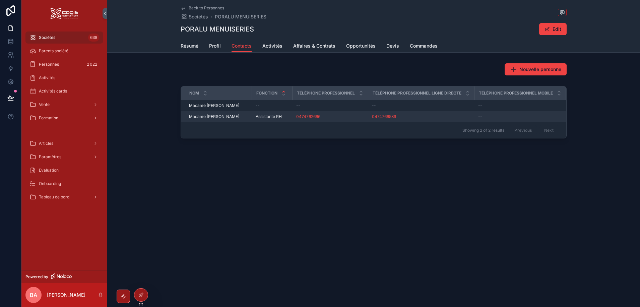
click at [221, 119] on td "Madame Delphine VAZ Madame Delphine VAZ" at bounding box center [216, 116] width 71 height 11
click at [217, 117] on span "Madame Delphine VAZ" at bounding box center [214, 116] width 50 height 5
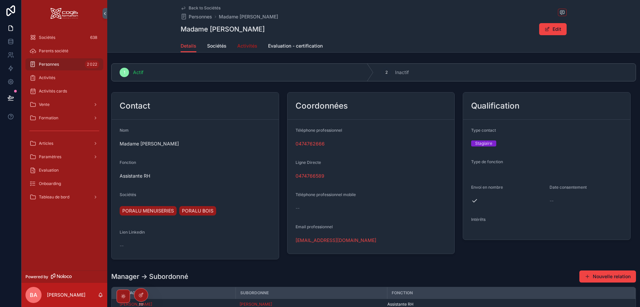
click at [251, 45] on span "Activités" at bounding box center [247, 46] width 20 height 7
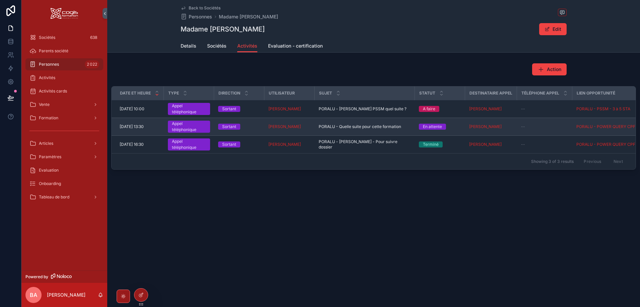
click at [135, 125] on span "28/08/2025 13:30" at bounding box center [132, 126] width 24 height 5
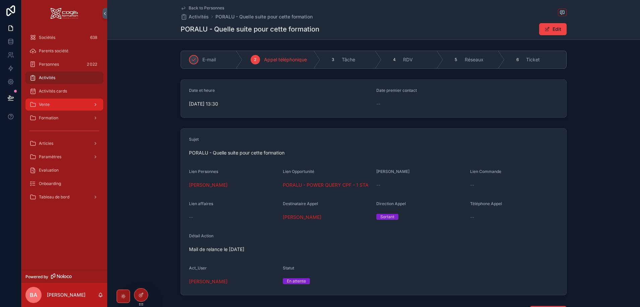
click at [51, 105] on div "Vente" at bounding box center [64, 104] width 70 height 11
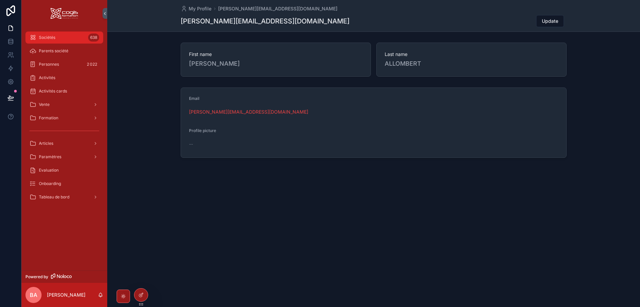
click at [65, 38] on div "Sociétés 638" at bounding box center [64, 37] width 70 height 11
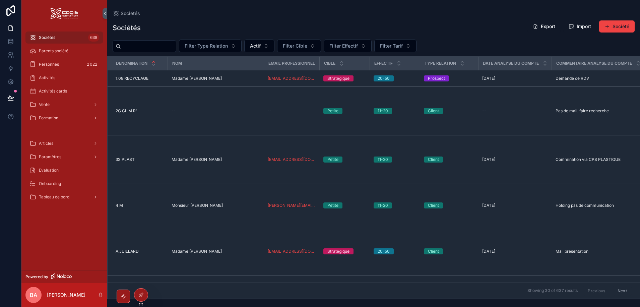
click at [158, 47] on input "scrollable content" at bounding box center [148, 46] width 55 height 9
type input "*"
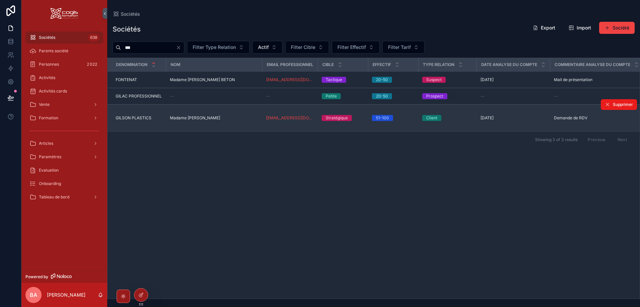
type input "***"
click at [139, 121] on span "GILSON PLASTICS" at bounding box center [134, 117] width 36 height 5
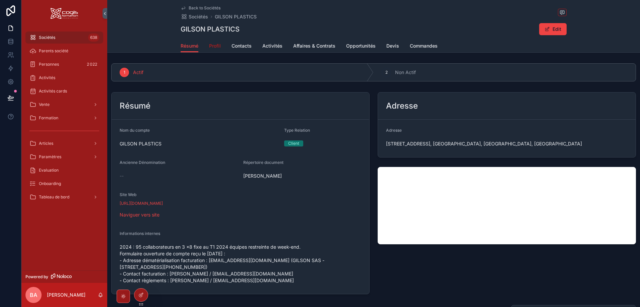
click at [211, 45] on span "Profil" at bounding box center [215, 46] width 12 height 7
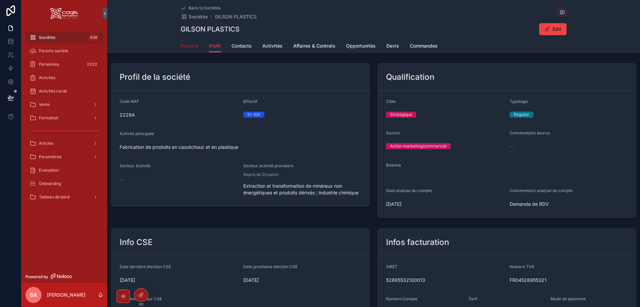
click at [192, 45] on span "Résumé" at bounding box center [190, 46] width 18 height 7
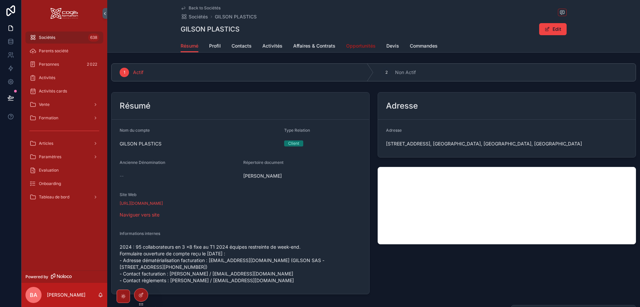
click at [362, 45] on span "Opportunités" at bounding box center [360, 46] width 29 height 7
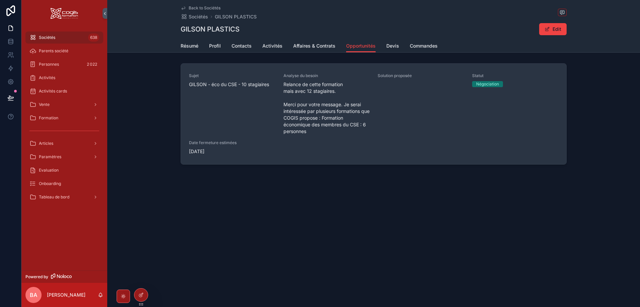
click at [253, 82] on span "GILSON - éco du CSE - 10 stagiaires" at bounding box center [232, 84] width 86 height 7
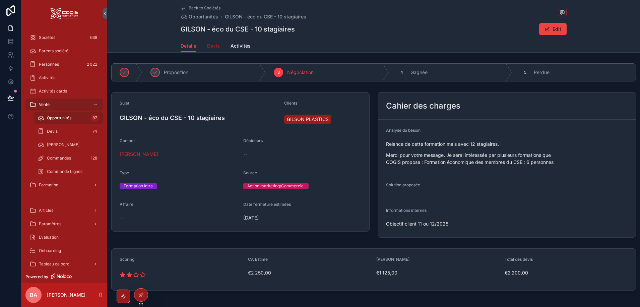
click at [212, 46] on span "Devis" at bounding box center [213, 46] width 13 height 7
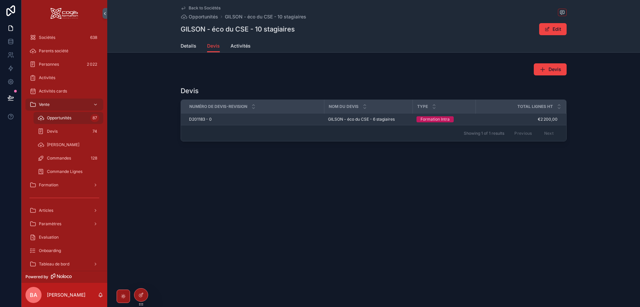
click at [360, 118] on span "GILSON - éco du CSE - 6 stagiaires" at bounding box center [361, 119] width 67 height 5
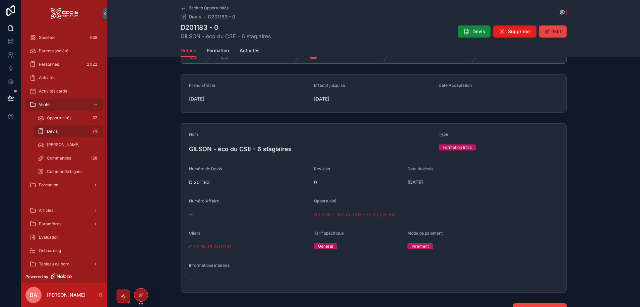
scroll to position [34, 0]
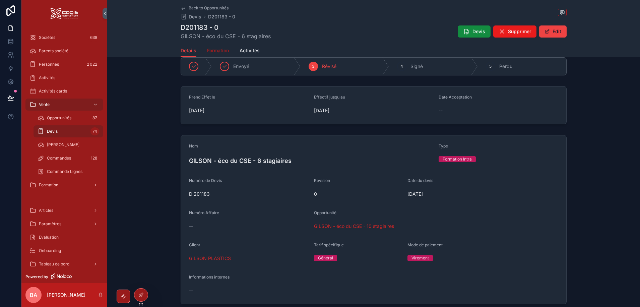
click at [216, 49] on span "Formation" at bounding box center [218, 50] width 22 height 7
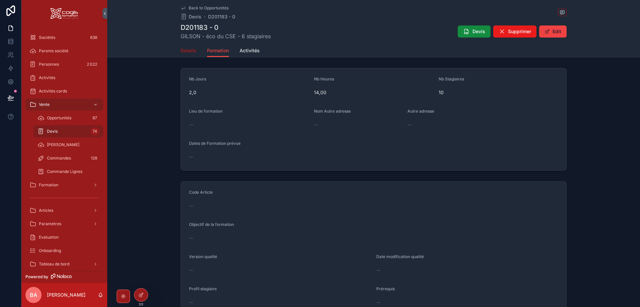
click at [188, 51] on span "Details" at bounding box center [189, 50] width 16 height 7
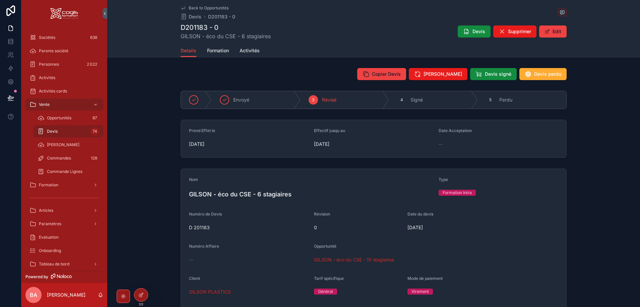
click at [597, 140] on div "Prend Effet le [DATE] Effectif jusqu au [DATE] Date Acceptation --" at bounding box center [373, 139] width 533 height 44
